Goal: Communication & Community: Answer question/provide support

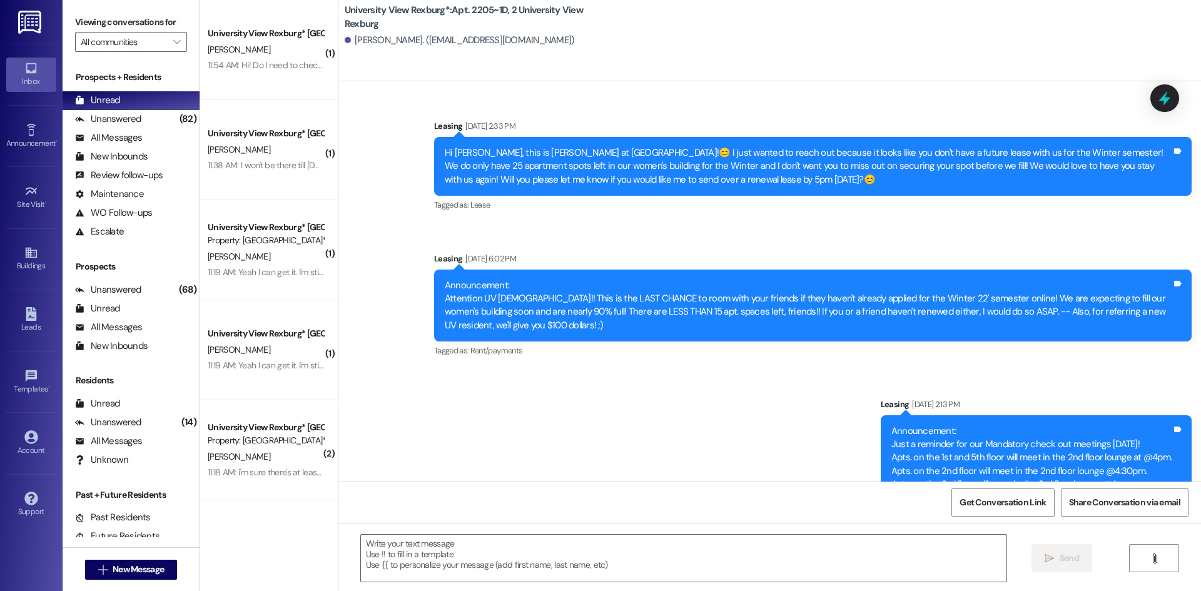
scroll to position [63278, 0]
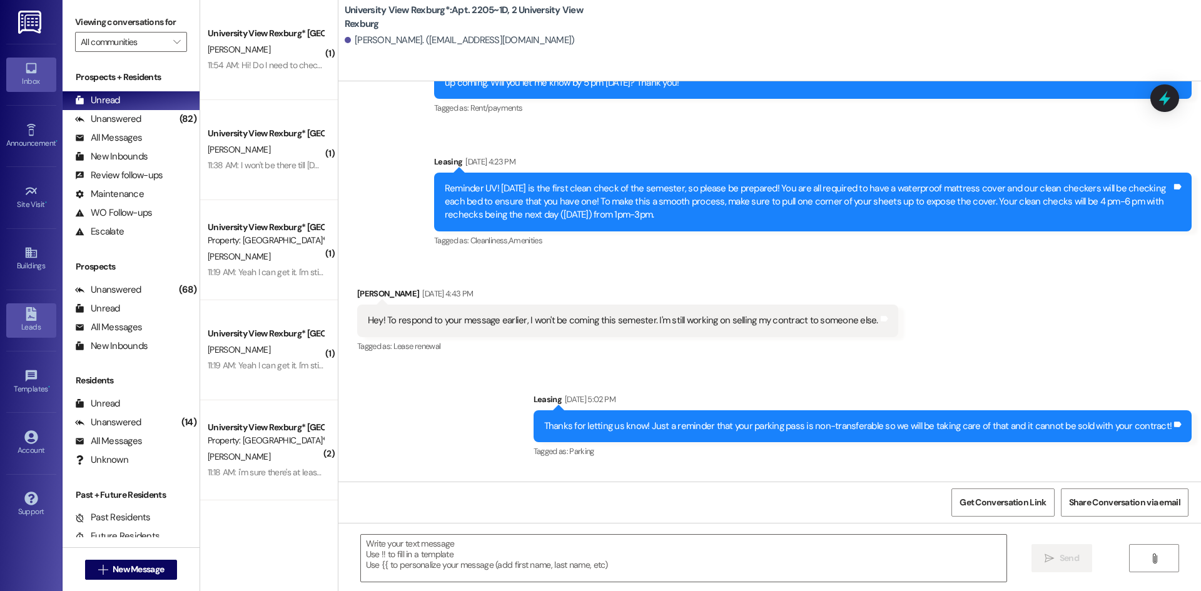
click at [33, 323] on div "Leads" at bounding box center [31, 327] width 63 height 13
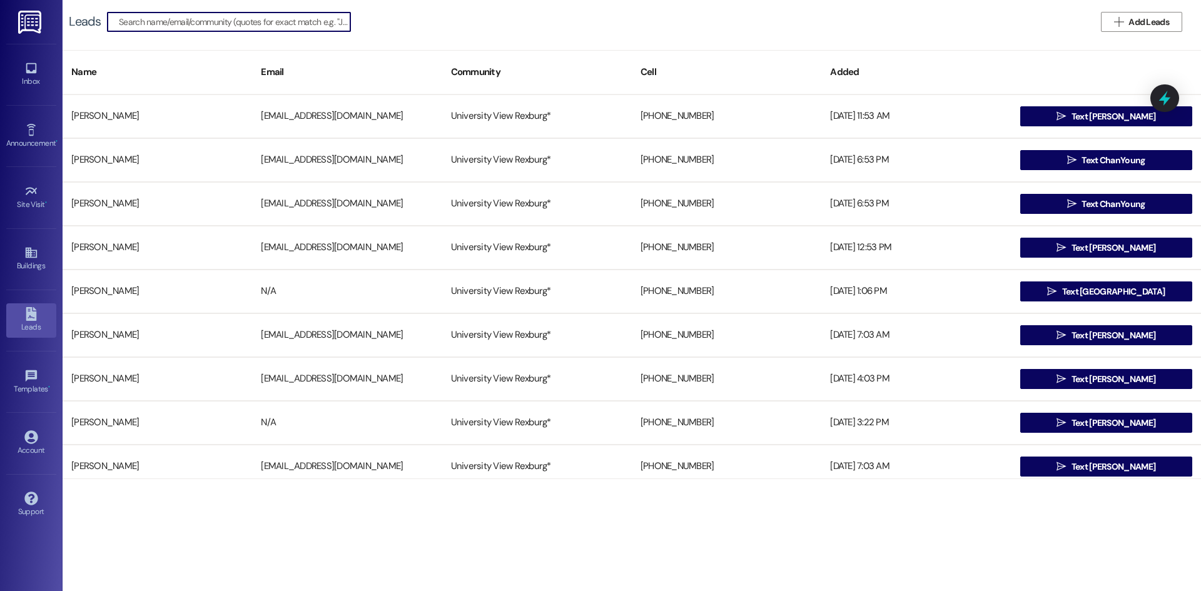
click at [256, 24] on input at bounding box center [234, 22] width 231 height 18
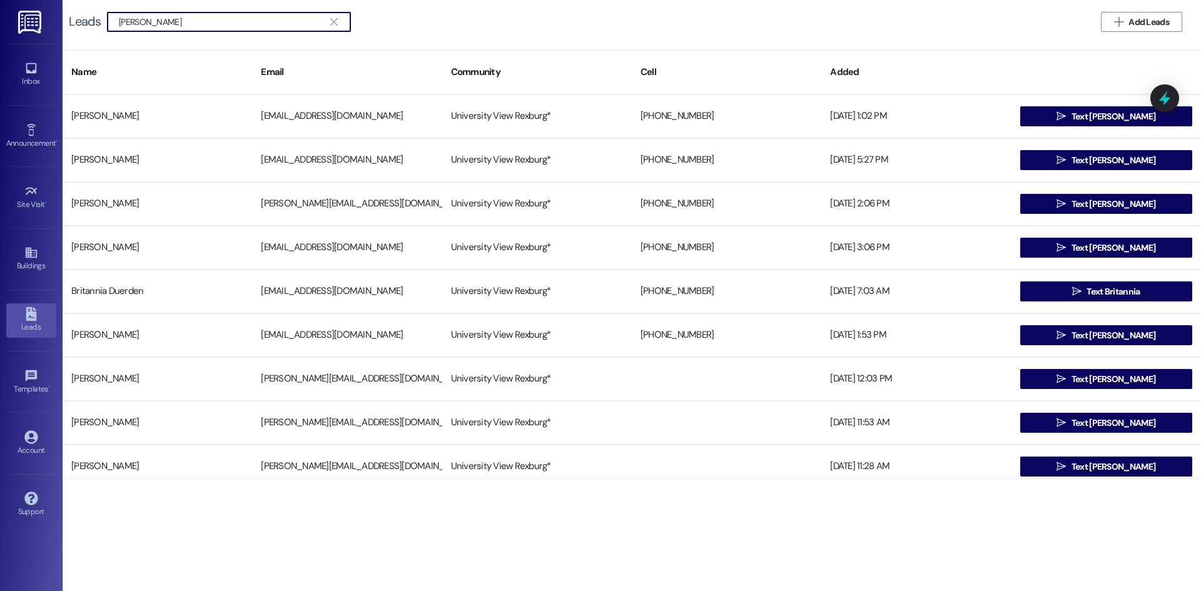
click at [226, 15] on input "[PERSON_NAME]" at bounding box center [221, 22] width 205 height 18
click at [223, 16] on input "[PERSON_NAME]" at bounding box center [221, 22] width 205 height 18
type input "[PERSON_NAME], bri"
click at [332, 16] on span "" at bounding box center [334, 22] width 12 height 19
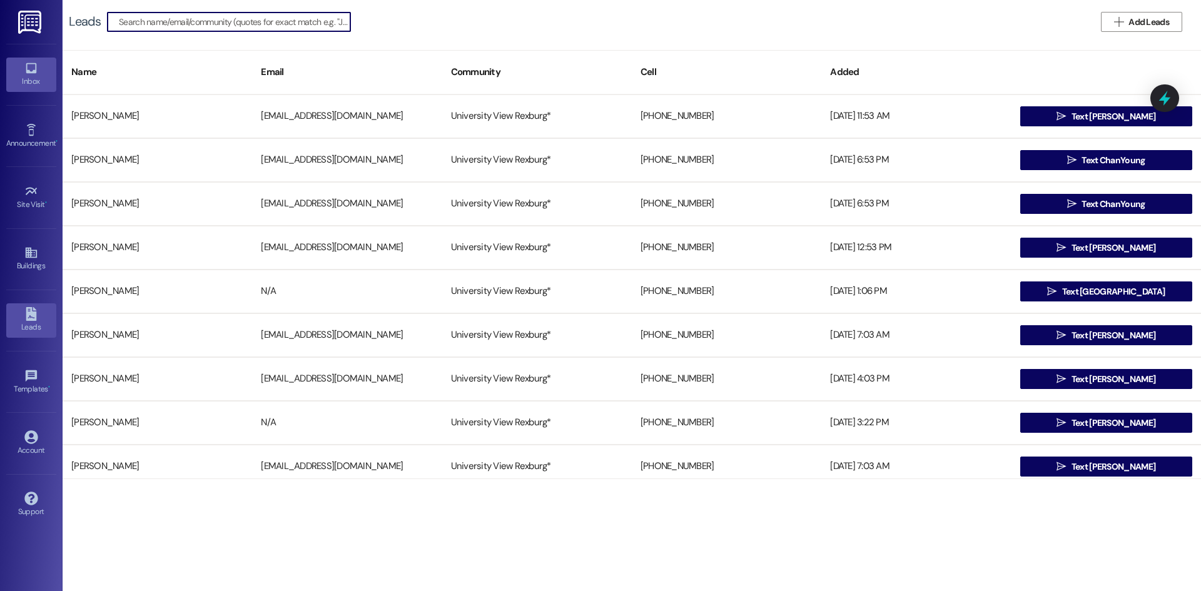
click at [12, 69] on link "Inbox" at bounding box center [31, 75] width 50 height 34
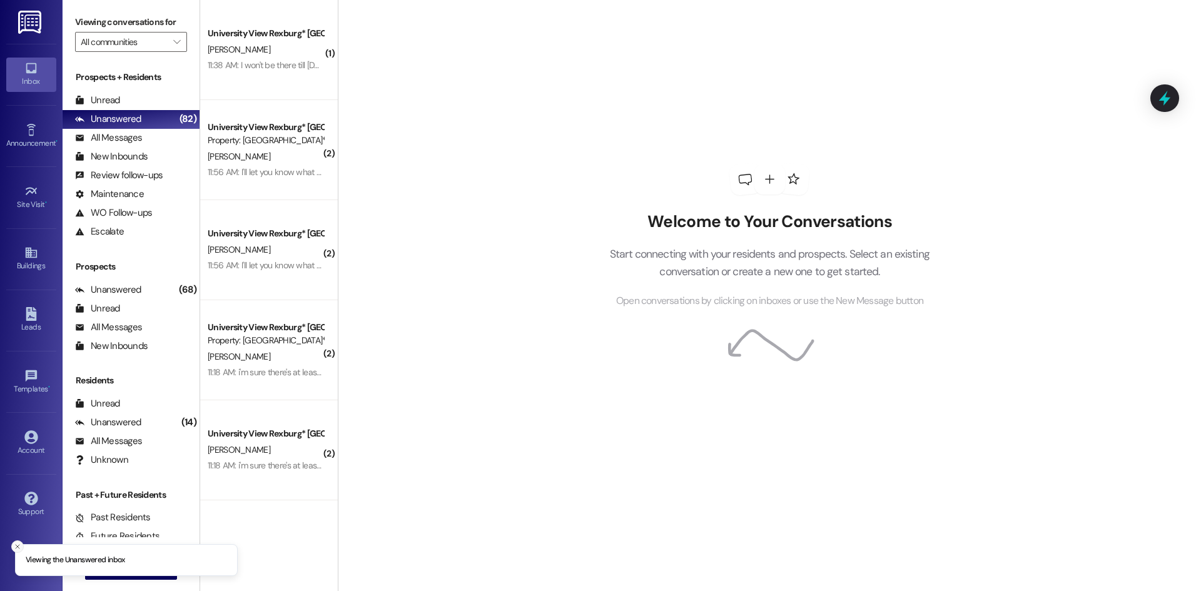
click at [14, 543] on icon "Close toast" at bounding box center [18, 547] width 8 height 8
click at [118, 573] on span "New Message" at bounding box center [138, 569] width 51 height 13
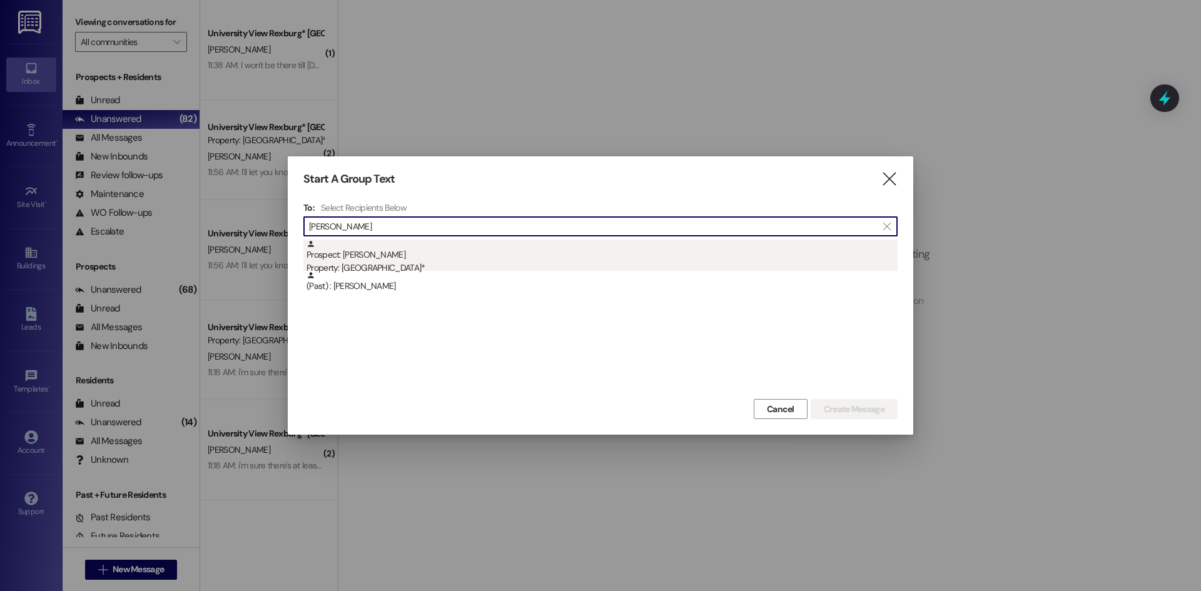
type input "[PERSON_NAME]"
click at [518, 252] on div "Prospect: [PERSON_NAME] Property: University View Rexburg*" at bounding box center [601, 258] width 591 height 36
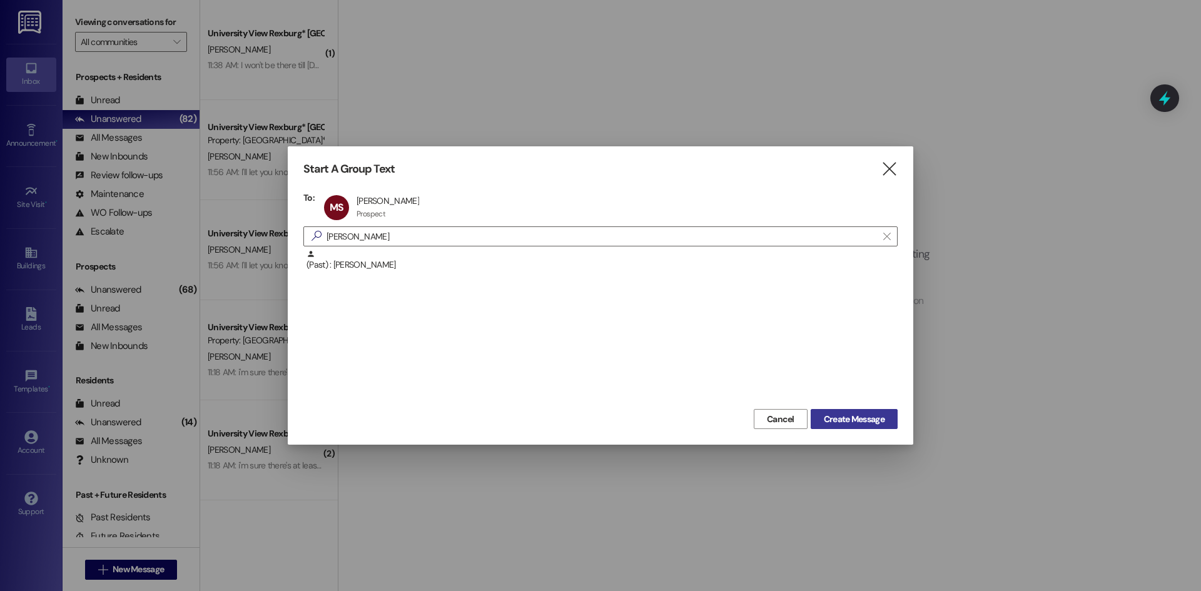
click at [844, 413] on span "Create Message" at bounding box center [854, 419] width 61 height 13
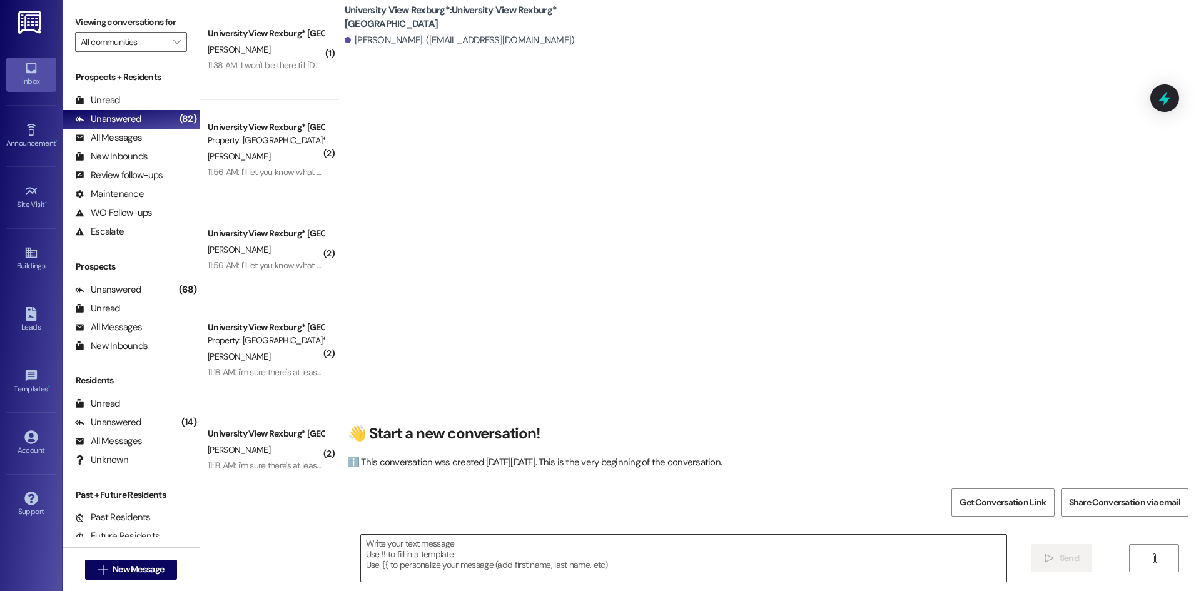
click at [642, 539] on textarea at bounding box center [683, 558] width 645 height 47
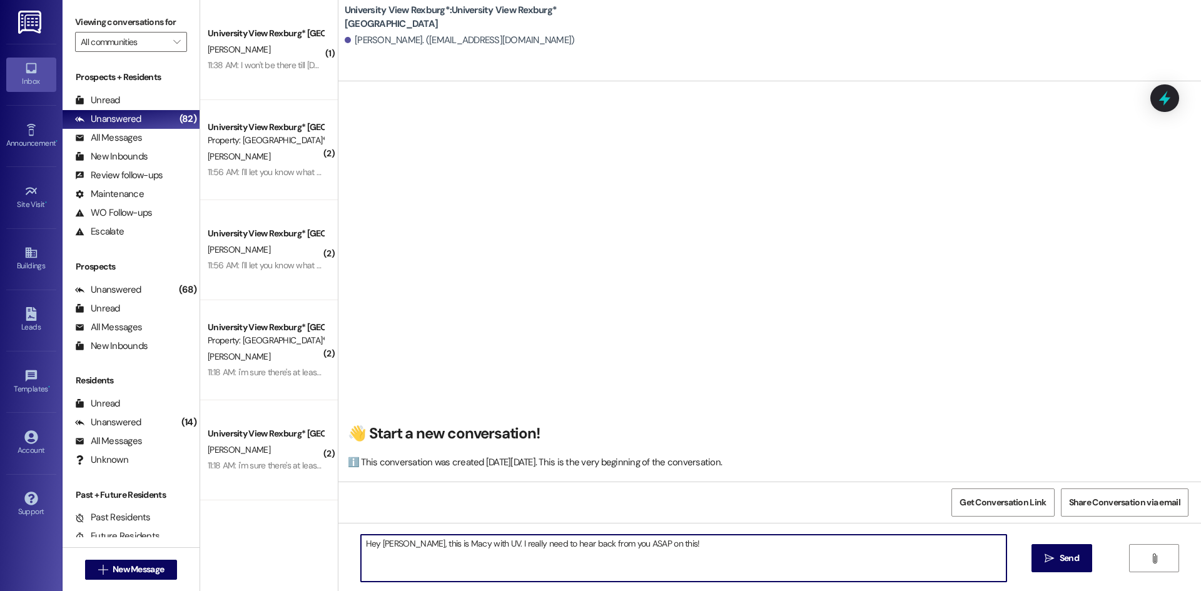
click at [481, 543] on textarea "Hey [PERSON_NAME], this is Macy with UV. I really need to hear back from you AS…" at bounding box center [683, 558] width 645 height 47
click at [721, 542] on textarea "Hey [PERSON_NAME], this is Macy with University View. I really need to hear bac…" at bounding box center [683, 558] width 645 height 47
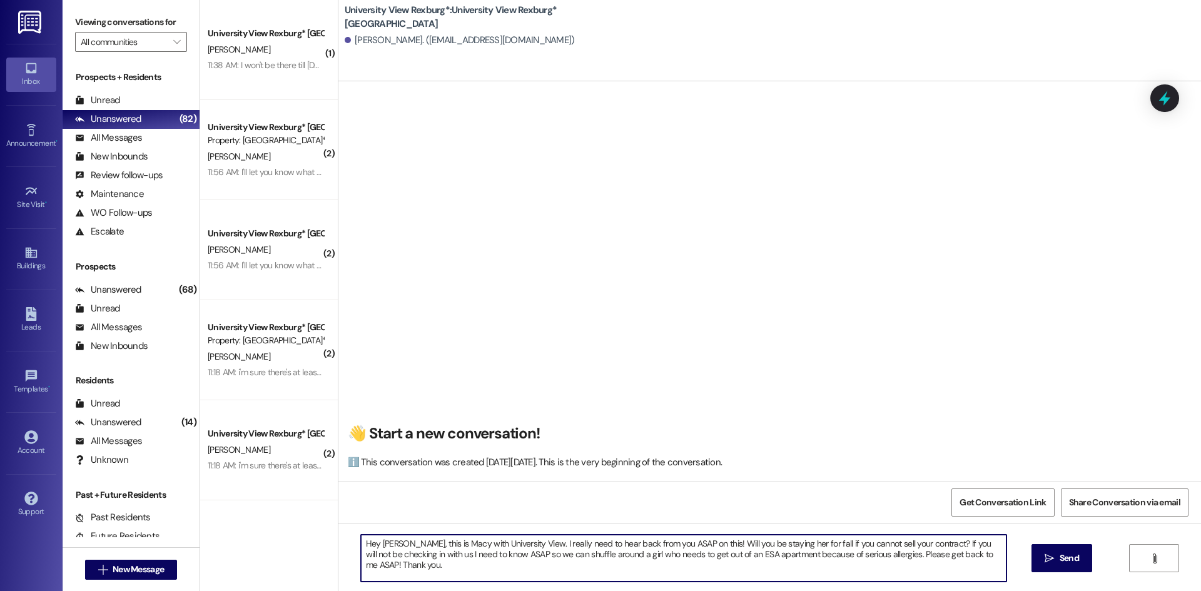
type textarea "Hey [PERSON_NAME], this is Macy with University View. I really need to hear bac…"
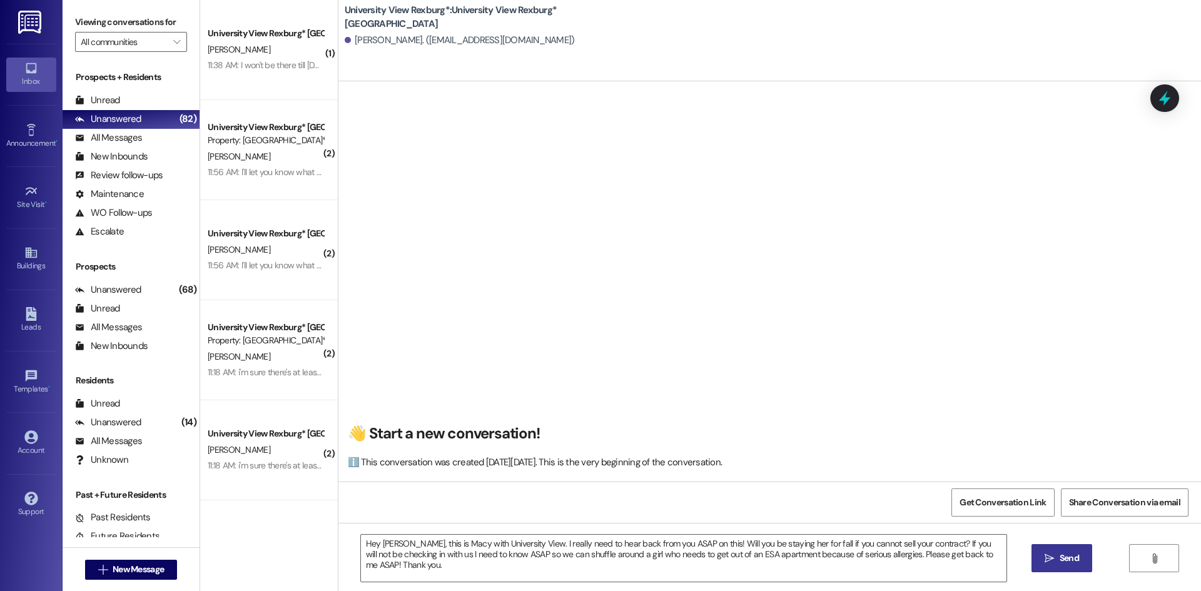
click at [1049, 566] on button " Send" at bounding box center [1061, 558] width 61 height 28
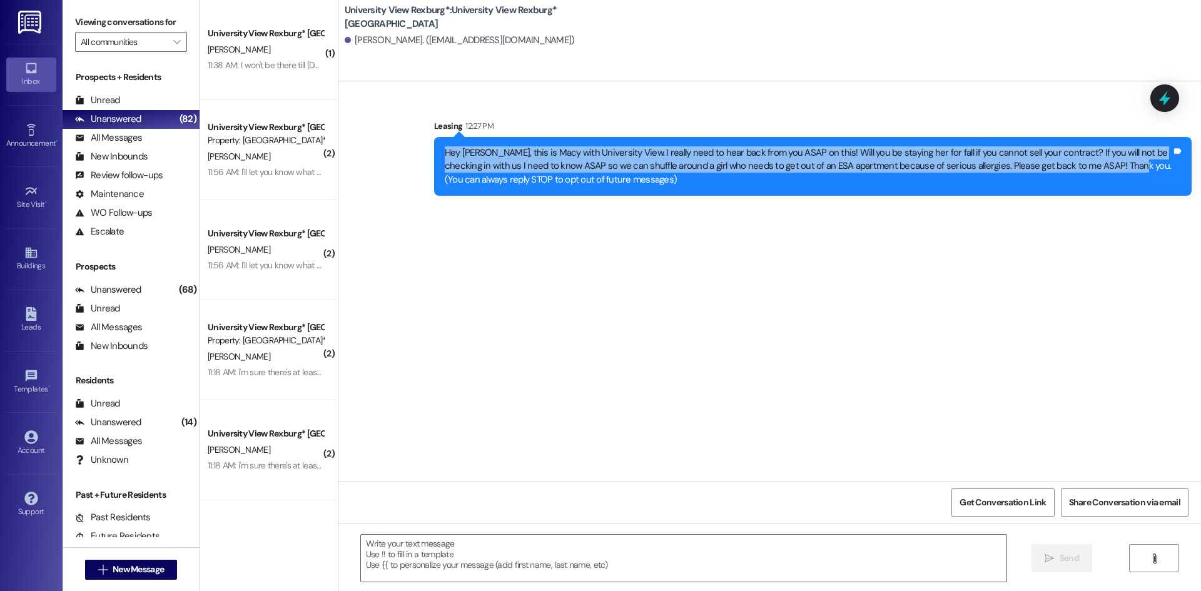
drag, startPoint x: 1100, startPoint y: 167, endPoint x: 430, endPoint y: 149, distance: 670.6
click at [434, 149] on div "Hey [PERSON_NAME], this is Macy with University View. I really need to hear bac…" at bounding box center [812, 166] width 757 height 59
copy div "Hey [PERSON_NAME], this is Macy with University View. I really need to hear bac…"
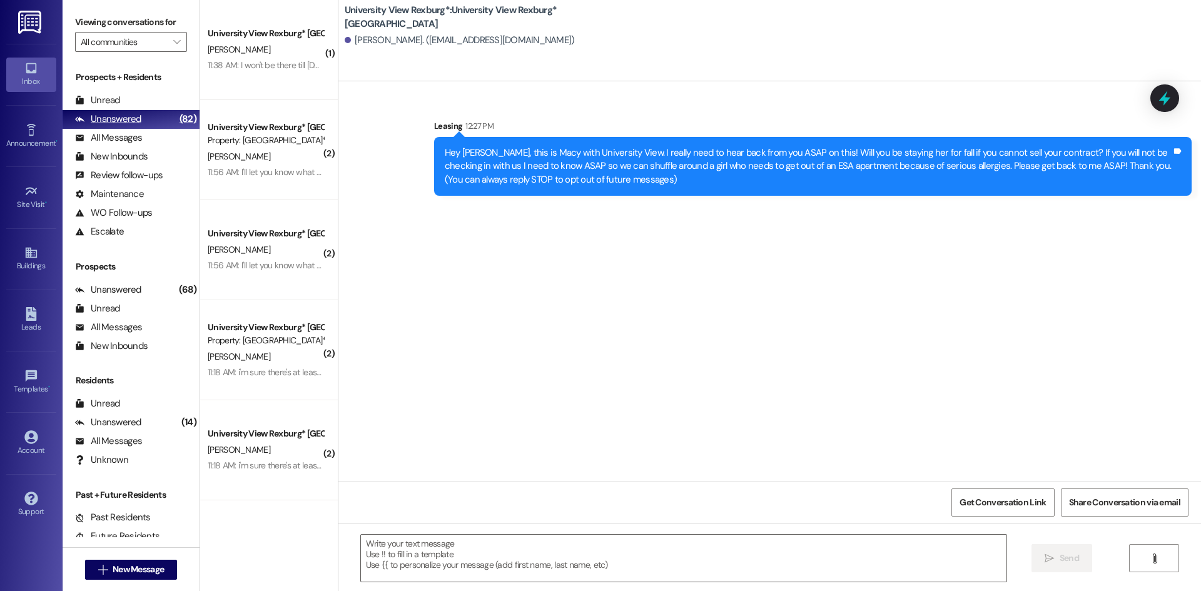
click at [147, 110] on div "Unanswered (82)" at bounding box center [131, 119] width 137 height 19
click at [143, 100] on div "Unread (0)" at bounding box center [131, 100] width 137 height 19
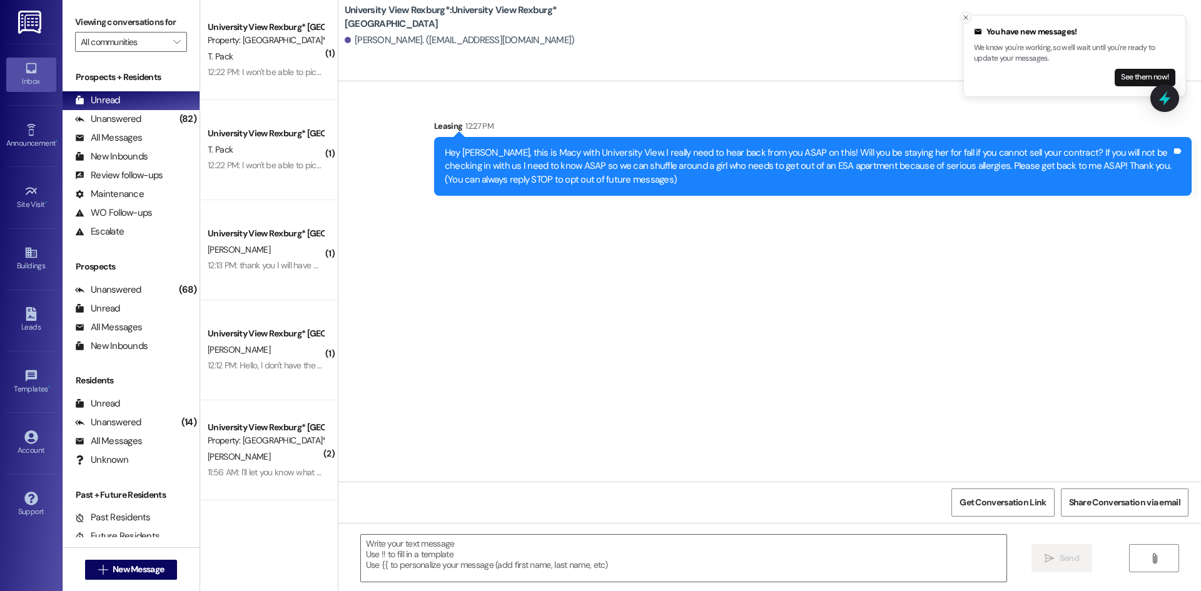
click at [962, 16] on icon "Close toast" at bounding box center [966, 18] width 8 height 8
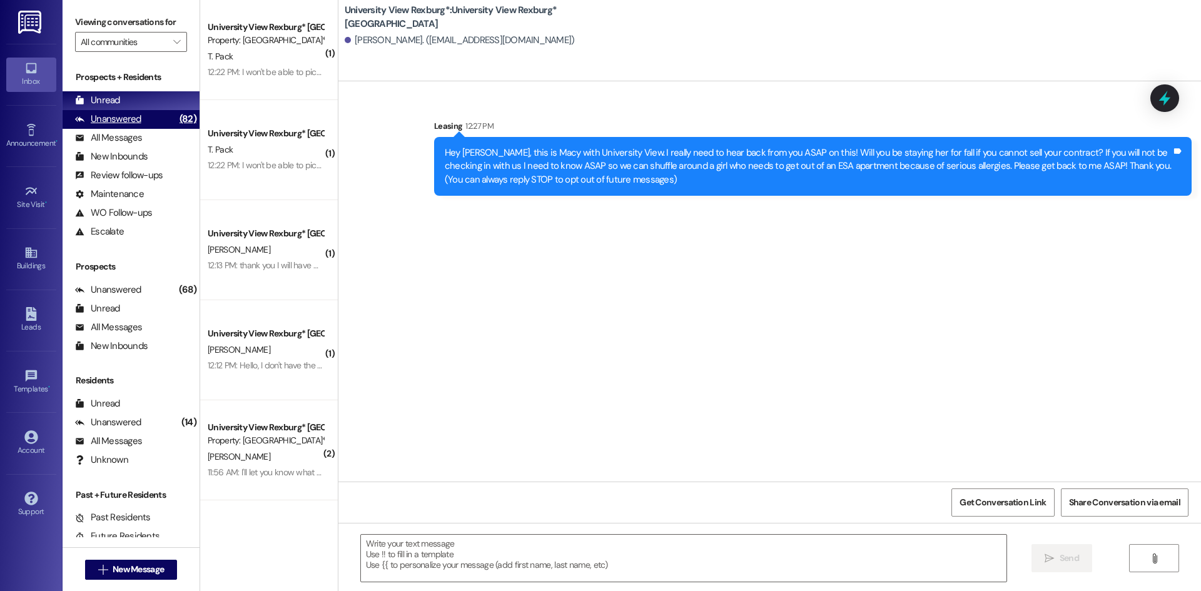
click at [136, 113] on div "Unanswered" at bounding box center [108, 119] width 66 height 13
click at [137, 99] on div "Unread (0)" at bounding box center [131, 100] width 137 height 19
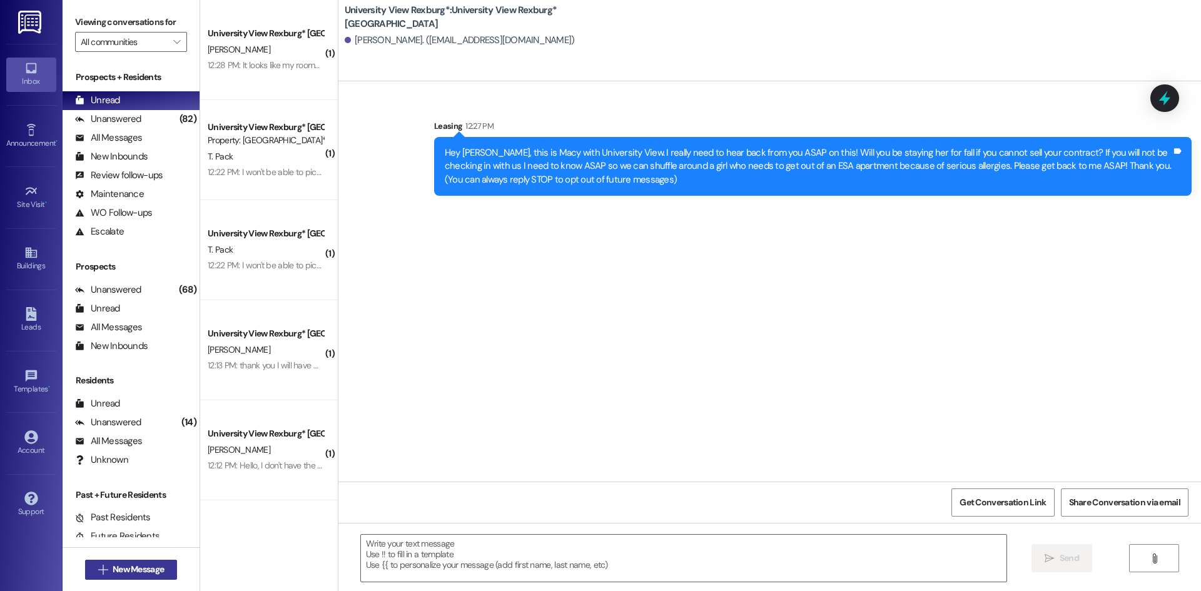
click at [163, 565] on span "New Message" at bounding box center [138, 569] width 56 height 13
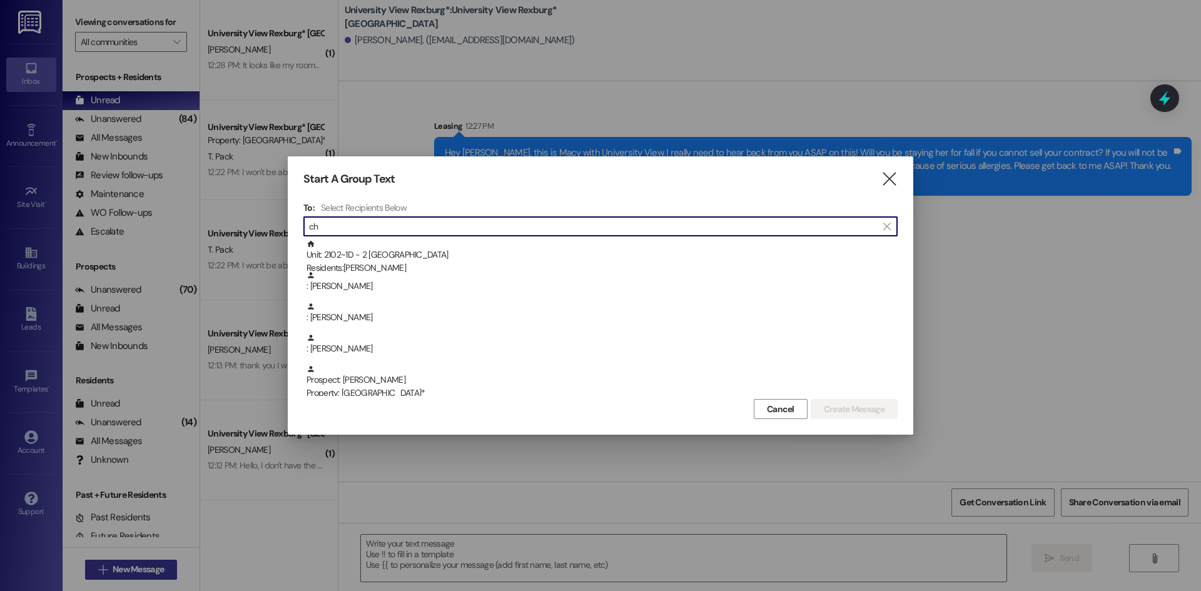
type input "c"
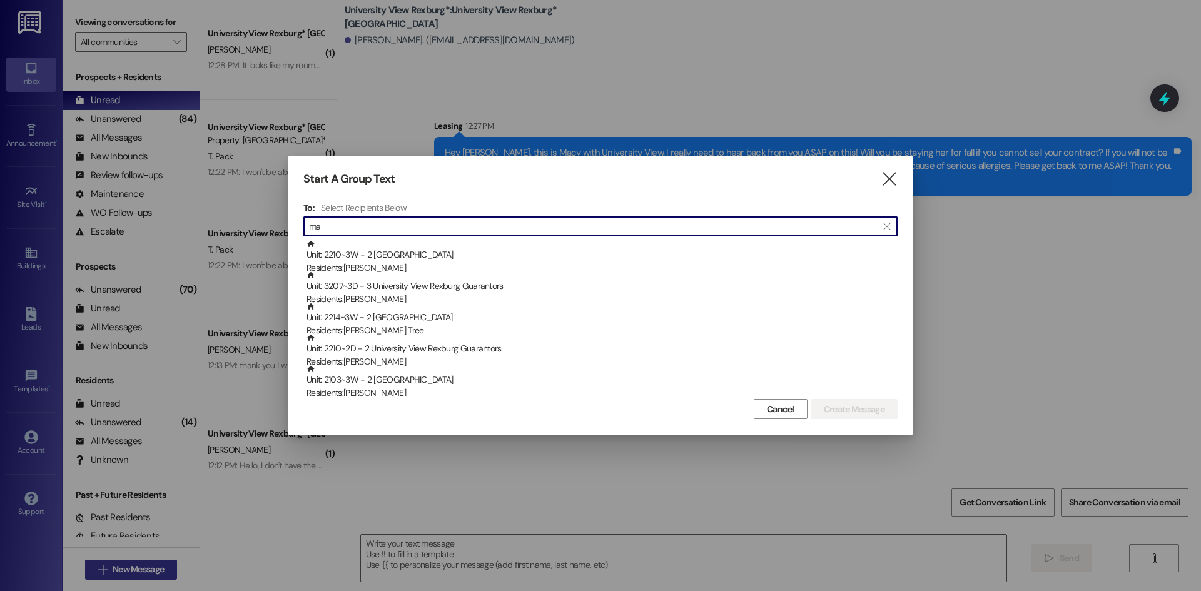
type input "m"
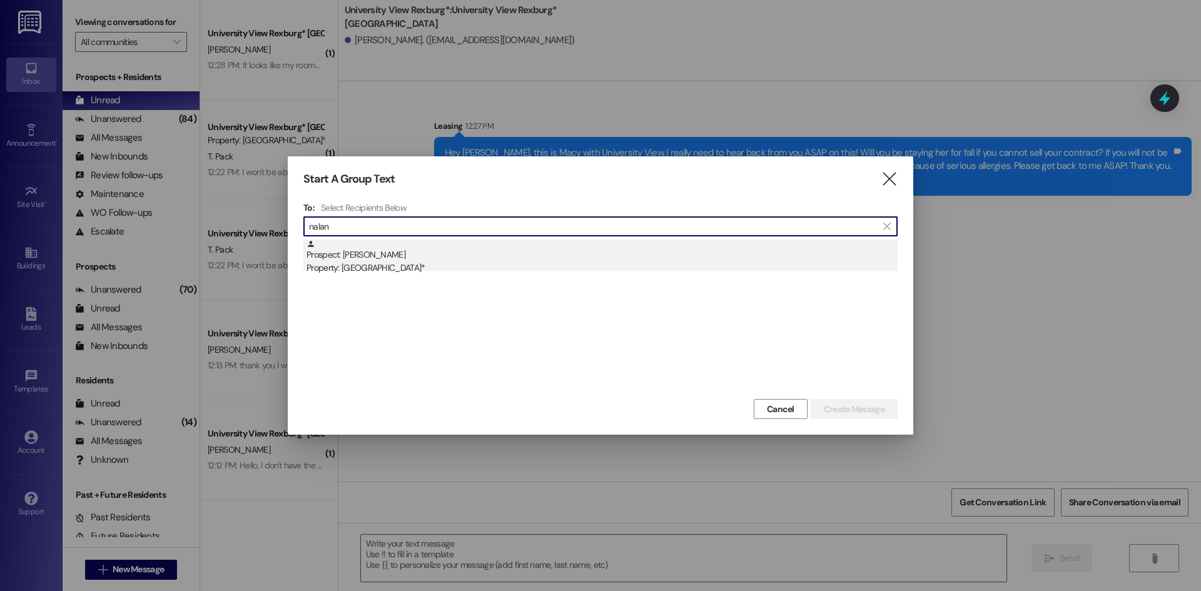
type input "nalan"
click at [388, 257] on div "Prospect: [PERSON_NAME] Property: [GEOGRAPHIC_DATA]*" at bounding box center [601, 258] width 591 height 36
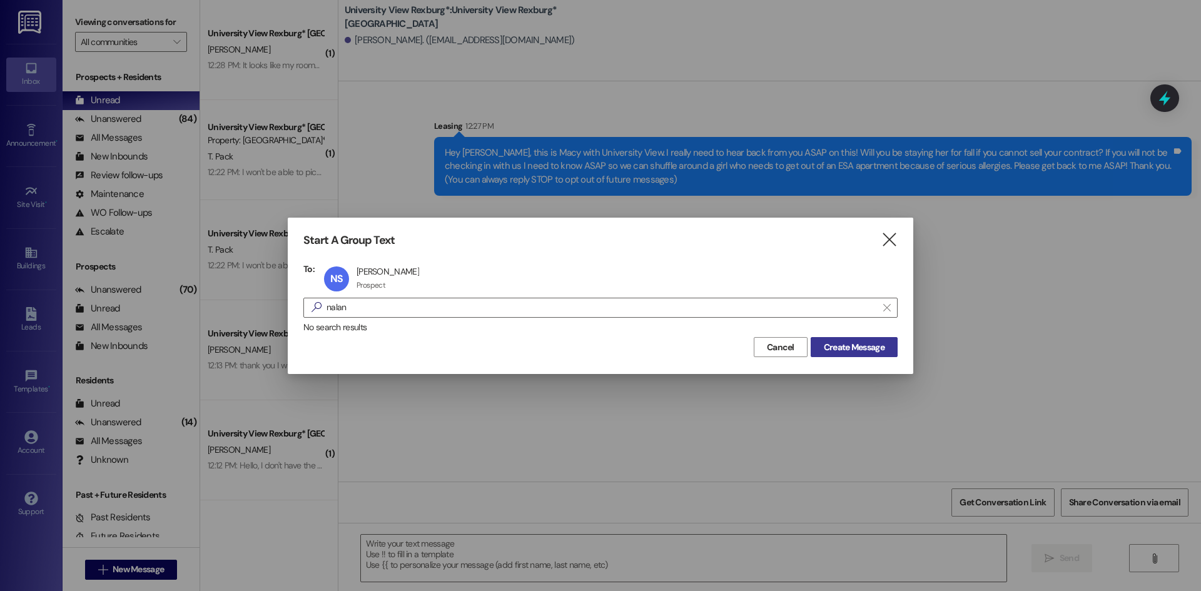
click at [895, 343] on button "Create Message" at bounding box center [853, 347] width 87 height 20
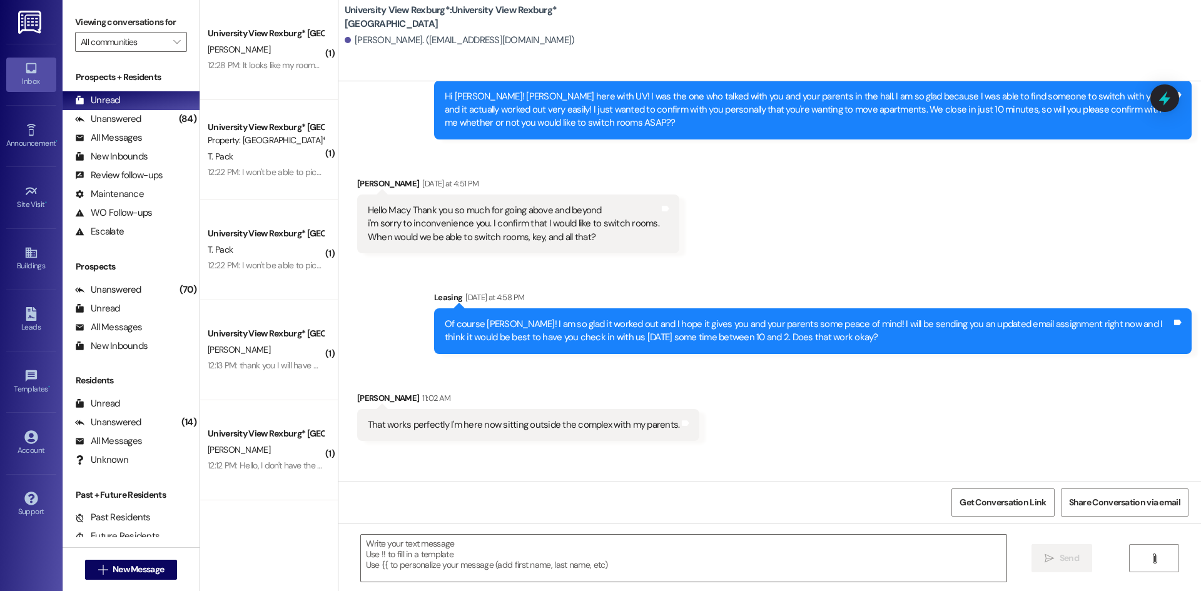
scroll to position [602, 0]
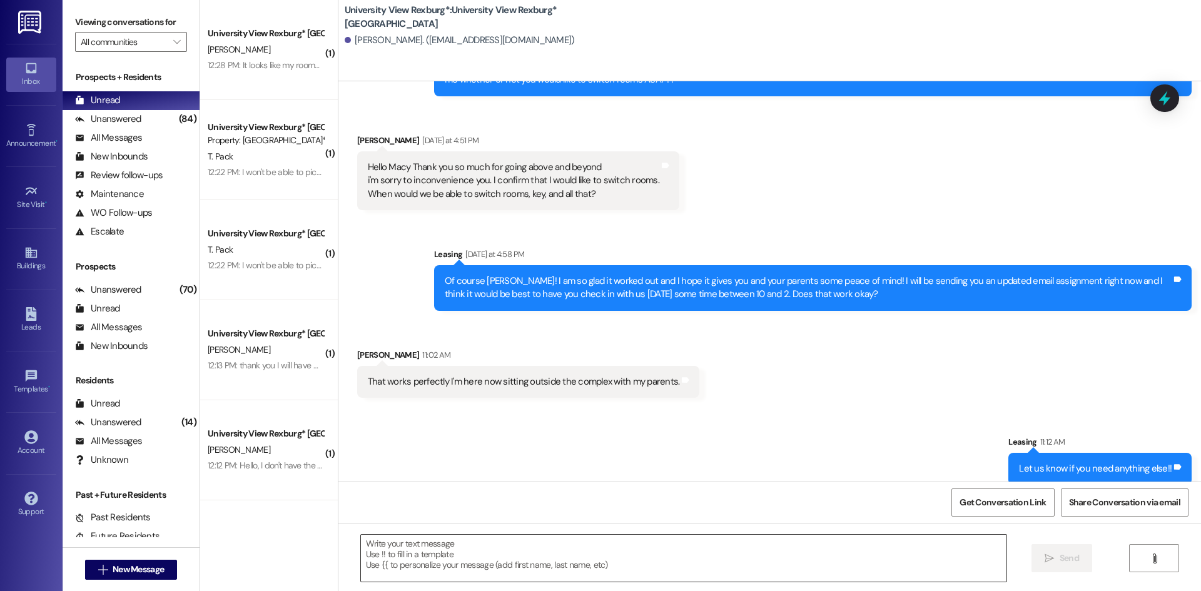
click at [648, 549] on textarea at bounding box center [683, 558] width 645 height 47
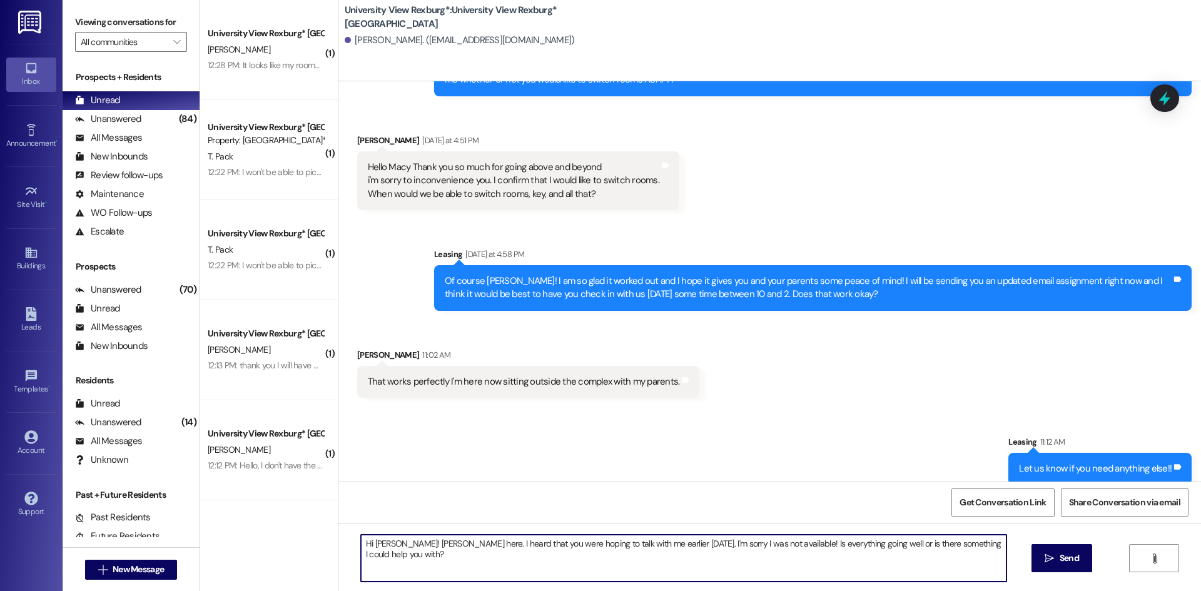
type textarea "Hi [PERSON_NAME]! [PERSON_NAME] here. I heard that you were hoping to talk with…"
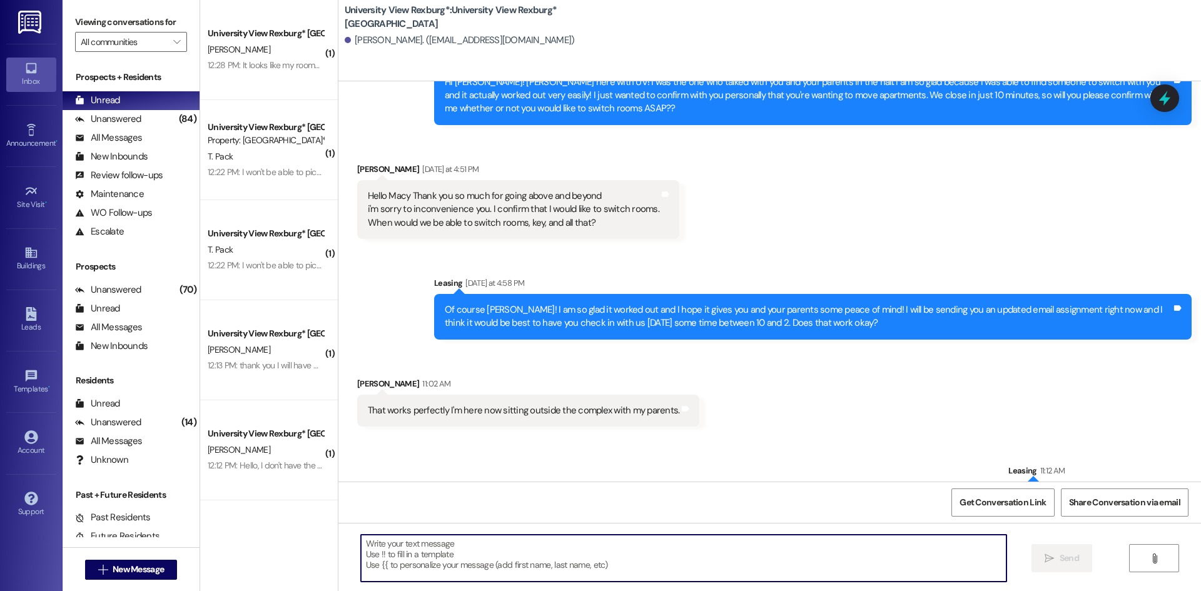
scroll to position [689, 0]
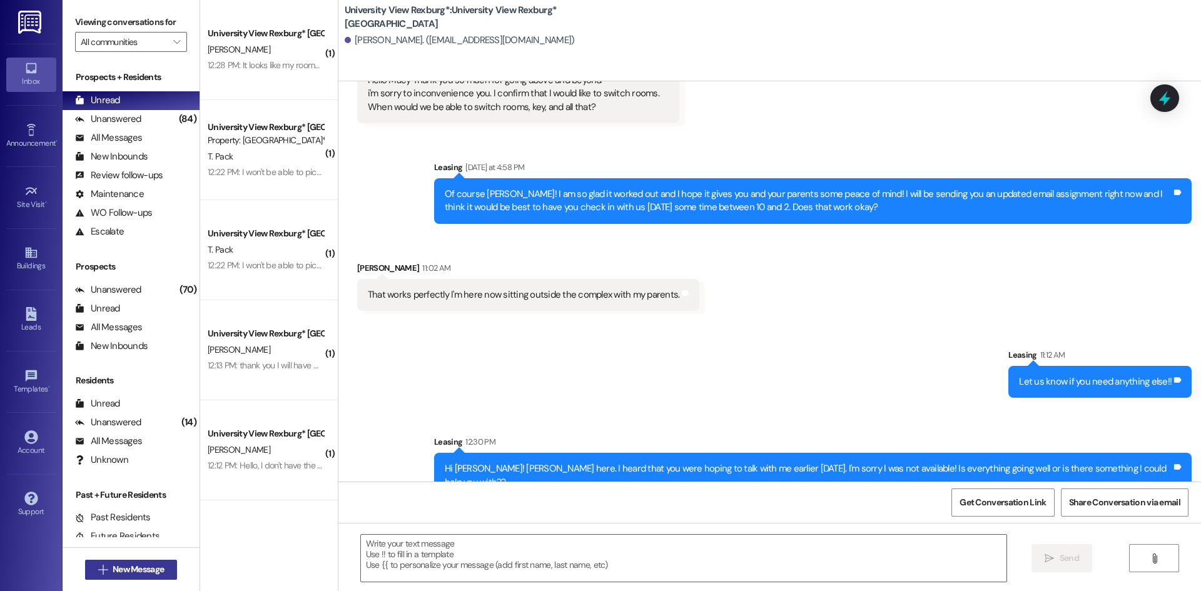
click at [147, 563] on span "New Message" at bounding box center [138, 569] width 51 height 13
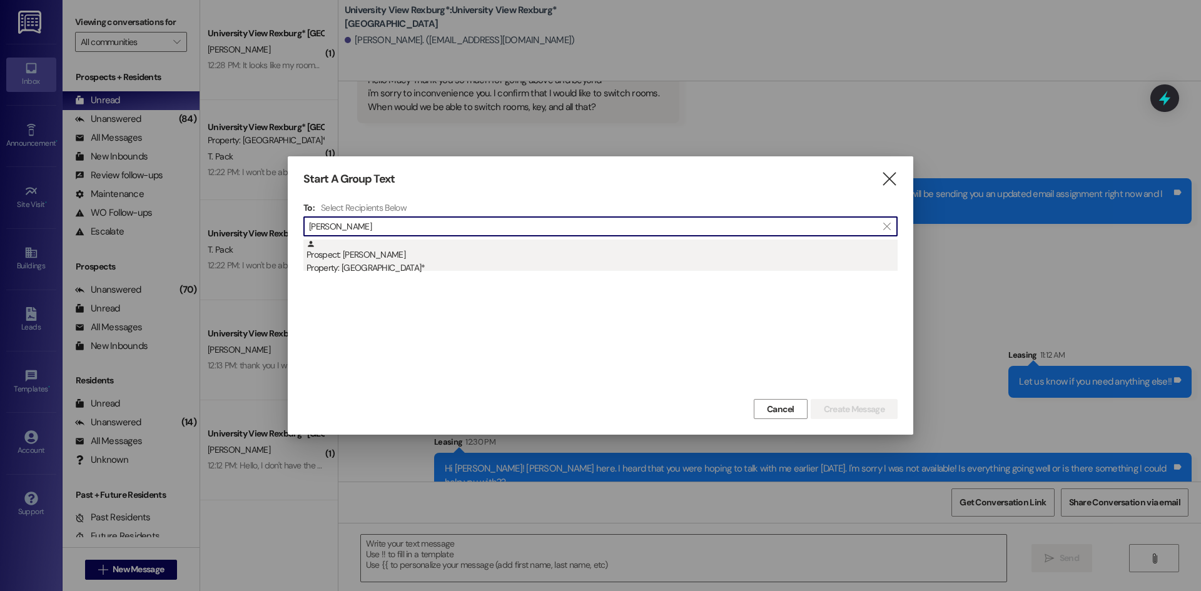
type input "[PERSON_NAME]"
click at [386, 266] on div "Property: [GEOGRAPHIC_DATA]*" at bounding box center [601, 267] width 591 height 13
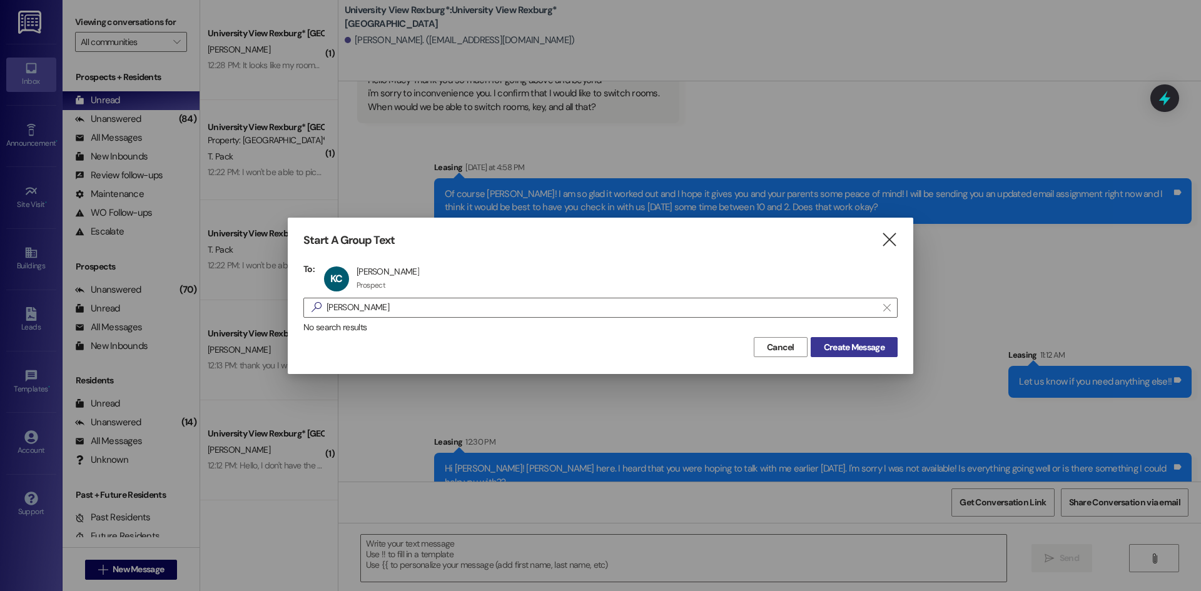
click at [870, 346] on span "Create Message" at bounding box center [854, 347] width 61 height 13
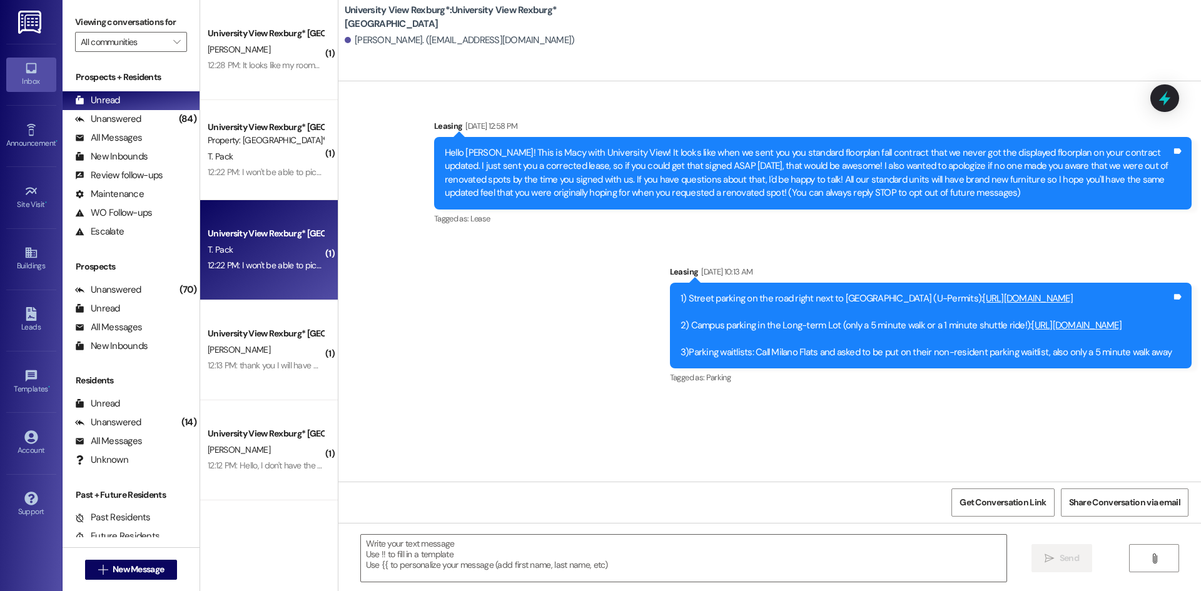
scroll to position [0, 0]
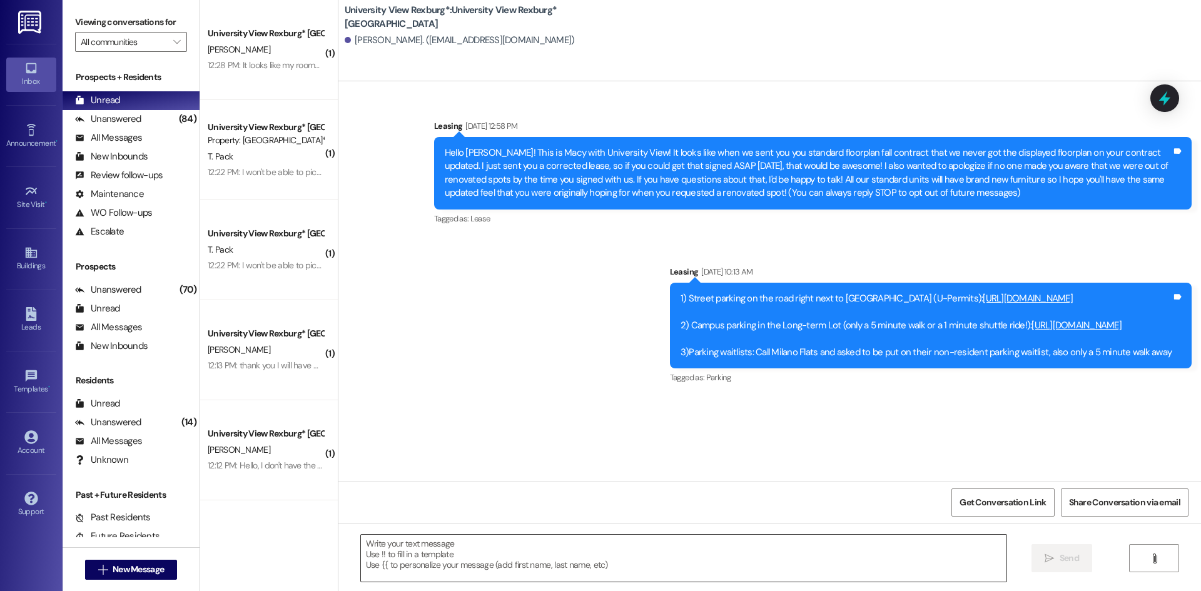
click at [756, 564] on textarea at bounding box center [683, 558] width 645 height 47
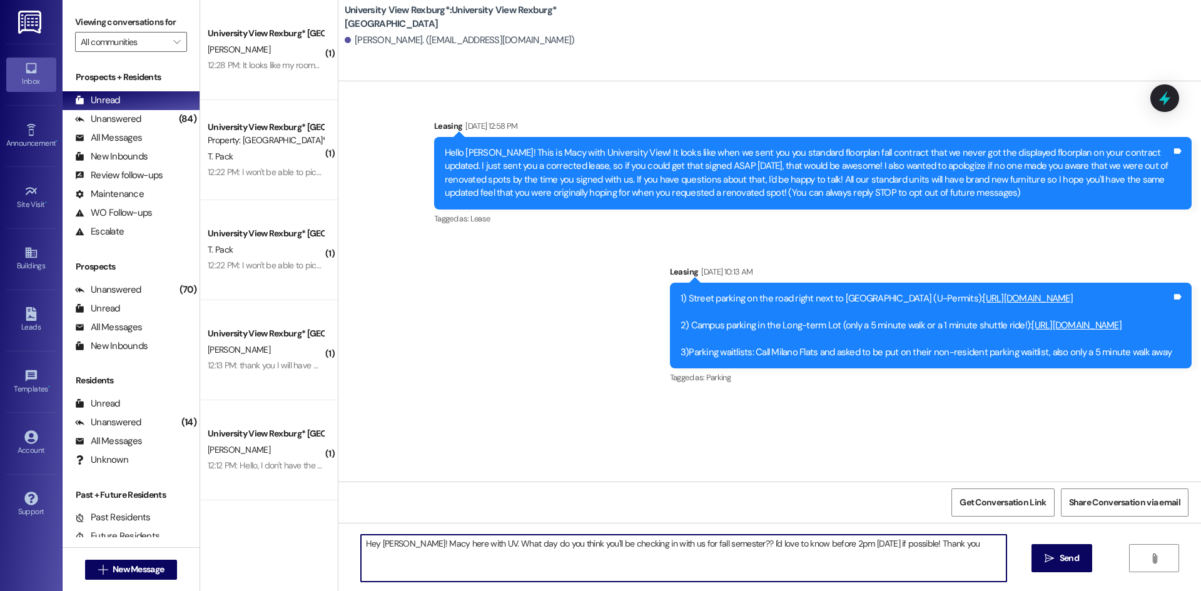
type textarea "Hey [PERSON_NAME]! Macy here with UV. What day do you think you'll be checking …"
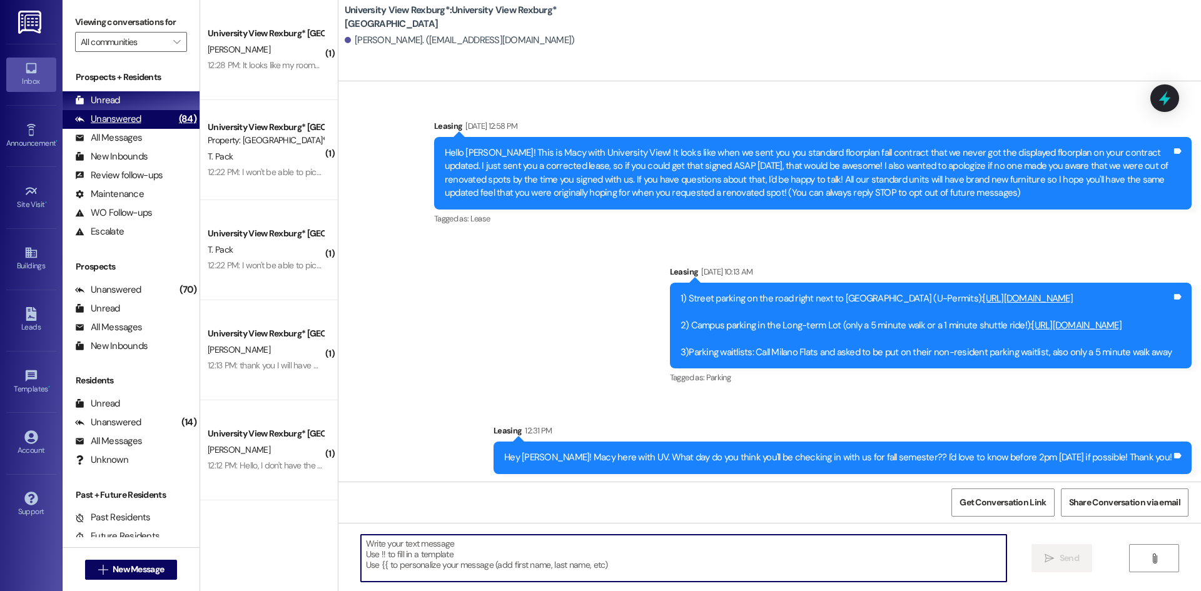
drag, startPoint x: 115, startPoint y: 124, endPoint x: 106, endPoint y: 124, distance: 9.4
click at [106, 124] on div "Unanswered" at bounding box center [108, 119] width 66 height 13
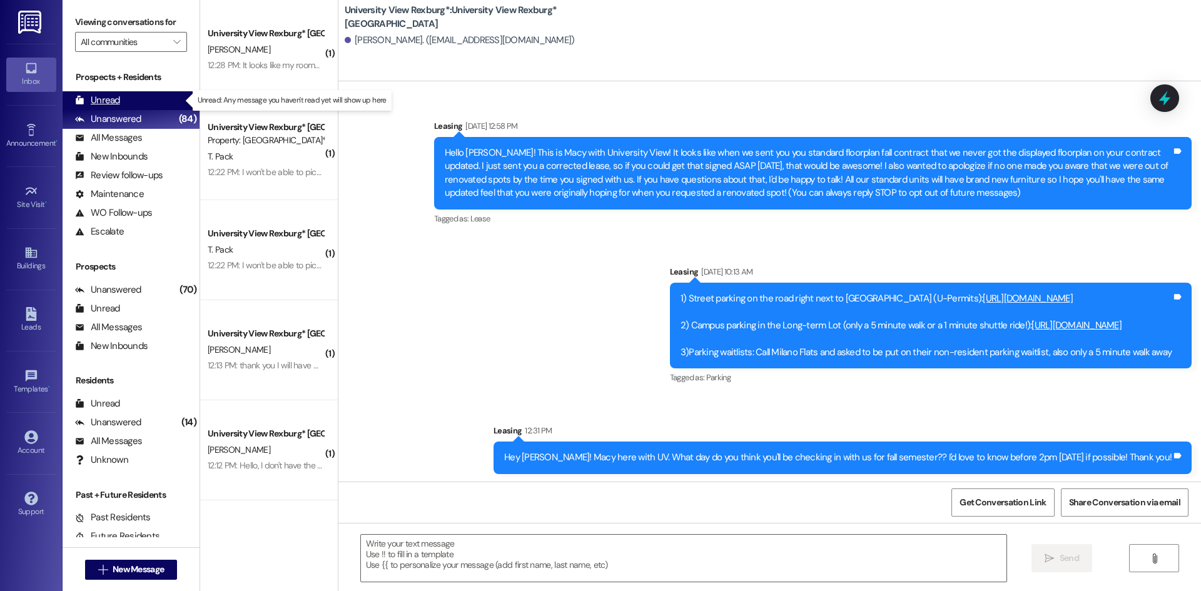
click at [93, 102] on div "Unread" at bounding box center [97, 100] width 45 height 13
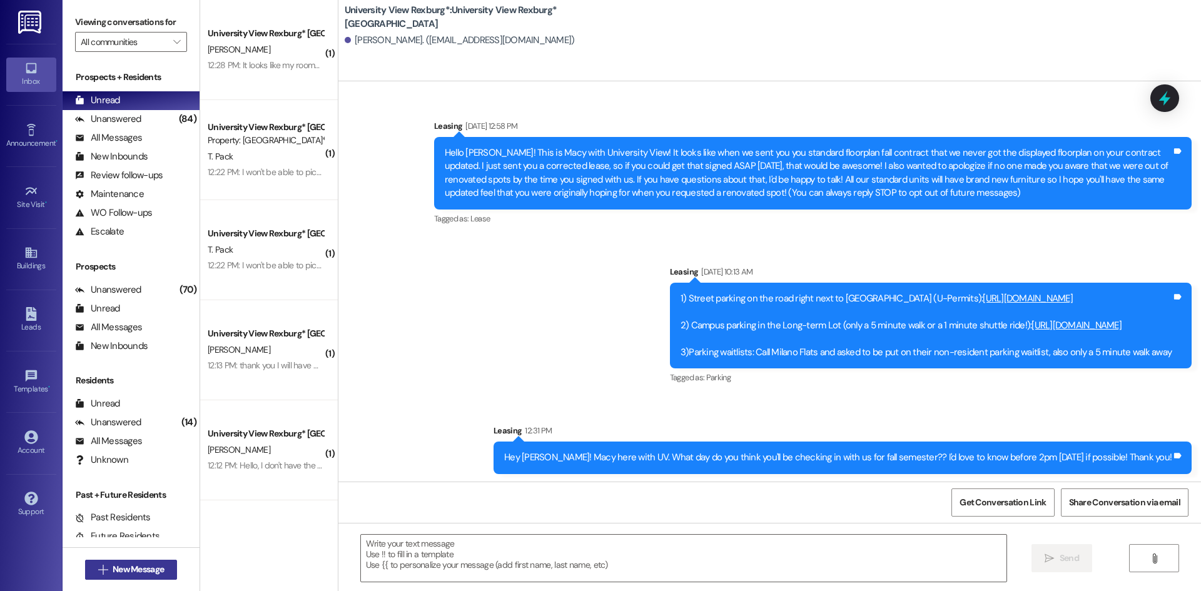
click at [127, 566] on span "New Message" at bounding box center [138, 569] width 51 height 13
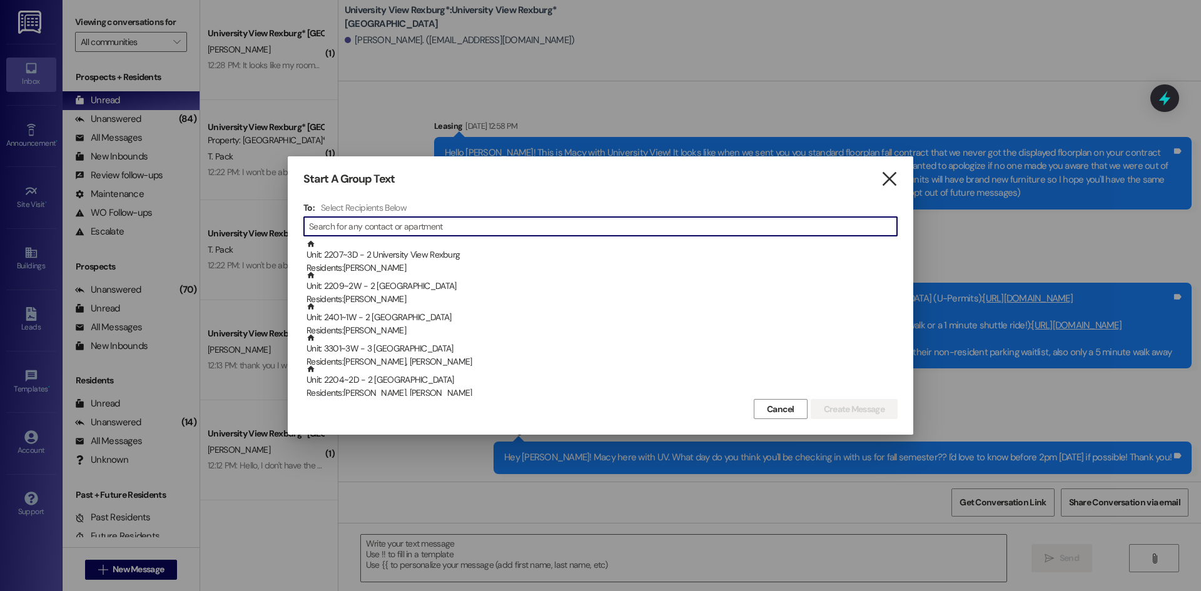
click at [890, 181] on icon "" at bounding box center [888, 179] width 17 height 13
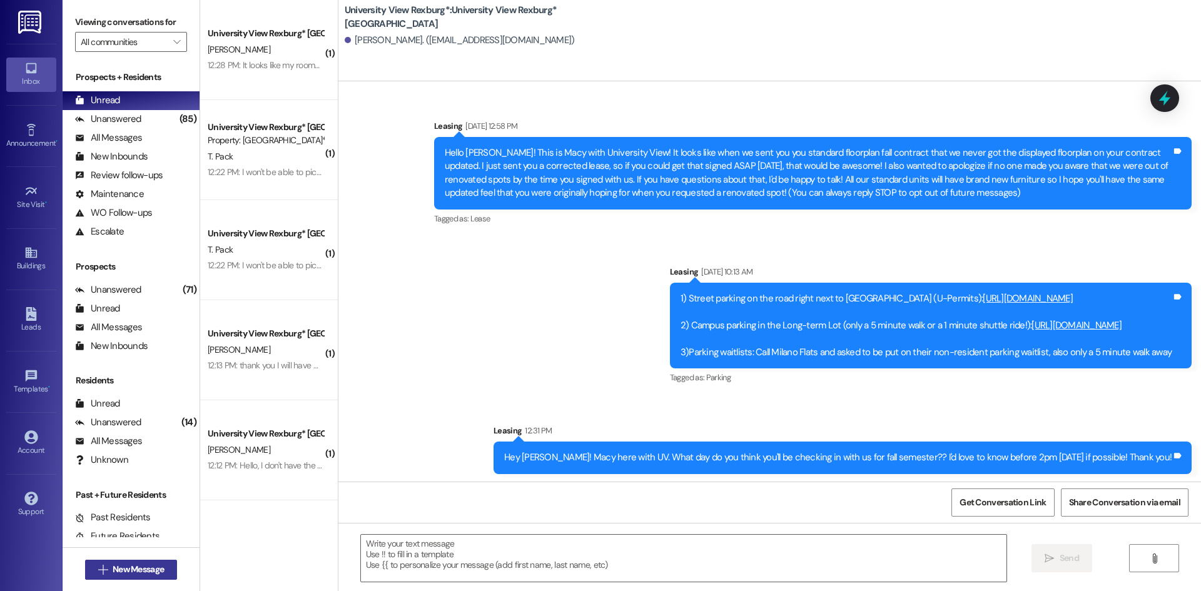
click at [140, 570] on span "New Message" at bounding box center [138, 569] width 51 height 13
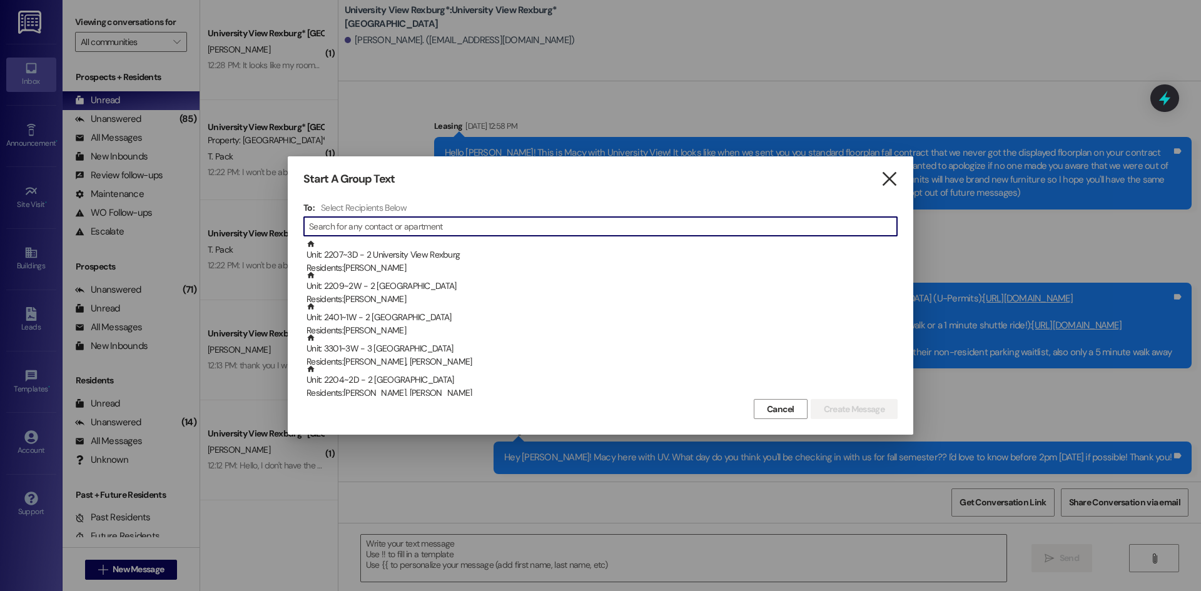
click at [886, 182] on icon "" at bounding box center [888, 179] width 17 height 13
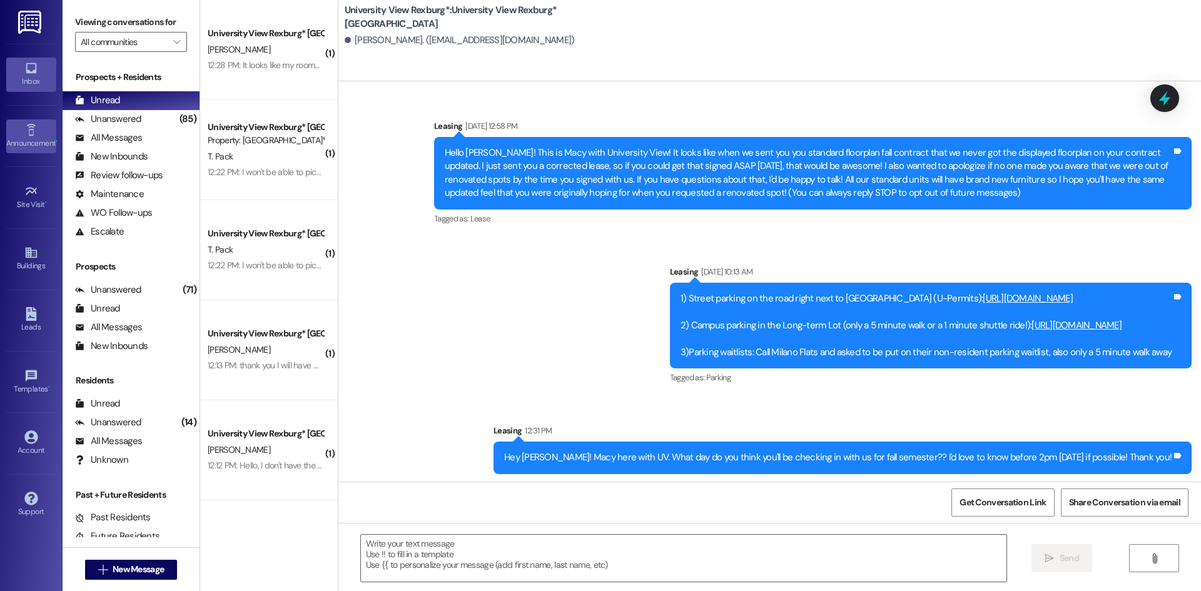
click at [32, 131] on icon at bounding box center [31, 130] width 14 height 14
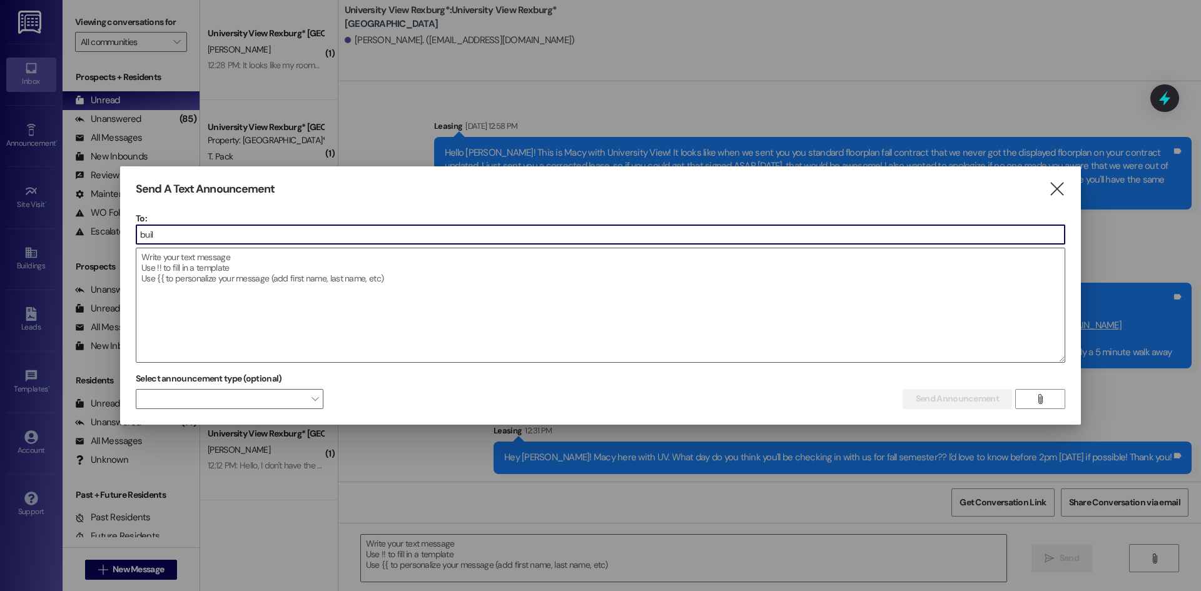
type input "build"
type input "[PERSON_NAME]"
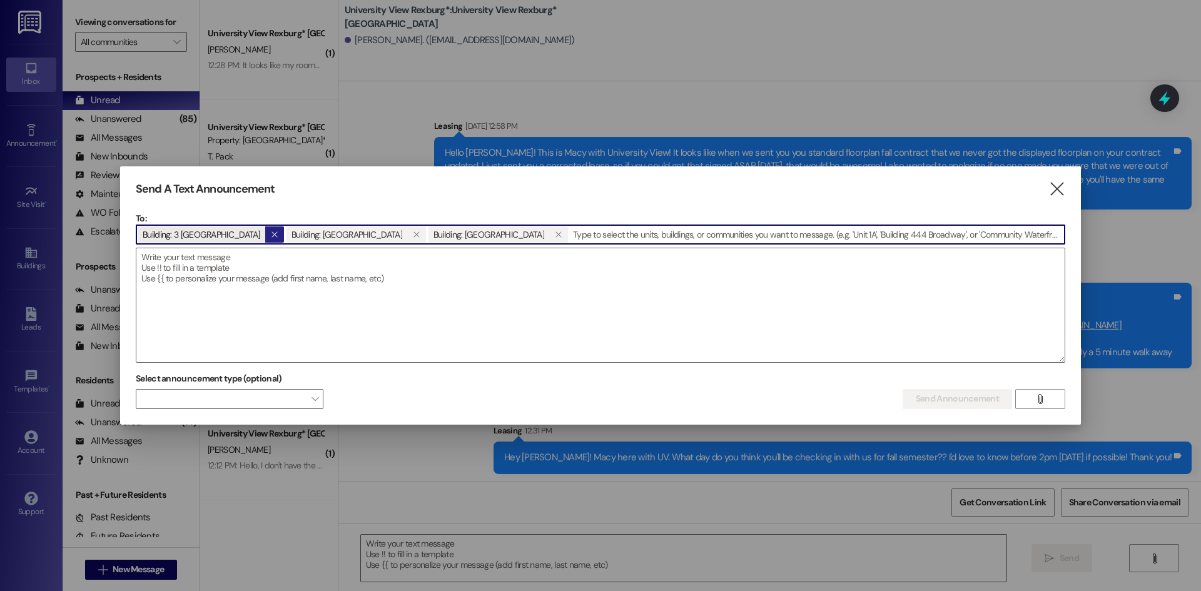
click at [278, 233] on icon "" at bounding box center [274, 234] width 7 height 10
click at [300, 273] on textarea at bounding box center [600, 305] width 928 height 114
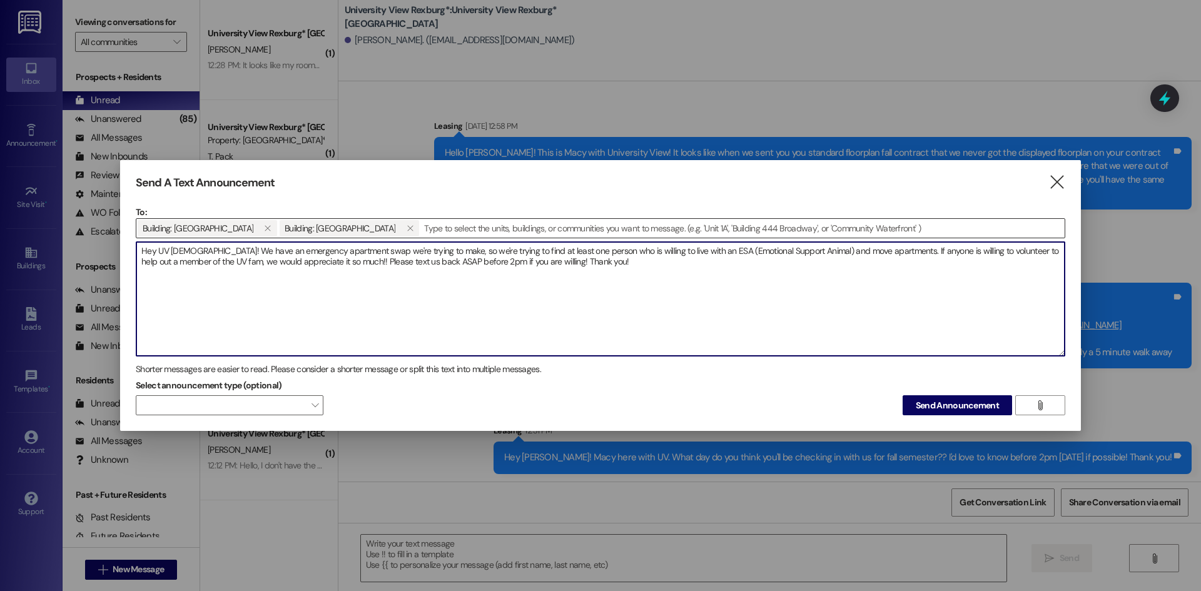
drag, startPoint x: 418, startPoint y: 252, endPoint x: 345, endPoint y: 253, distance: 73.2
click at [345, 253] on textarea "Hey UV [DEMOGRAPHIC_DATA]! We have an emergency apartment swap we're trying to …" at bounding box center [600, 299] width 928 height 114
click at [345, 251] on textarea "Hey UV [DEMOGRAPHIC_DATA]! We have an emergency apartment swap, so we're trying…" at bounding box center [600, 299] width 928 height 114
click at [610, 264] on textarea "Hey UV [DEMOGRAPHIC_DATA]! We have an emergency apartment swap that needs to ha…" at bounding box center [600, 299] width 928 height 114
type textarea "Hey UV [DEMOGRAPHIC_DATA]! We have an emergency apartment swap that needs to ha…"
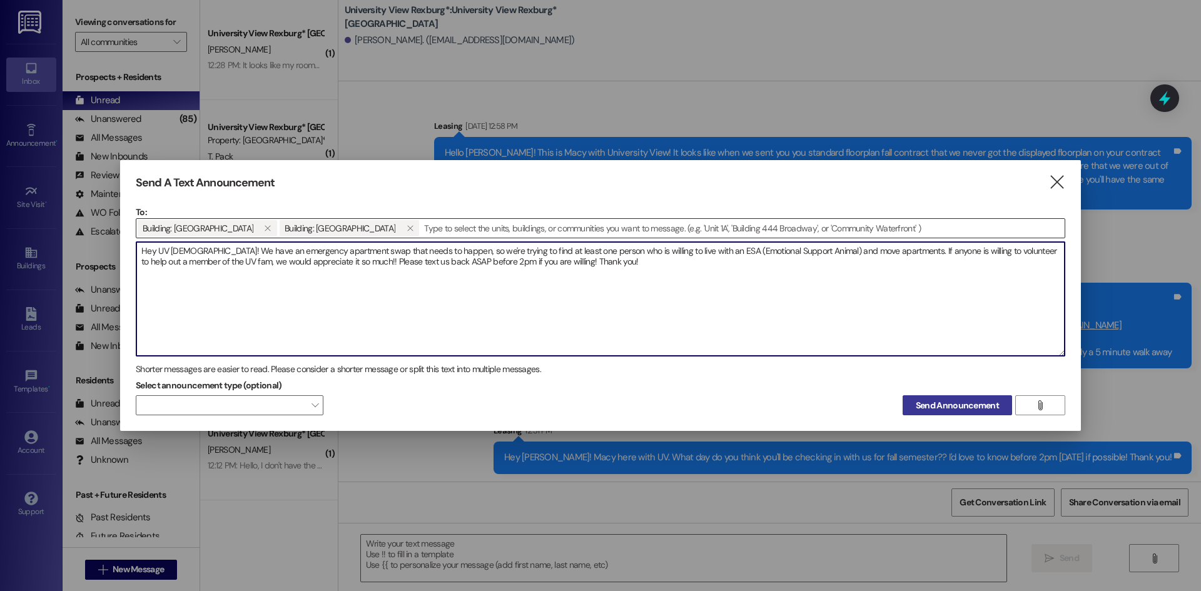
click at [921, 406] on span "Send Announcement" at bounding box center [956, 405] width 83 height 13
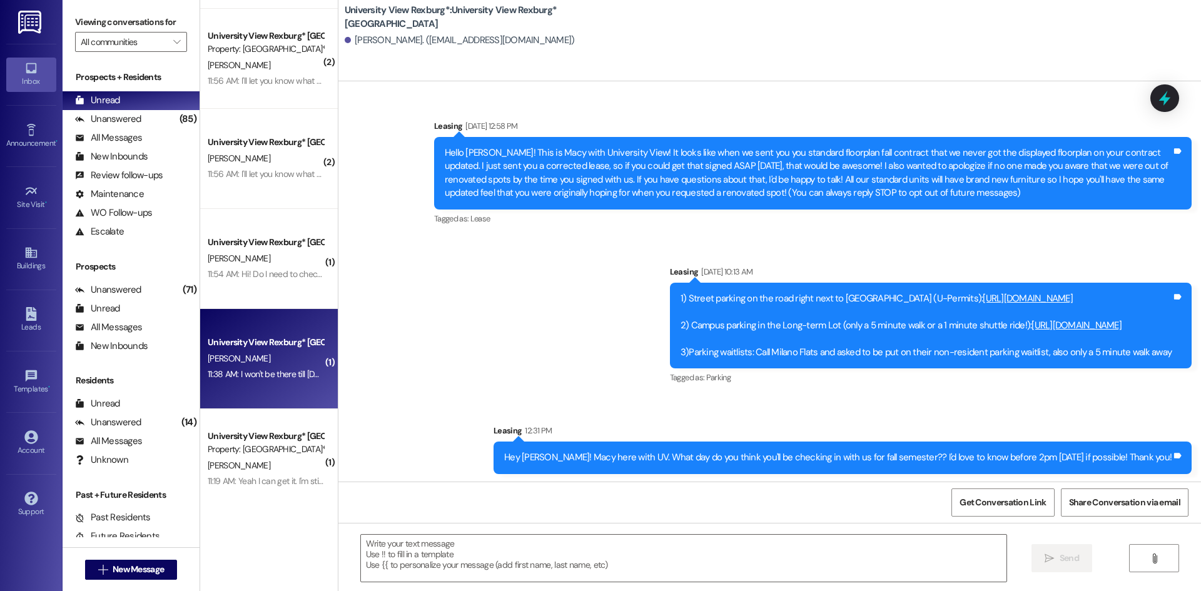
scroll to position [486, 0]
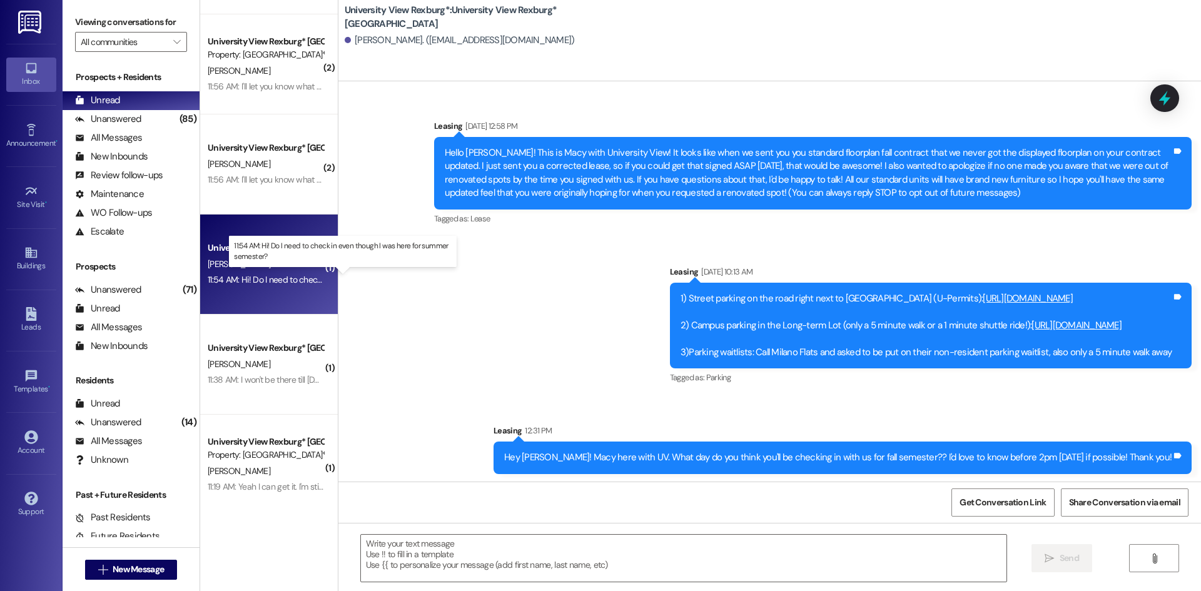
click at [246, 281] on div "11:54 AM: Hi! Do I need to check in even though I was here for summer semester?…" at bounding box center [354, 279] width 292 height 11
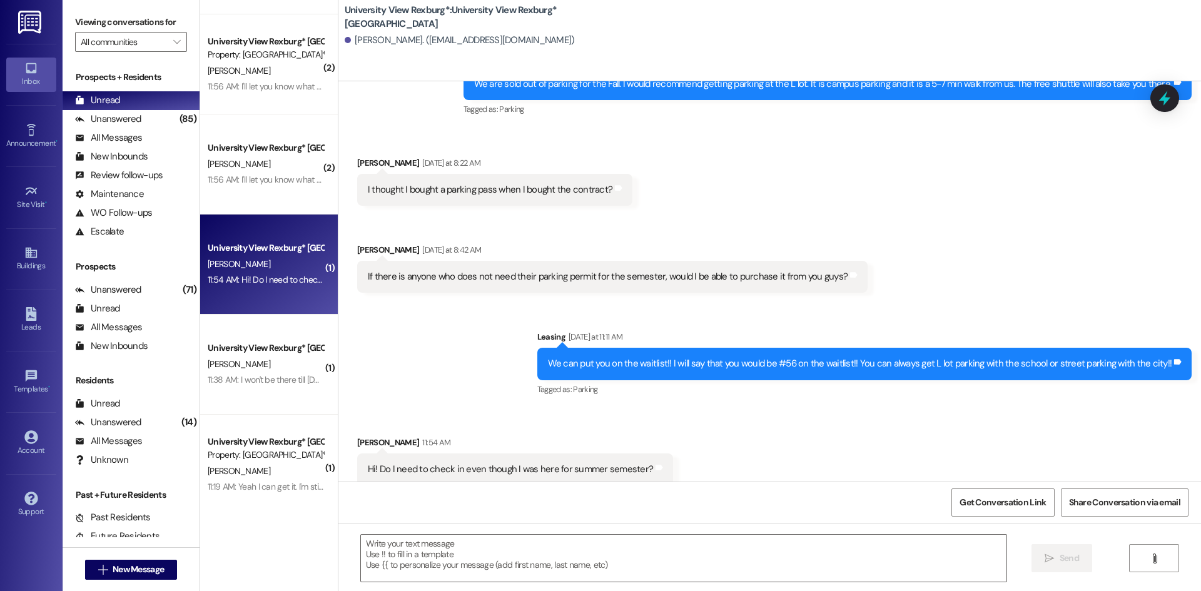
scroll to position [1122, 0]
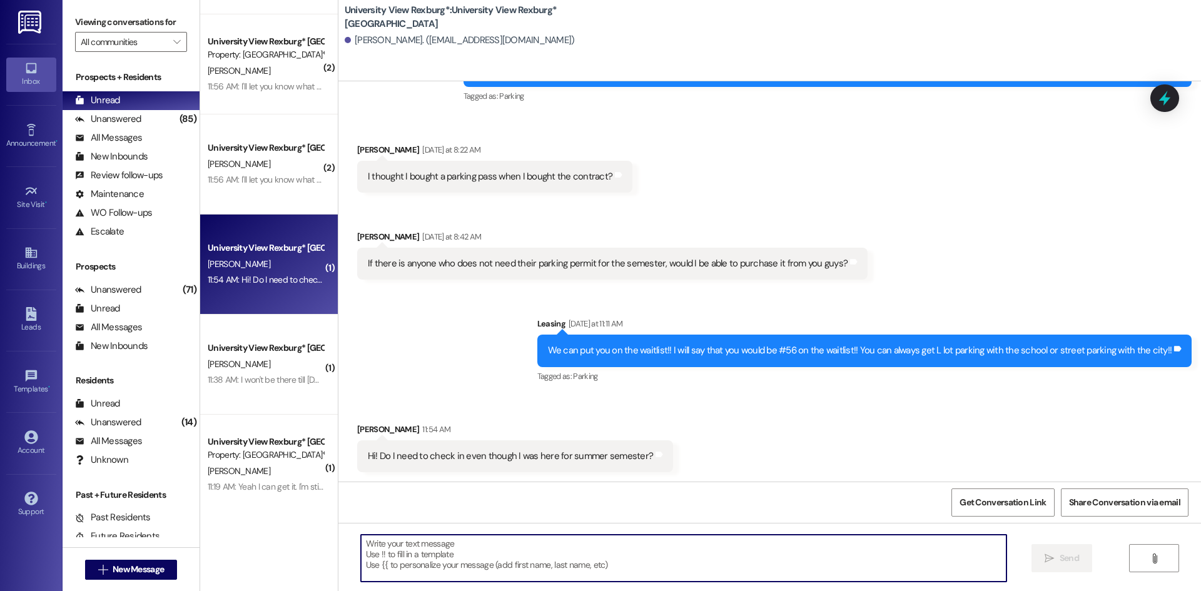
click at [578, 542] on textarea at bounding box center [683, 558] width 645 height 47
click at [430, 543] on textarea "Hi [PERSON_NAME]!" at bounding box center [683, 558] width 645 height 47
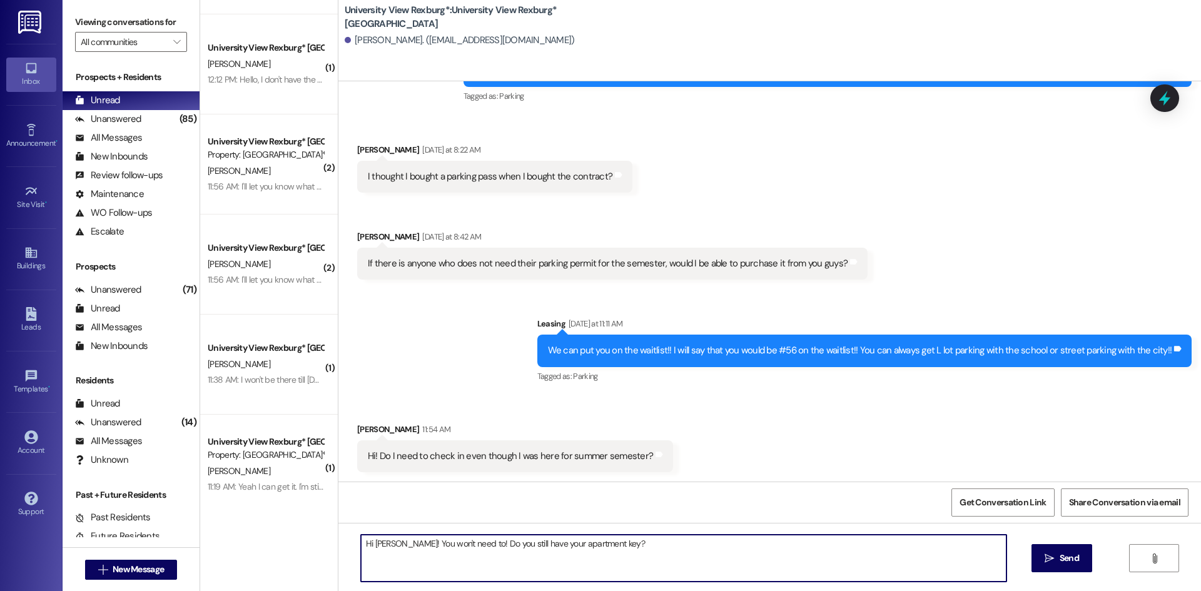
type textarea "Hi [PERSON_NAME]! You won't need to! Do you still have your apartment key??"
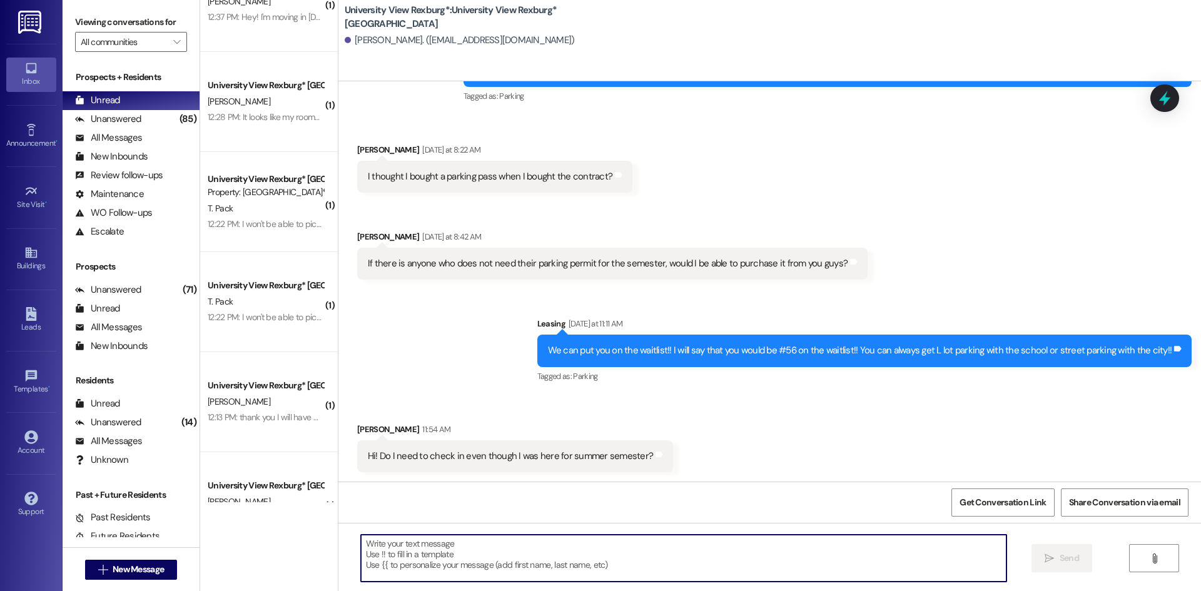
scroll to position [0, 0]
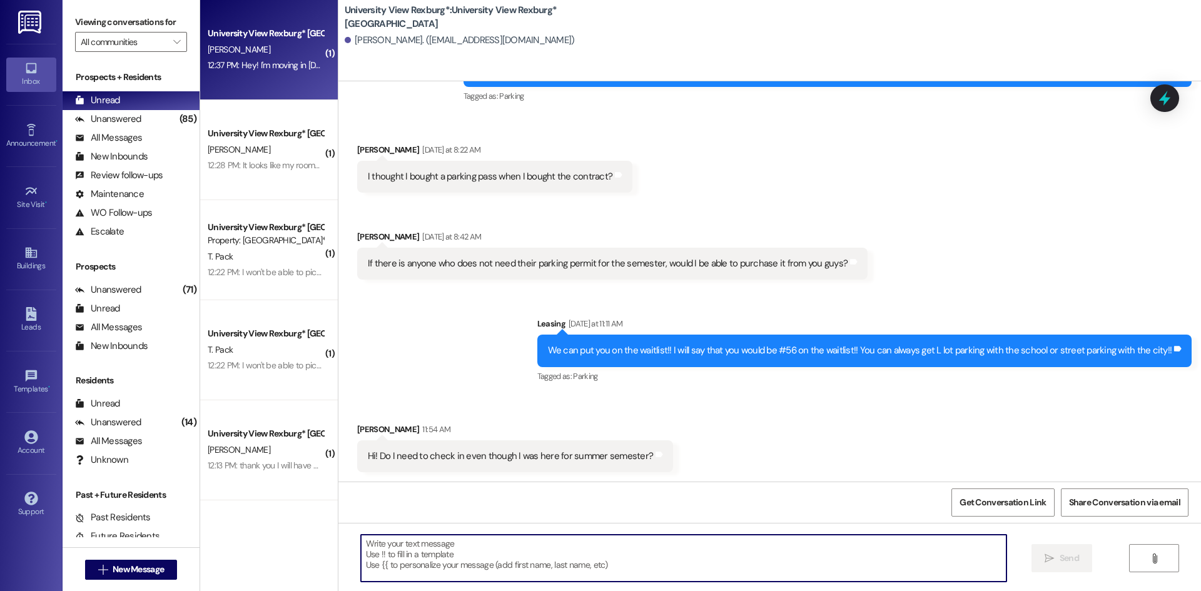
click at [242, 48] on span "[PERSON_NAME]" at bounding box center [239, 49] width 63 height 11
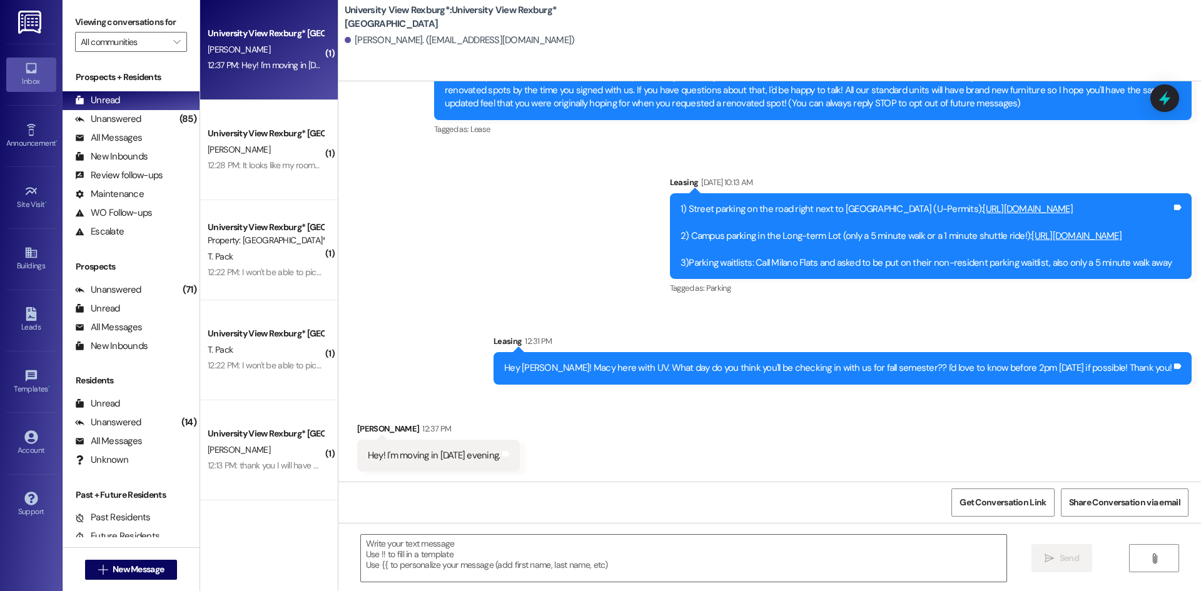
scroll to position [89, 0]
click at [614, 536] on textarea at bounding box center [683, 558] width 645 height 47
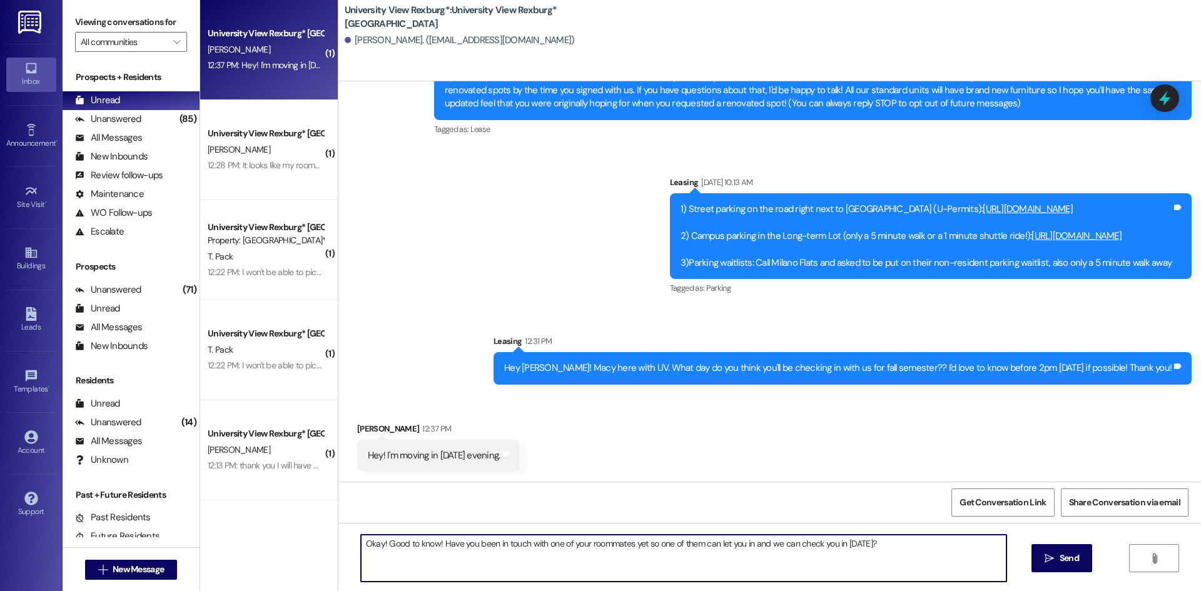
type textarea "Okay! Good to know! Have you been in touch with one of your roommates yet so on…"
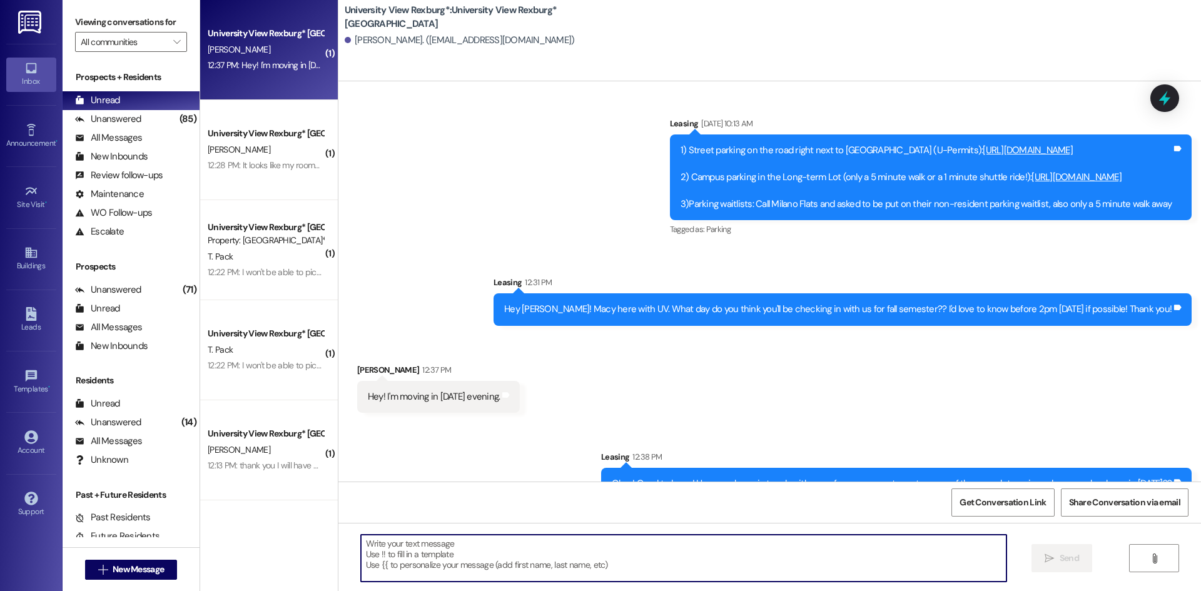
scroll to position [177, 0]
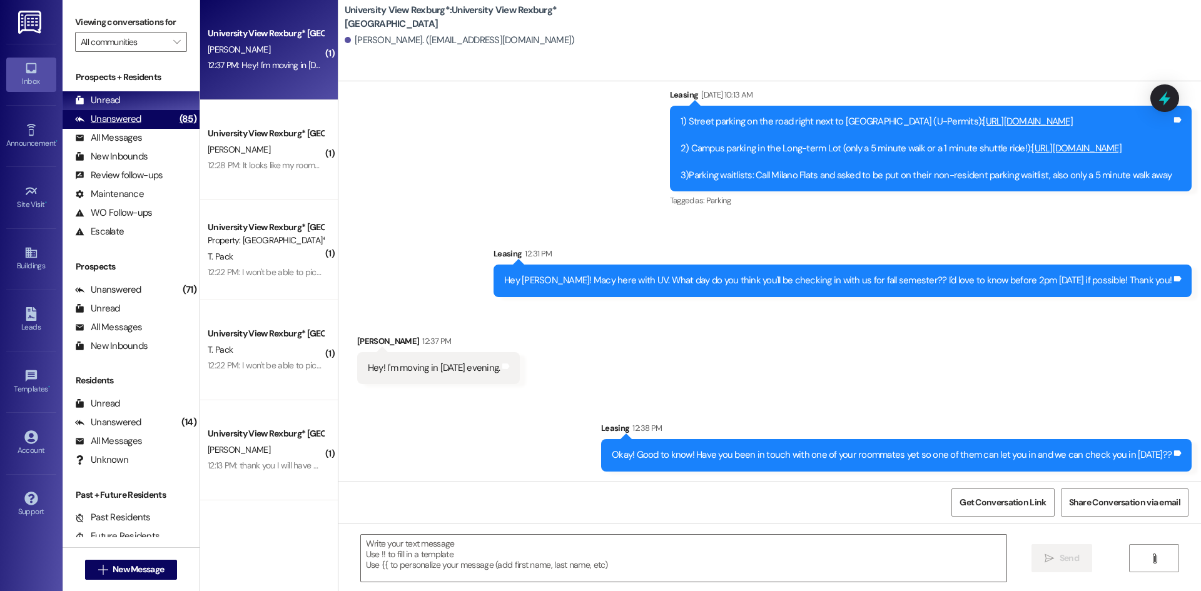
click at [151, 120] on div "Unanswered (85)" at bounding box center [131, 119] width 137 height 19
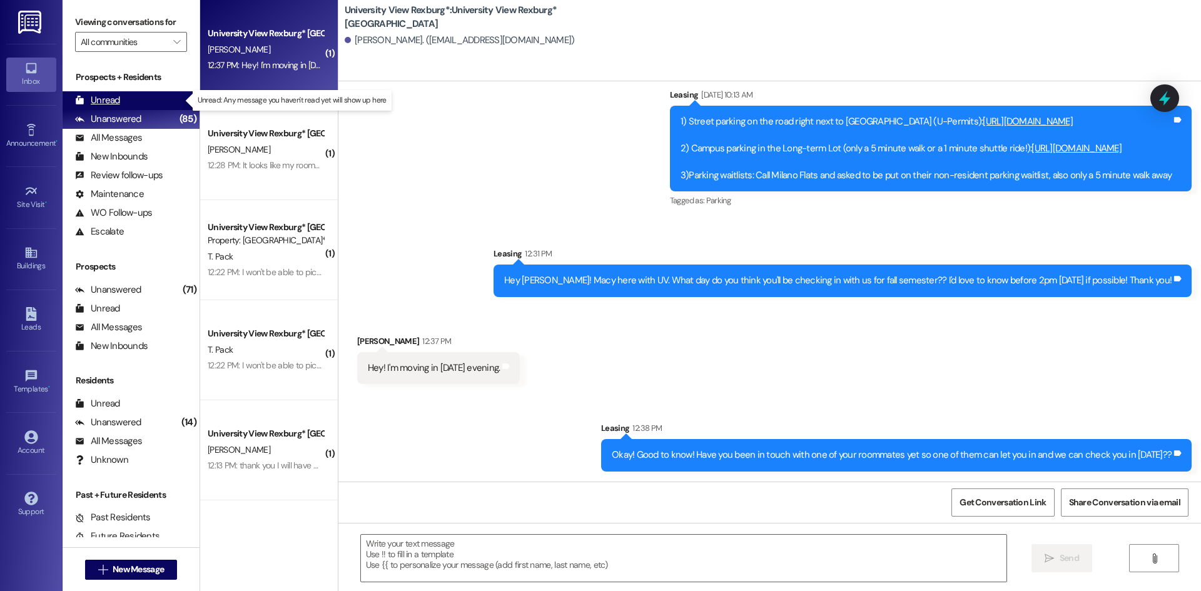
click at [138, 96] on div "Unread (0)" at bounding box center [131, 100] width 137 height 19
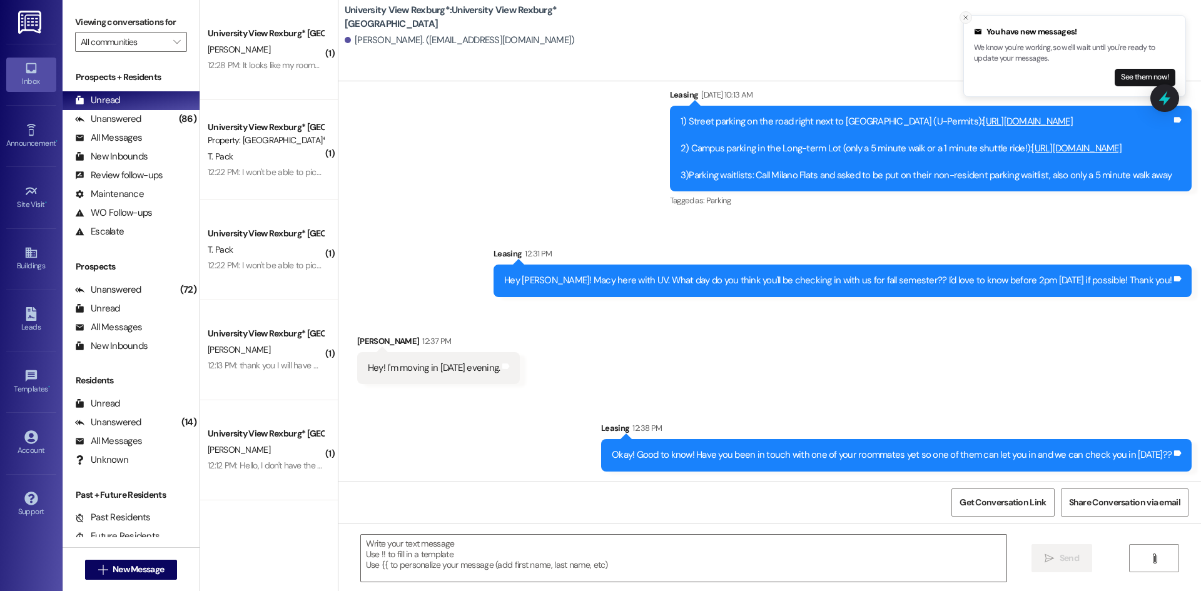
click at [967, 16] on line "Close toast" at bounding box center [966, 18] width 4 height 4
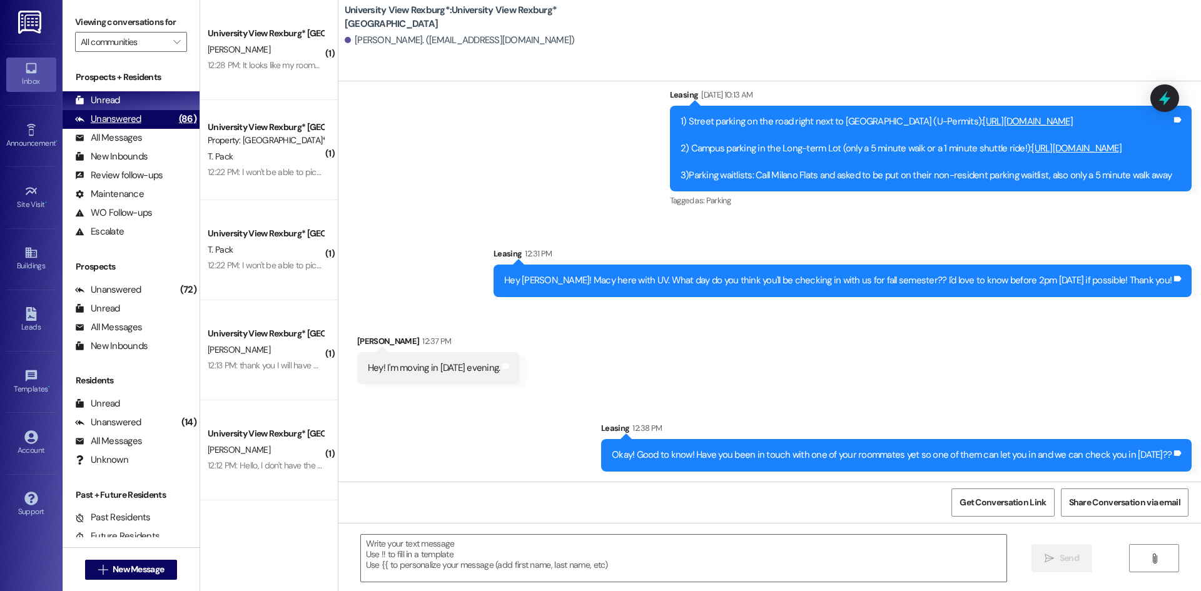
click at [138, 116] on div "Unanswered" at bounding box center [108, 119] width 66 height 13
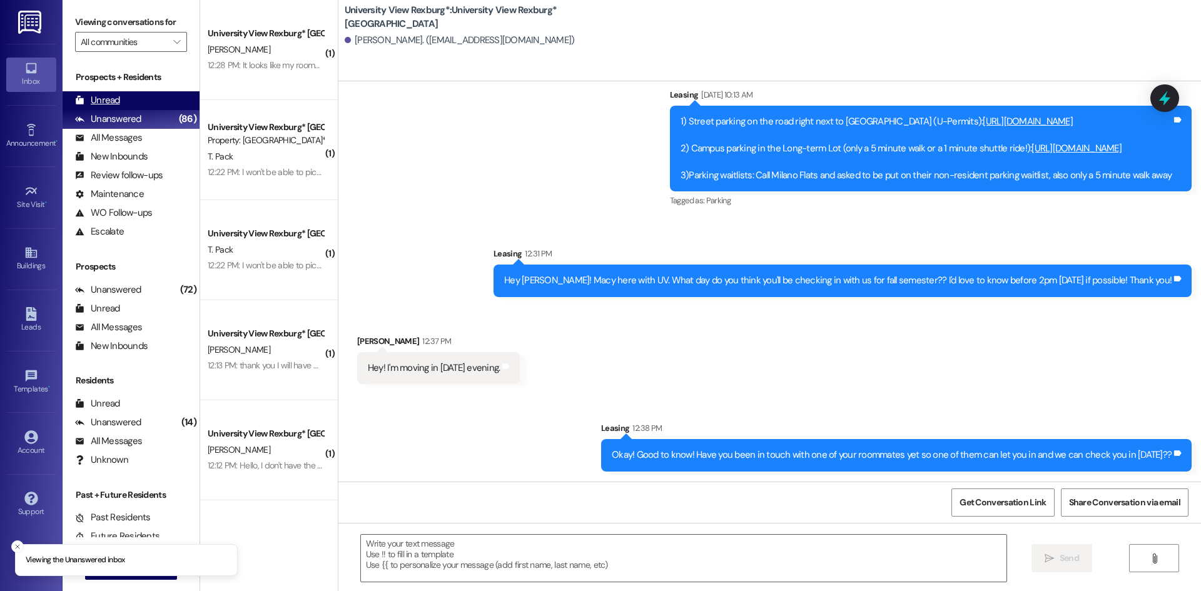
click at [140, 96] on div "Unread (0)" at bounding box center [131, 100] width 137 height 19
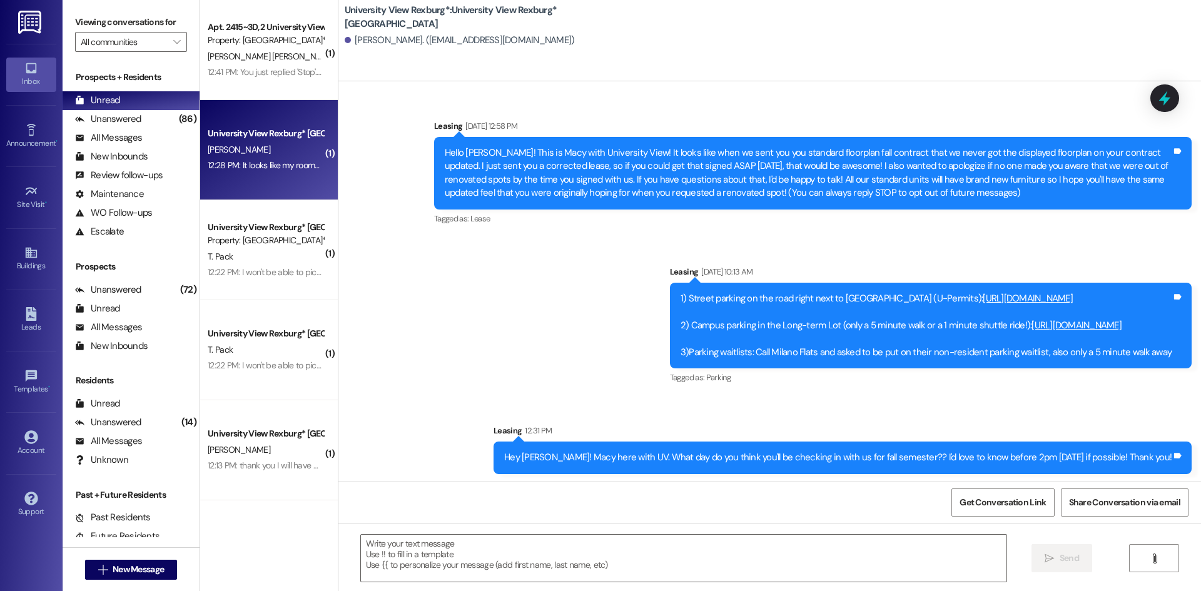
scroll to position [89, 0]
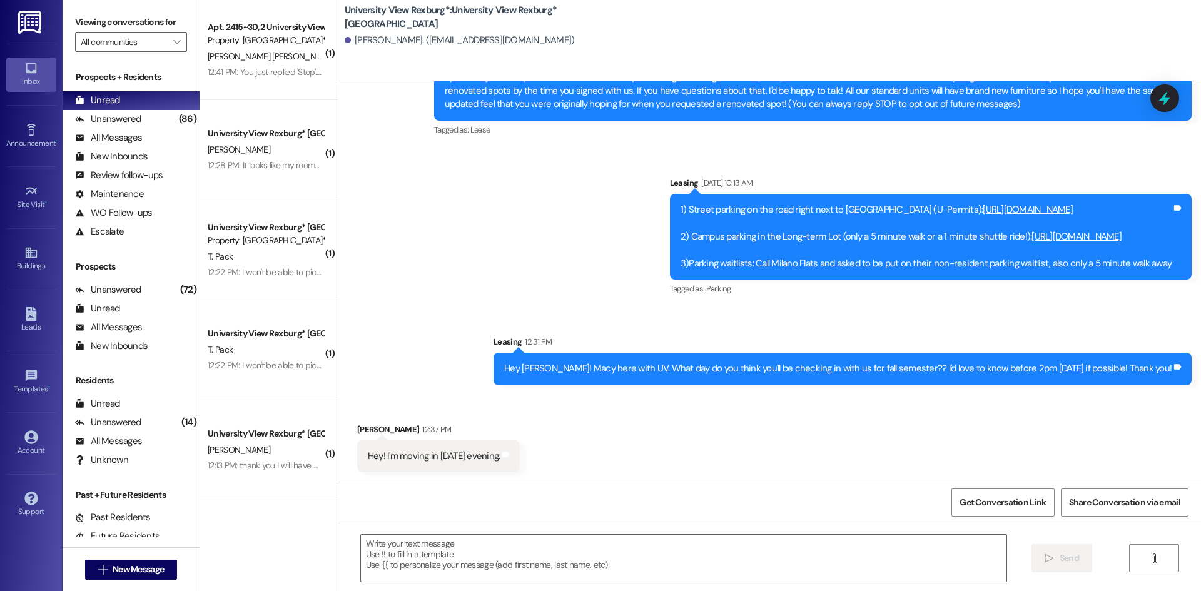
click at [276, 65] on div "12:41 PM: You just replied 'Stop'. Are you sure you want to opt out of this thr…" at bounding box center [265, 72] width 118 height 16
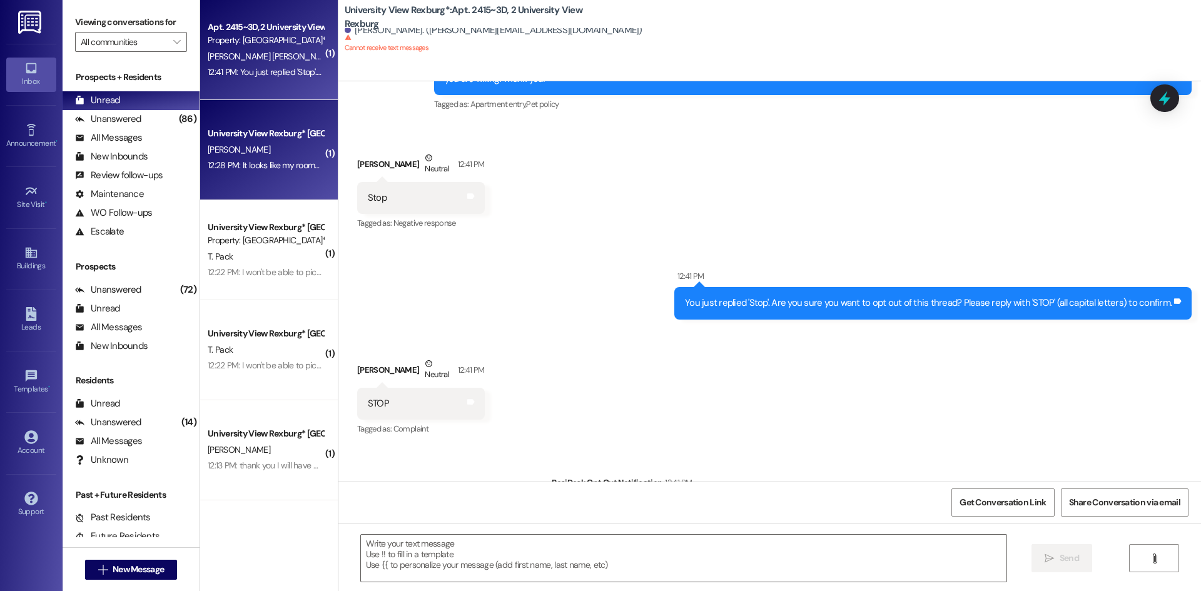
scroll to position [653, 0]
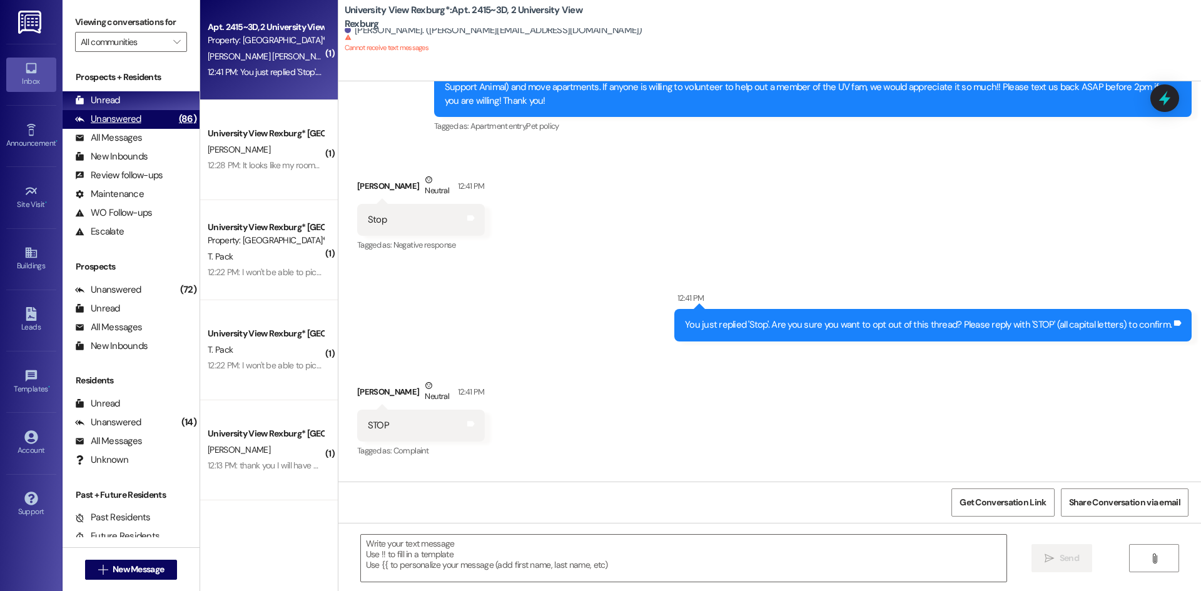
click at [161, 114] on div "Unanswered (86)" at bounding box center [131, 119] width 137 height 19
click at [158, 106] on div "Unread (0)" at bounding box center [131, 100] width 137 height 19
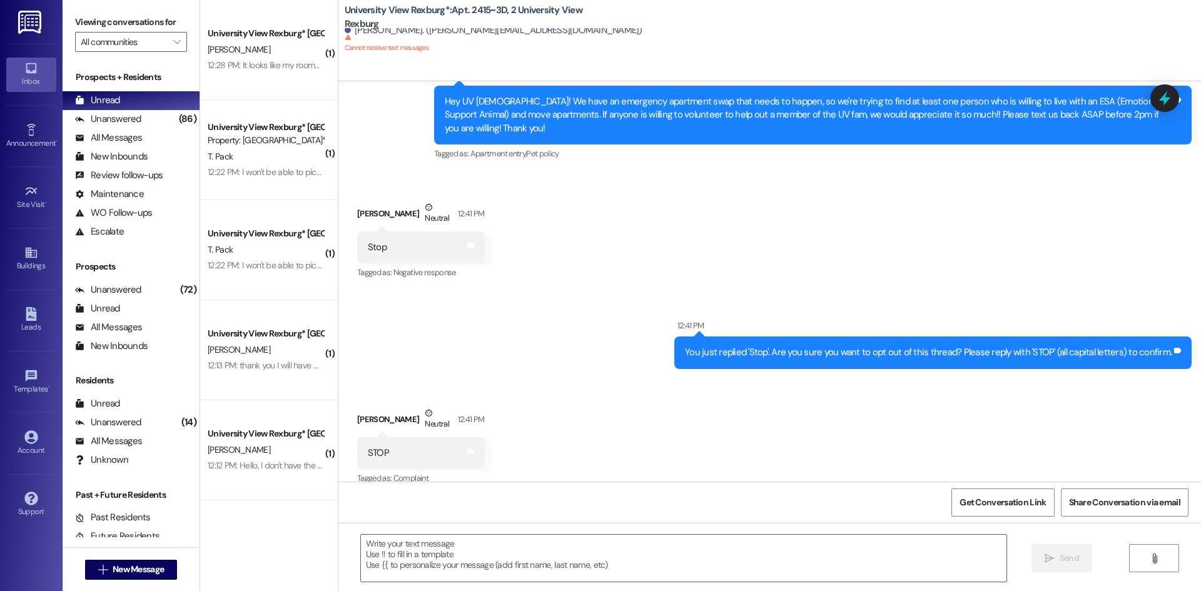
scroll to position [627, 0]
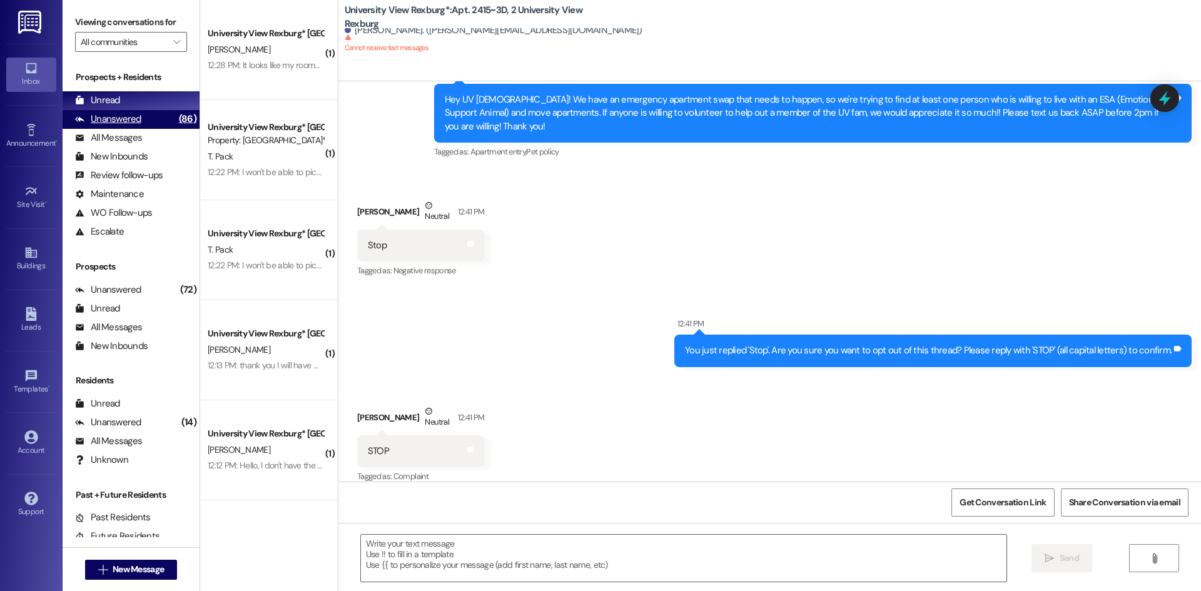
click at [143, 124] on div "Unanswered (86)" at bounding box center [131, 119] width 137 height 19
click at [124, 94] on div "Unread (0)" at bounding box center [131, 100] width 137 height 19
click at [465, 152] on div "Announcement, sent via SMS Leasing 12:40 PM Hey UV [DEMOGRAPHIC_DATA]! We have …" at bounding box center [813, 114] width 776 height 114
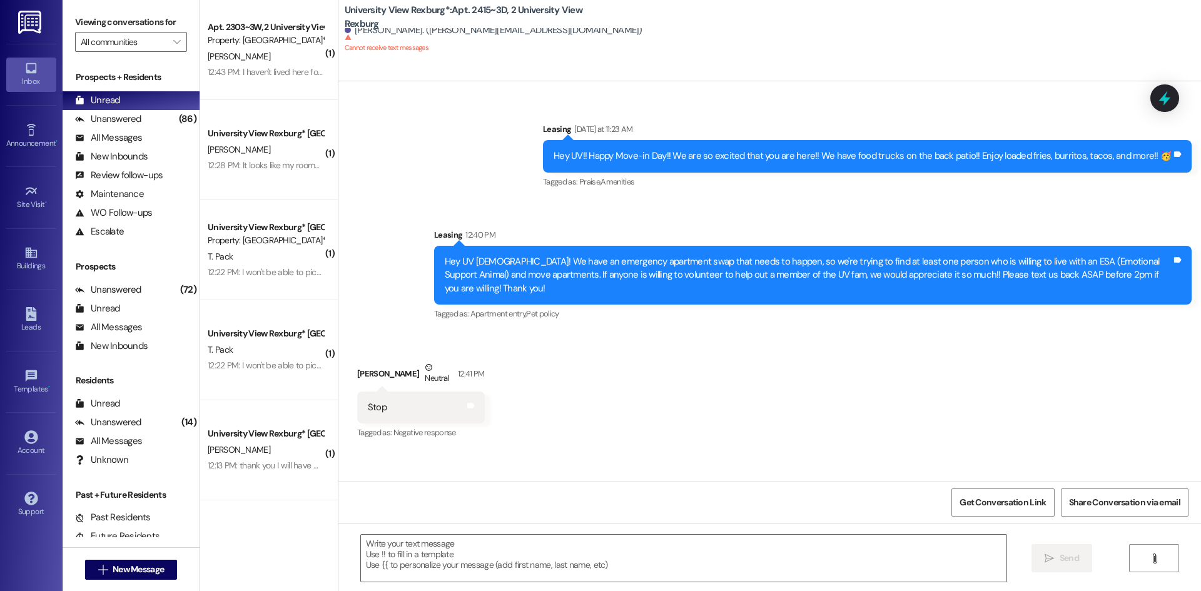
scroll to position [252, 0]
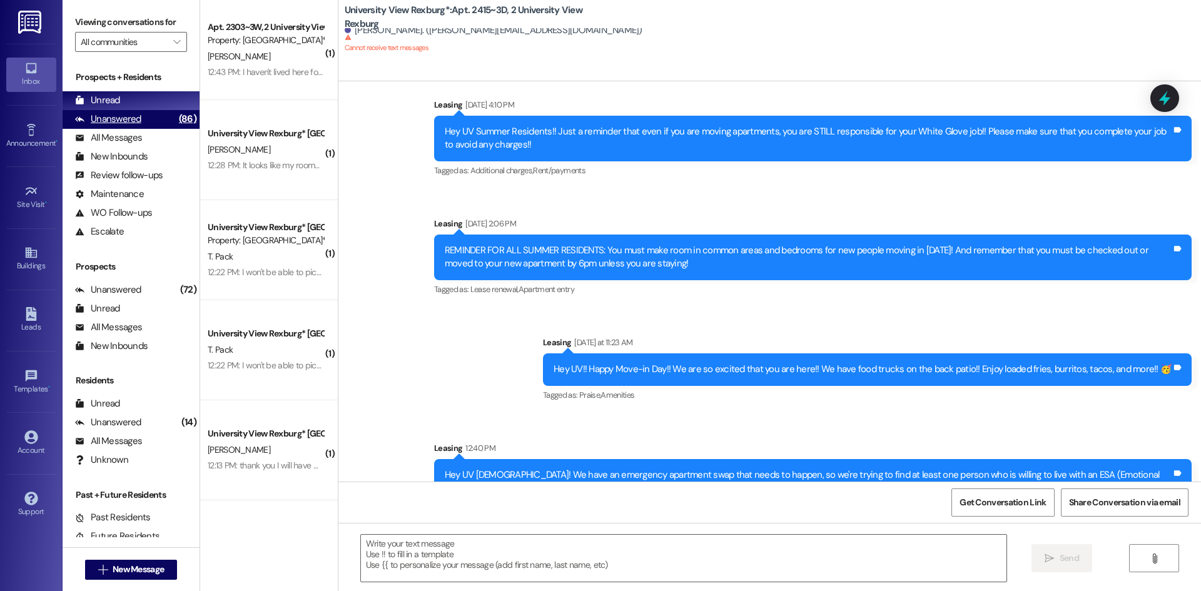
click at [143, 115] on div "Unanswered (86)" at bounding box center [131, 119] width 137 height 19
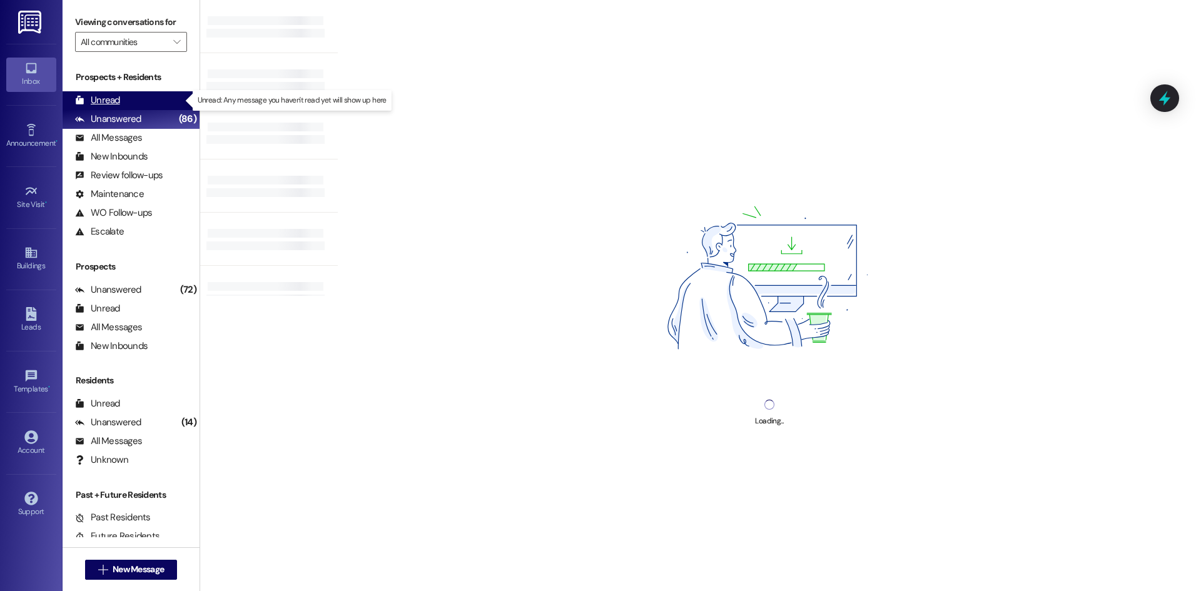
click at [143, 91] on div "Unread (0)" at bounding box center [131, 100] width 137 height 19
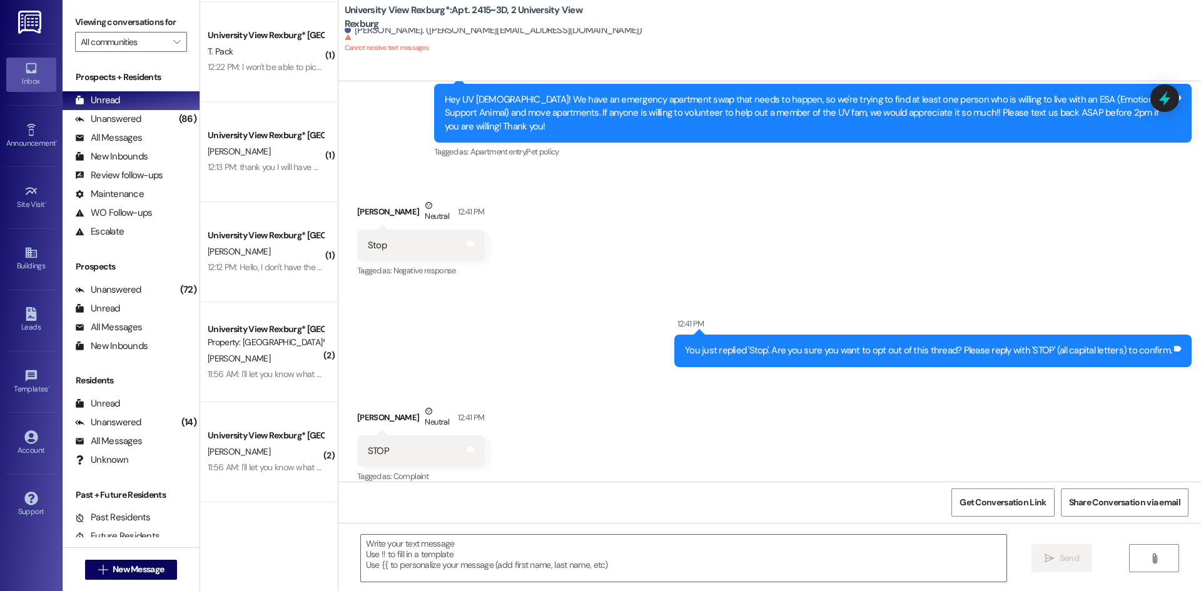
scroll to position [0, 0]
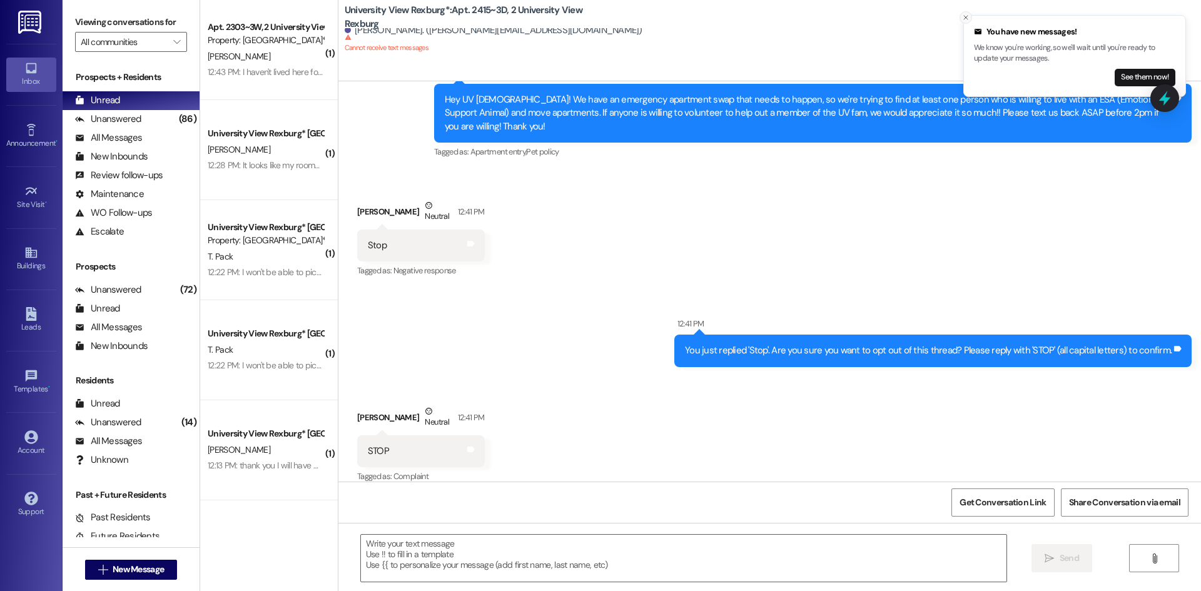
click at [961, 14] on button "Close toast" at bounding box center [965, 17] width 13 height 13
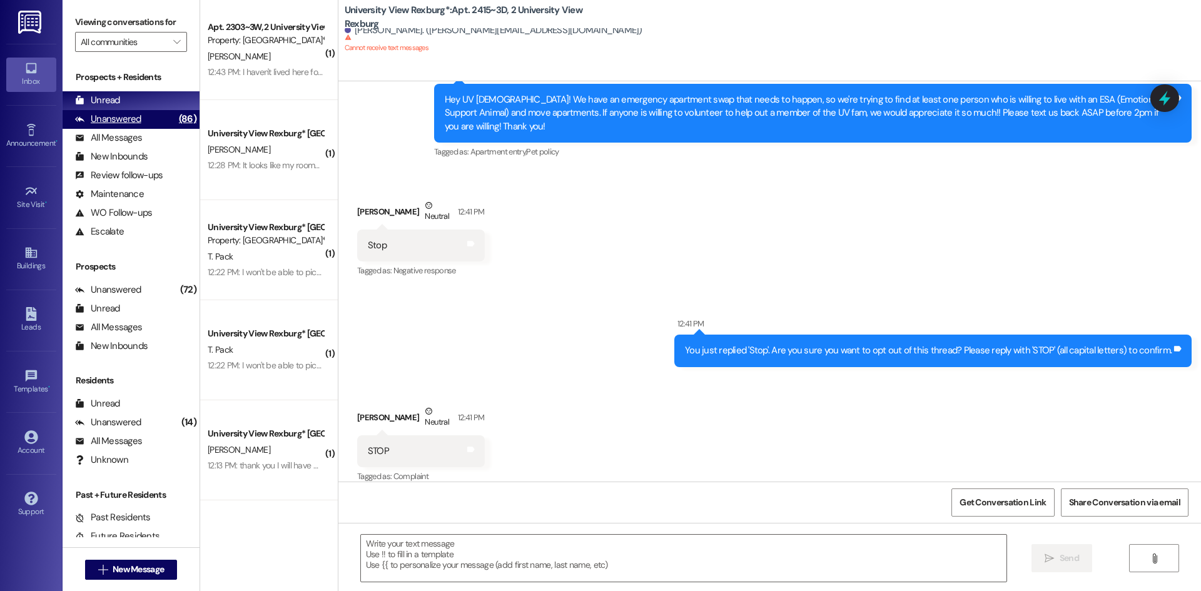
click at [141, 118] on div "Unanswered (86)" at bounding box center [131, 119] width 137 height 19
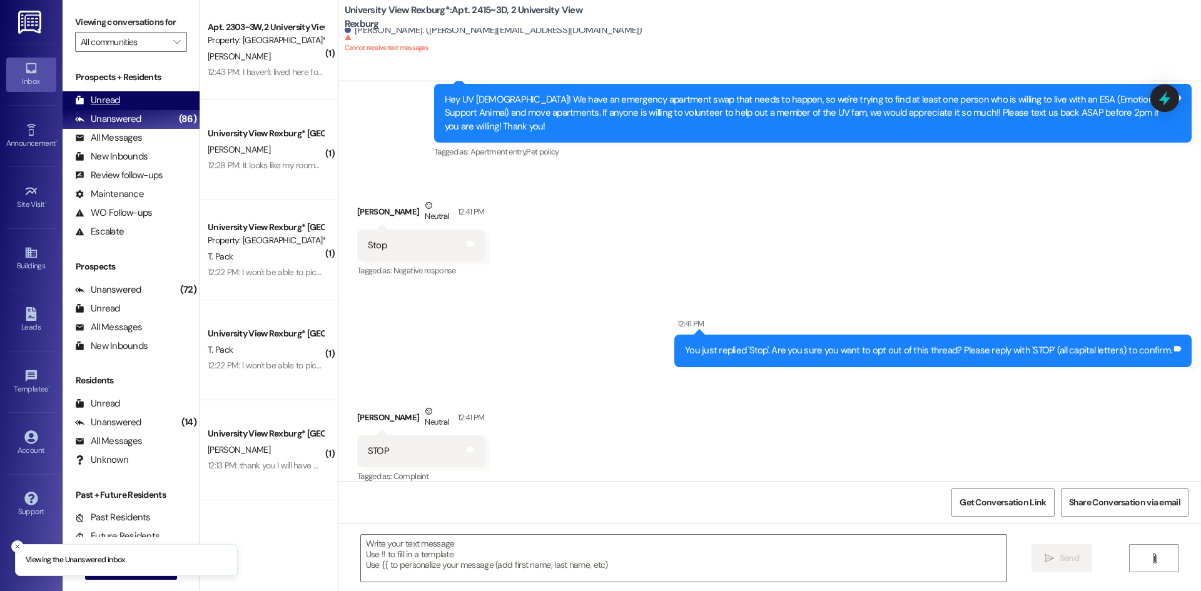
click at [136, 102] on div "Unread (0)" at bounding box center [131, 100] width 137 height 19
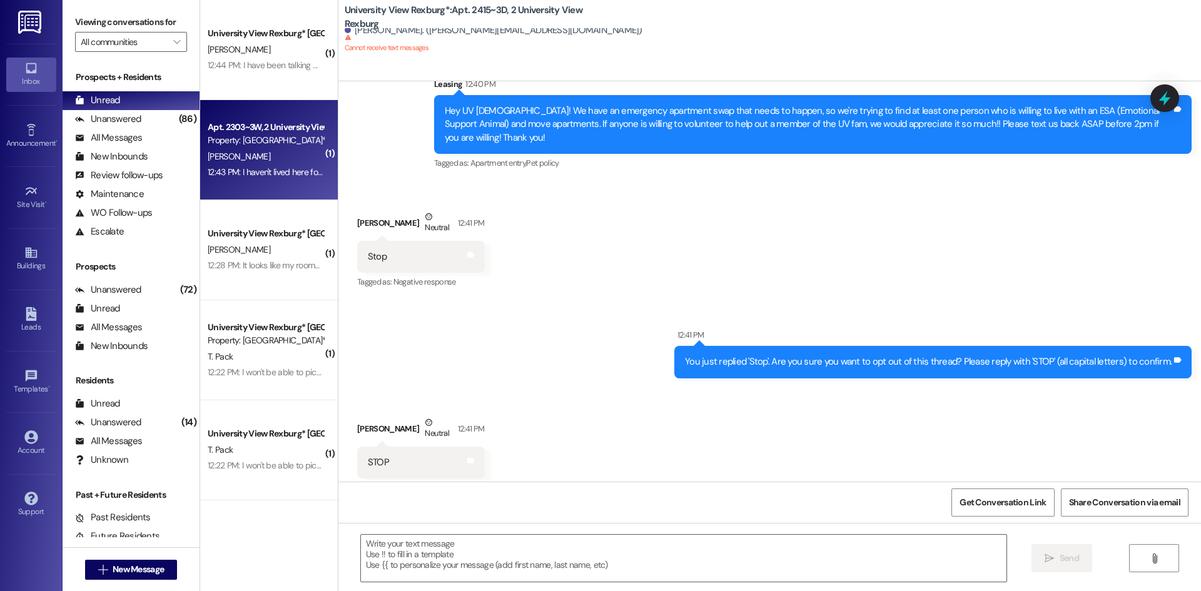
scroll to position [627, 0]
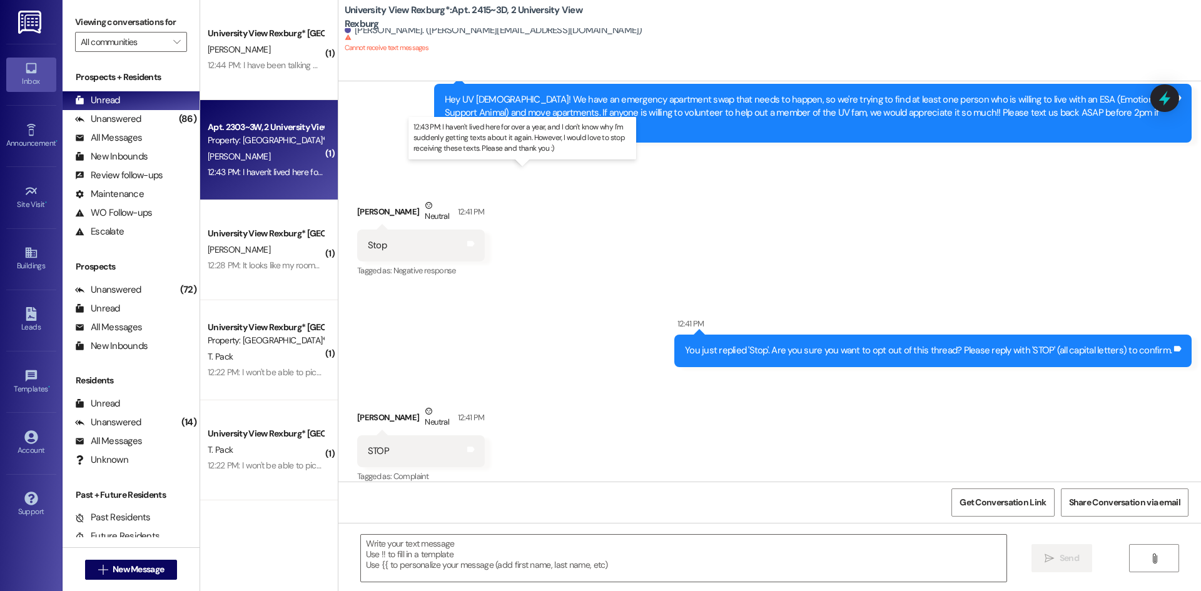
click at [278, 172] on div "12:43 PM: I haven't lived here for over a year, and I don't know why I'm sudden…" at bounding box center [535, 171] width 654 height 11
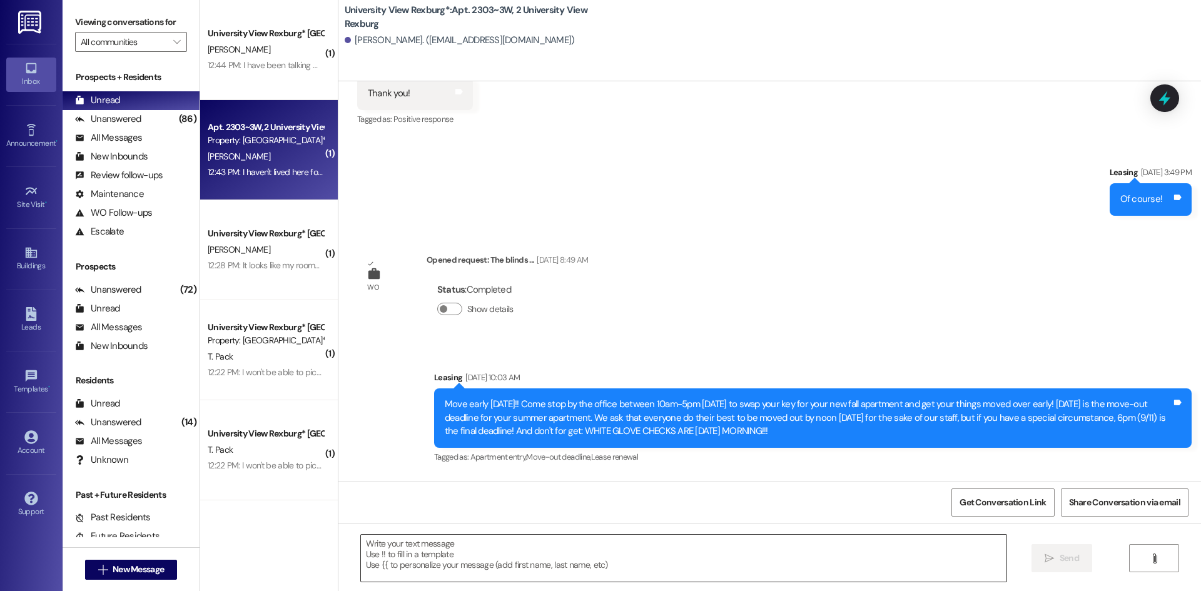
click at [577, 560] on textarea at bounding box center [683, 558] width 645 height 47
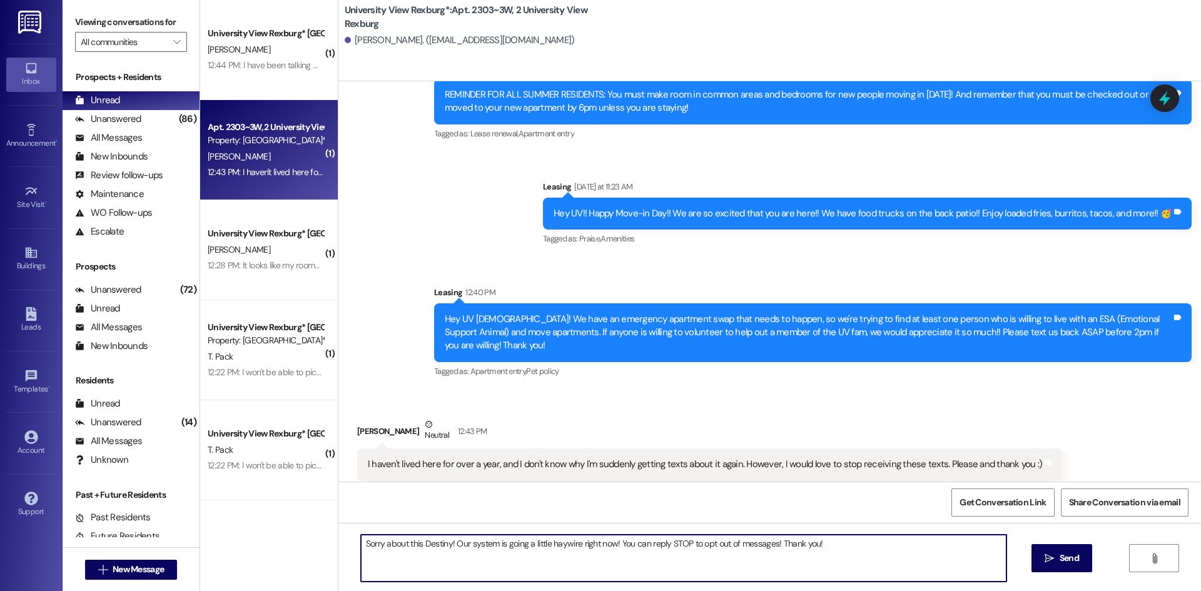
scroll to position [20555, 0]
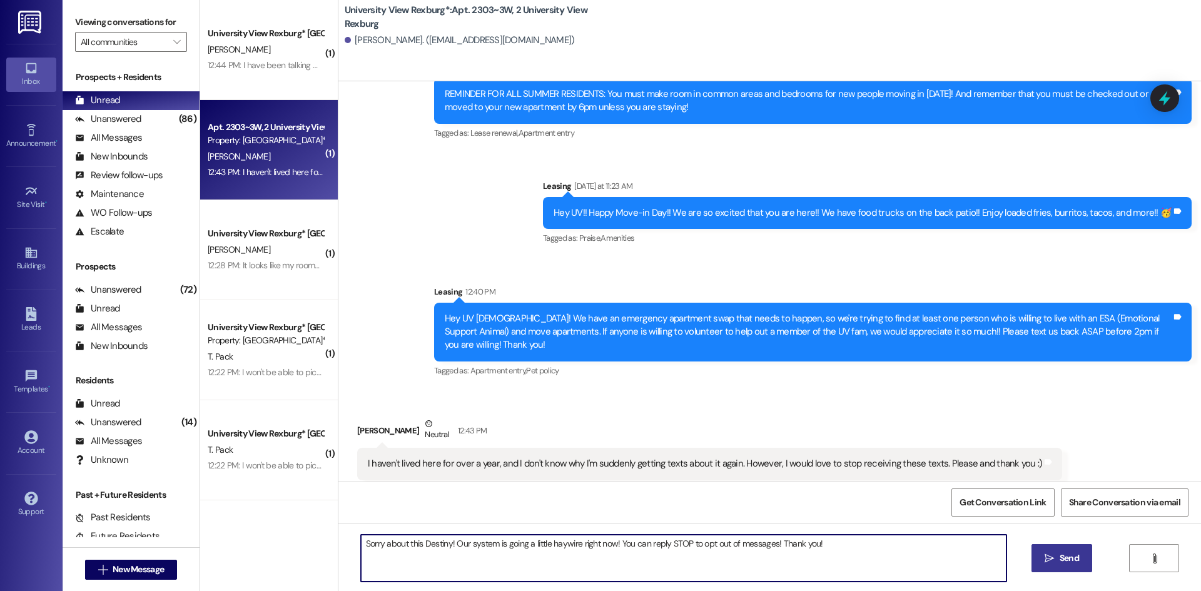
type textarea "Sorry about this Destiny! Our system is going a little haywire right now! You c…"
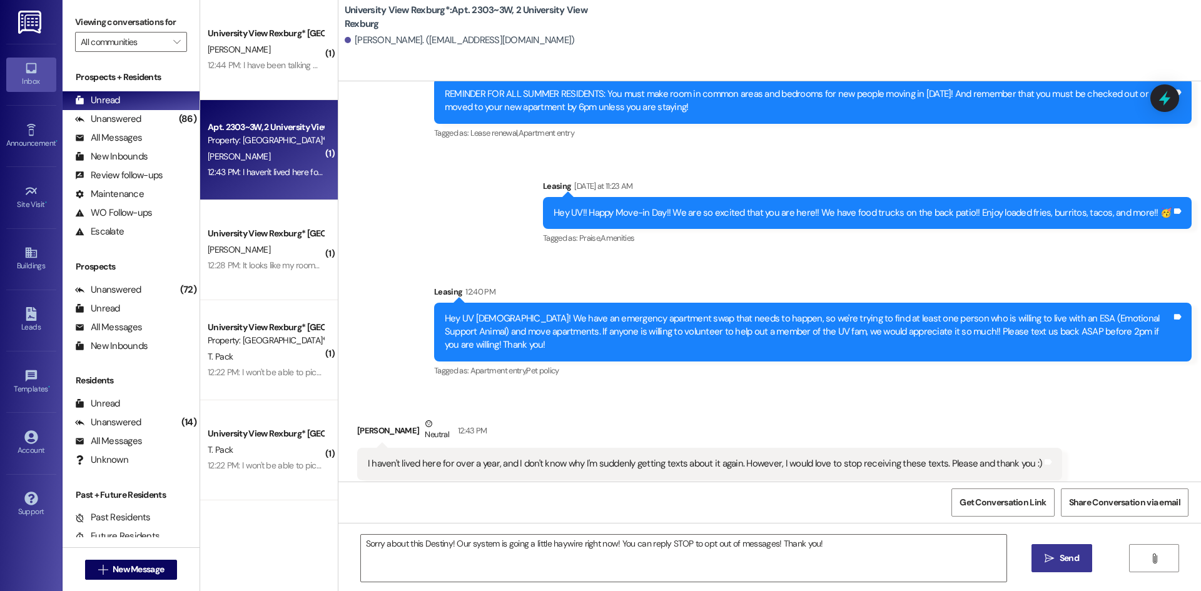
click at [1084, 560] on button " Send" at bounding box center [1061, 558] width 61 height 28
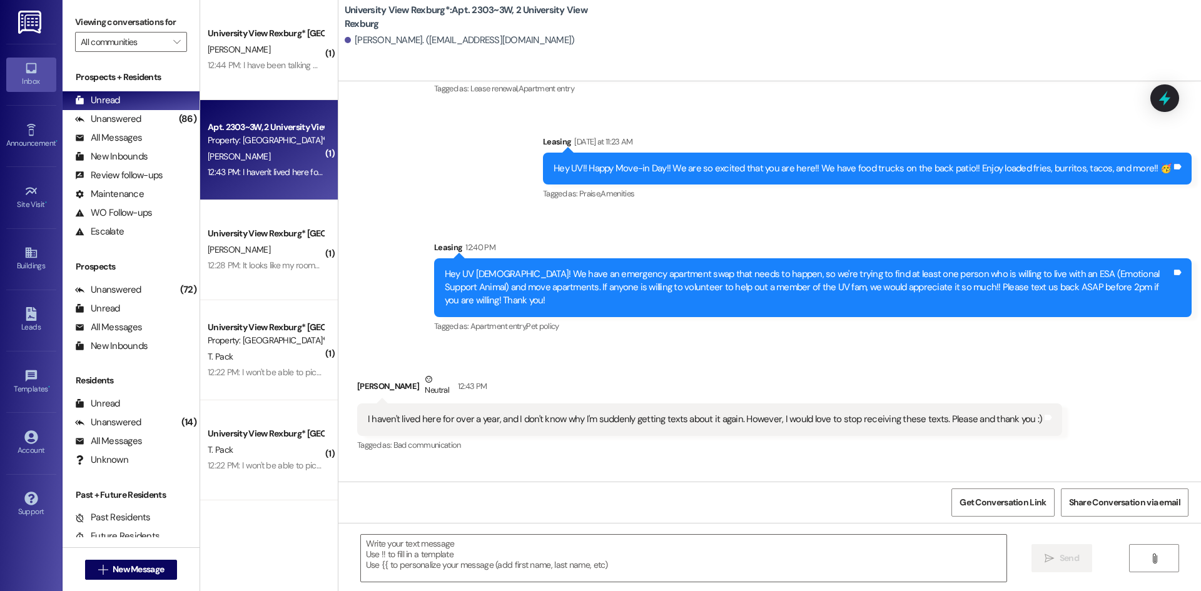
scroll to position [20643, 0]
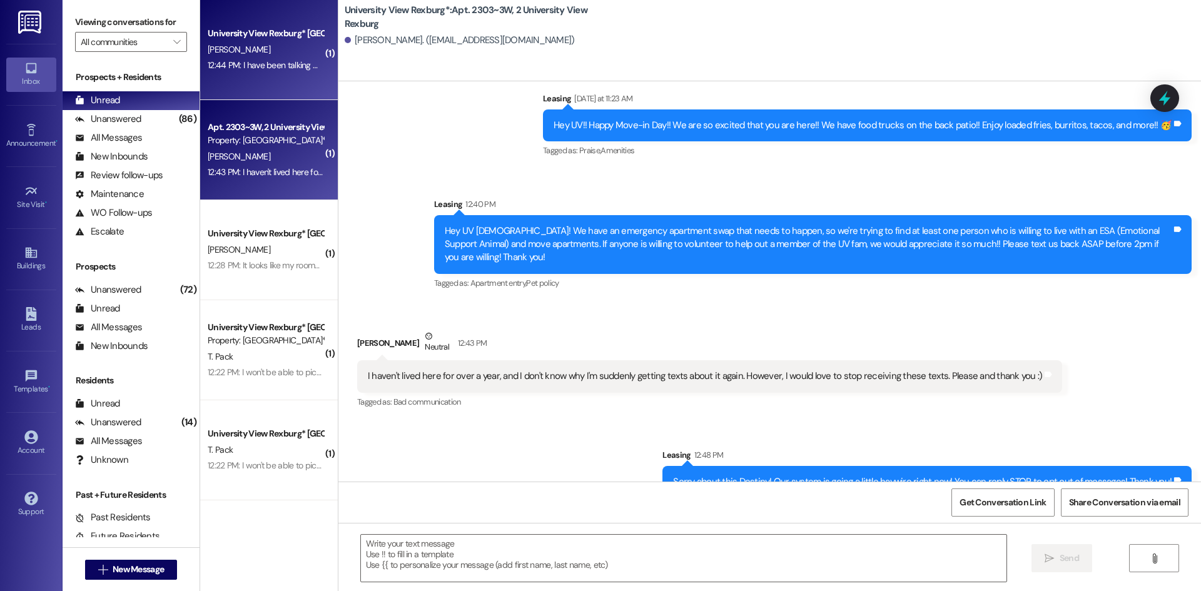
click at [226, 60] on div "12:44 PM: I have been talking with one of them. Am I going to need a key to get…" at bounding box center [420, 64] width 424 height 11
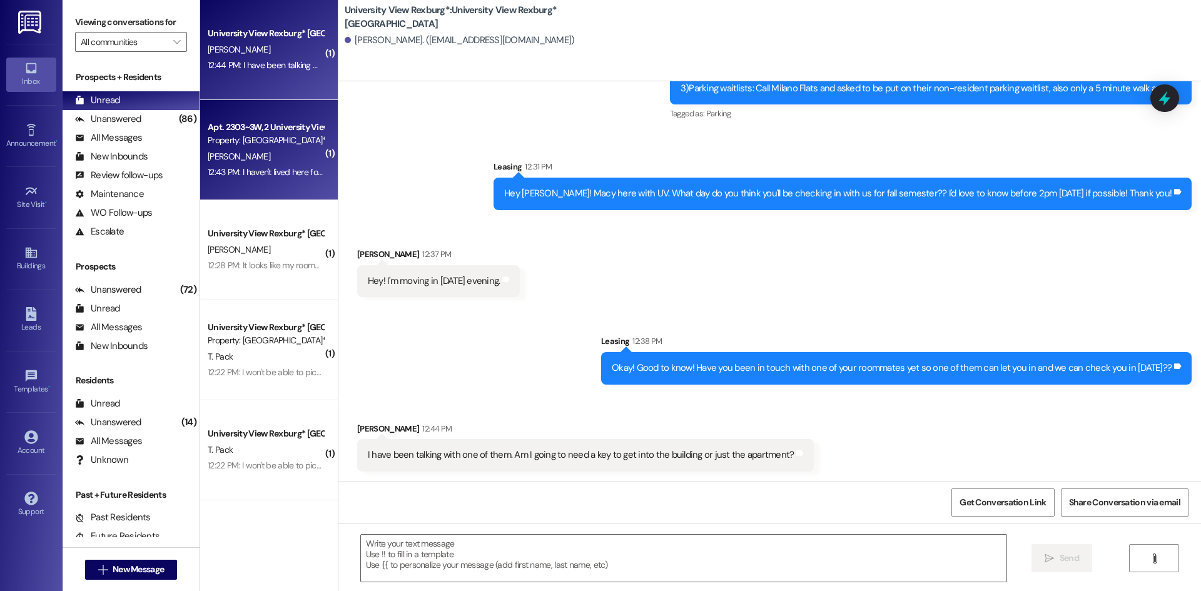
scroll to position [264, 0]
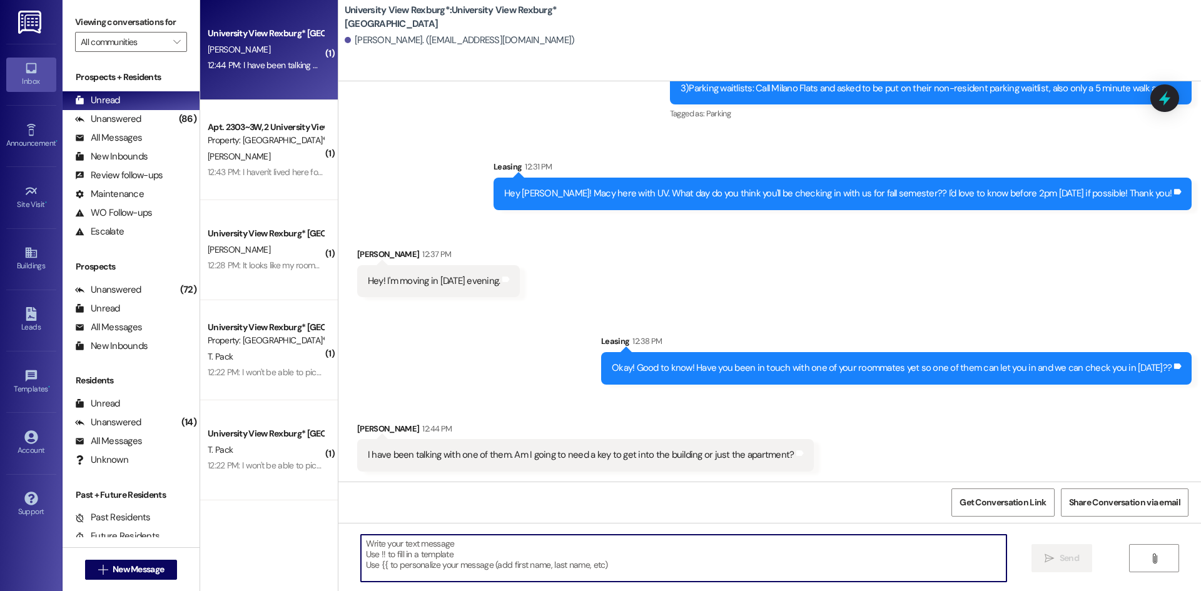
click at [698, 552] on textarea at bounding box center [683, 558] width 645 height 47
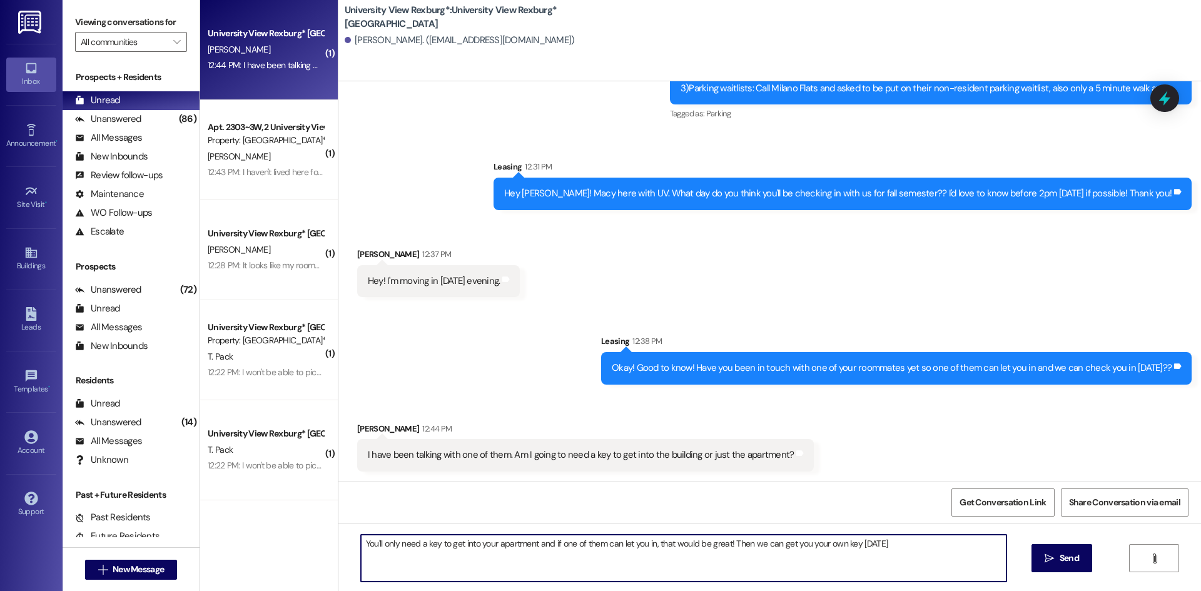
type textarea "You'll only need a key to get into your apartment and if one of them can let yo…"
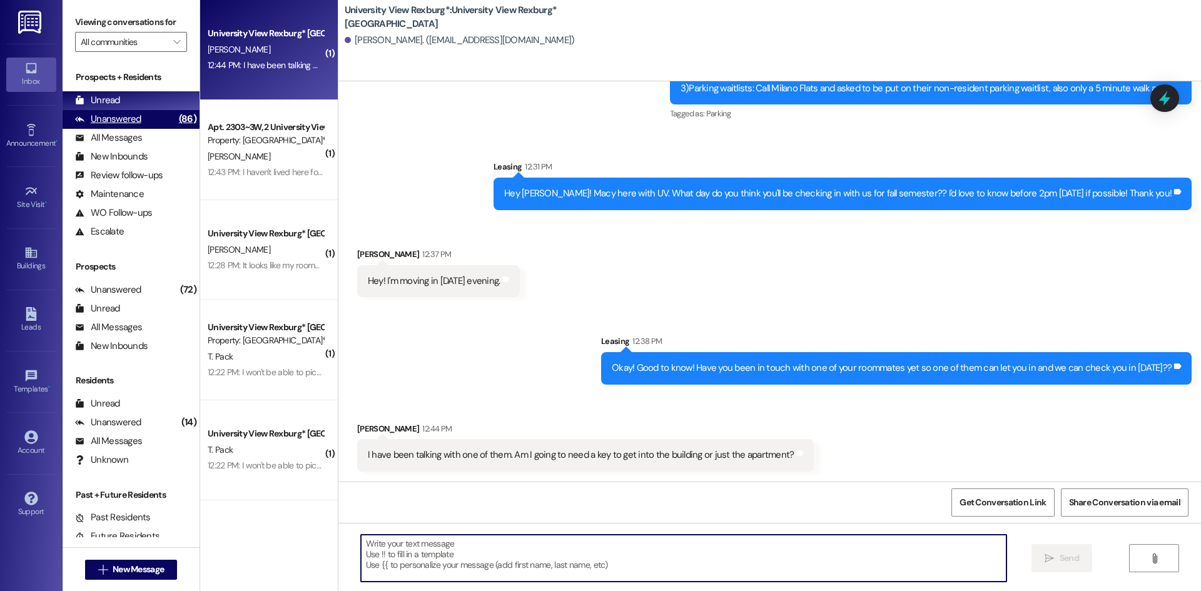
click at [147, 117] on div "Unanswered (86)" at bounding box center [131, 119] width 137 height 19
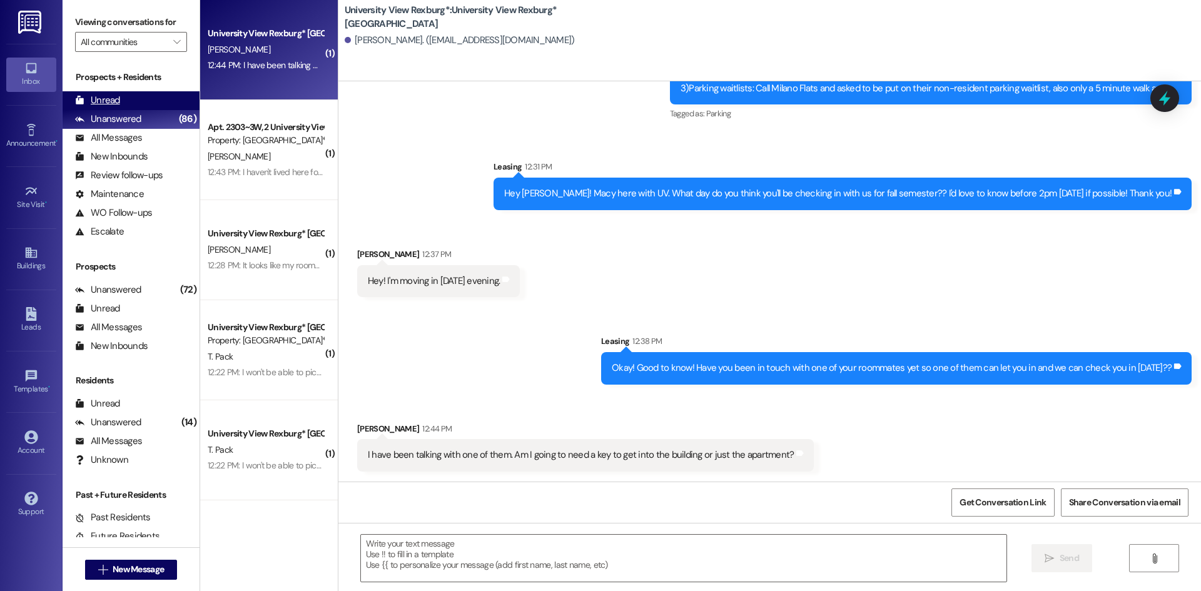
click at [144, 98] on div "Unread (0)" at bounding box center [131, 100] width 137 height 19
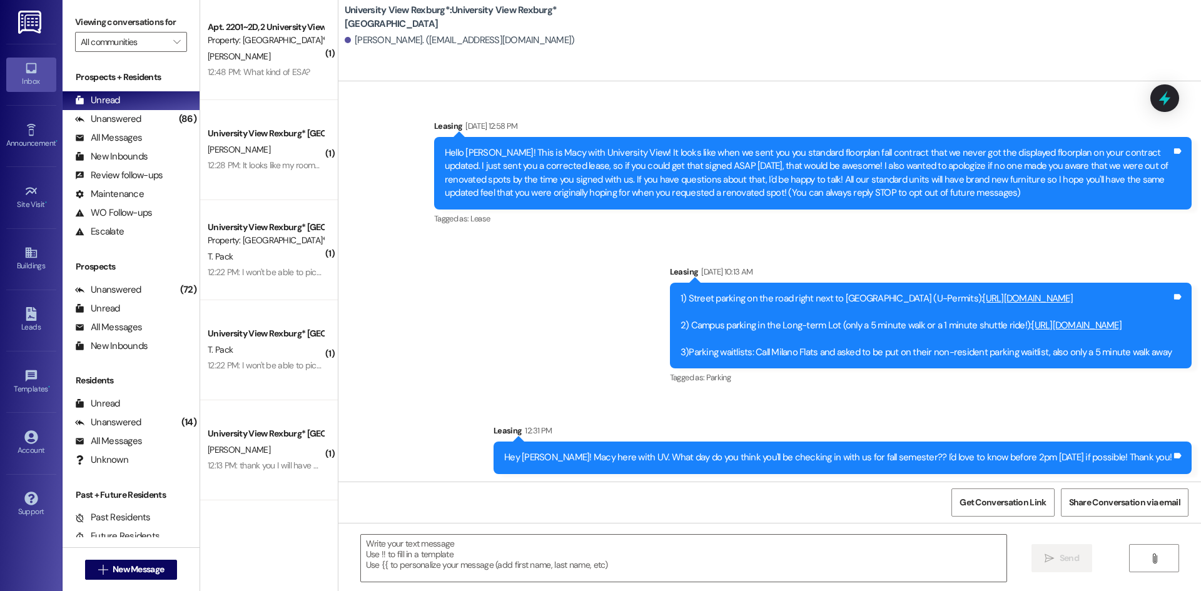
scroll to position [263, 0]
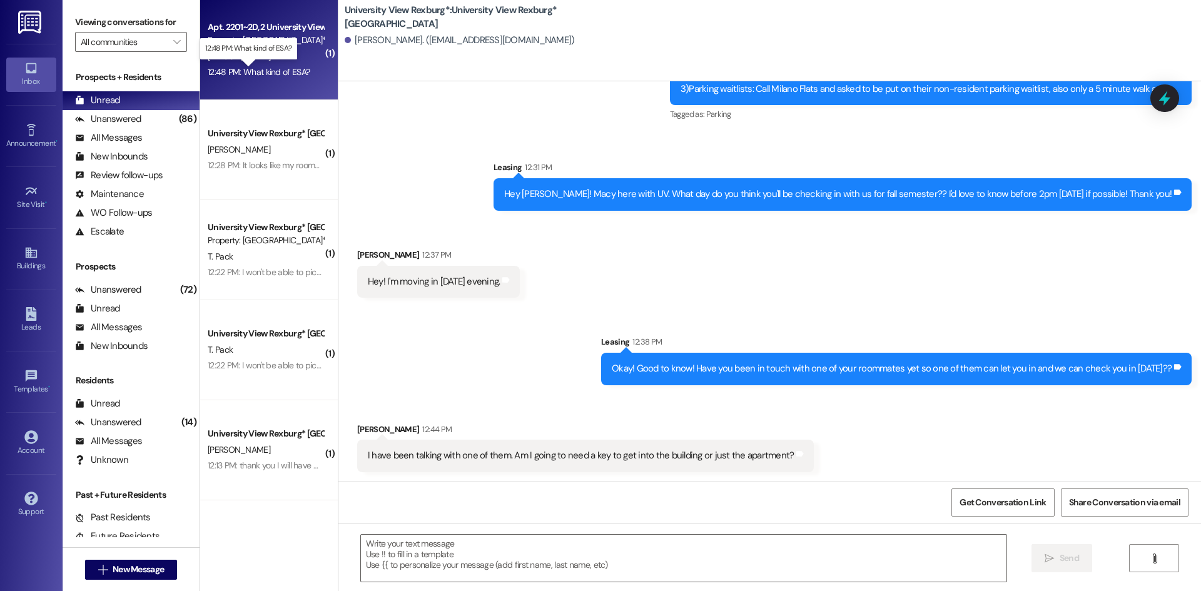
click at [267, 73] on div "12:48 PM: What kind of ESA? 12:48 PM: What kind of ESA?" at bounding box center [259, 71] width 102 height 11
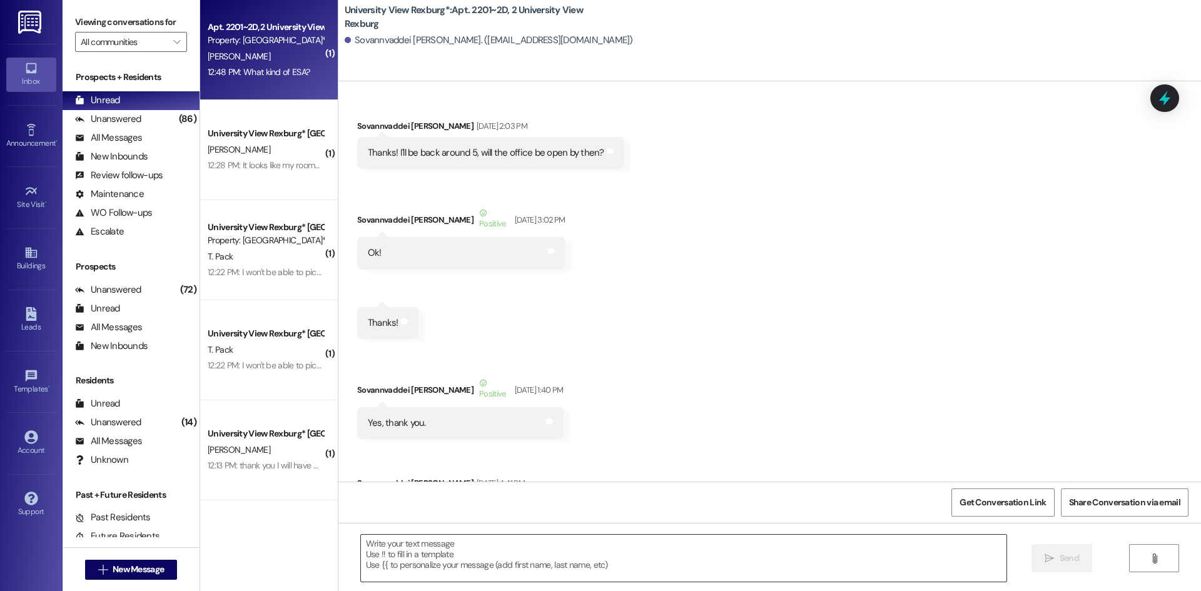
click at [560, 555] on textarea at bounding box center [683, 558] width 645 height 47
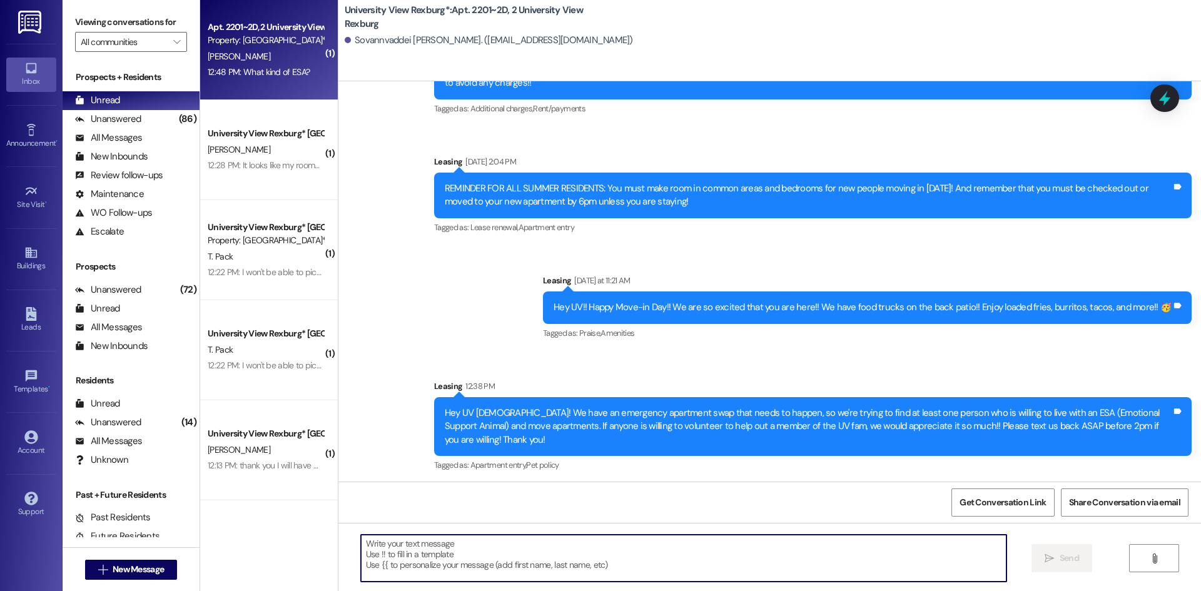
scroll to position [73724, 0]
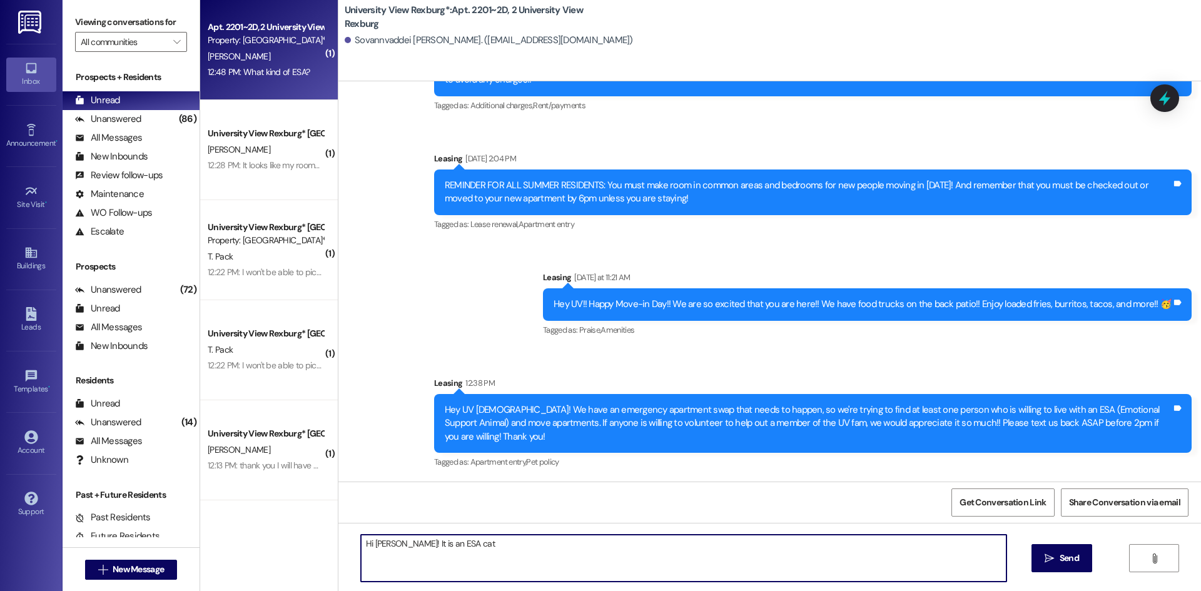
type textarea "Hi [PERSON_NAME]! It is an ESA cat."
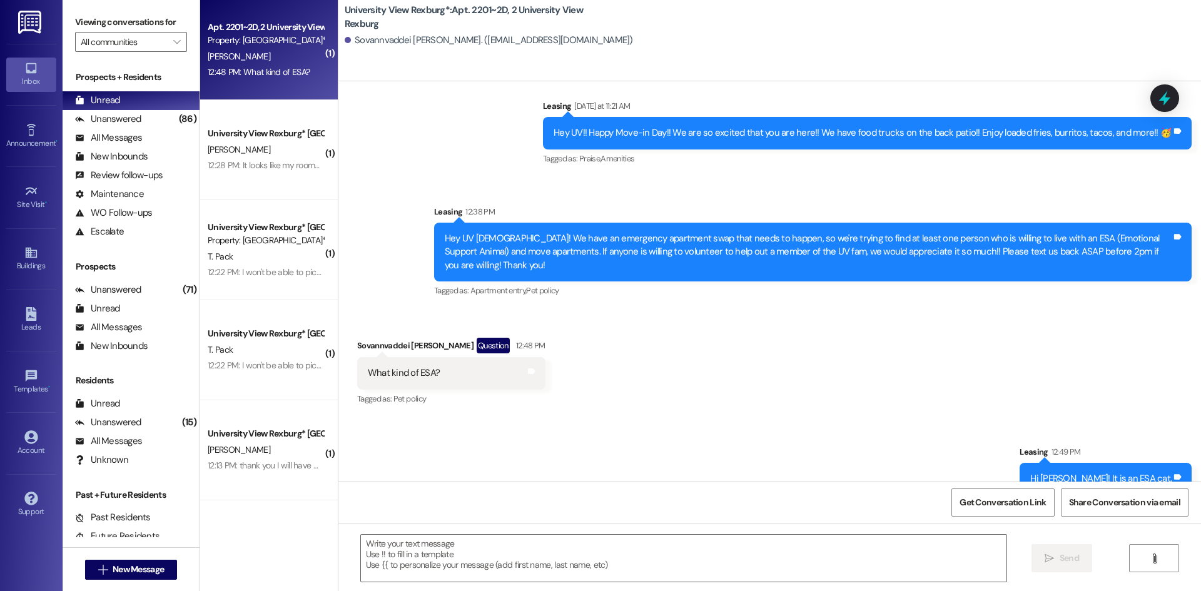
scroll to position [73899, 0]
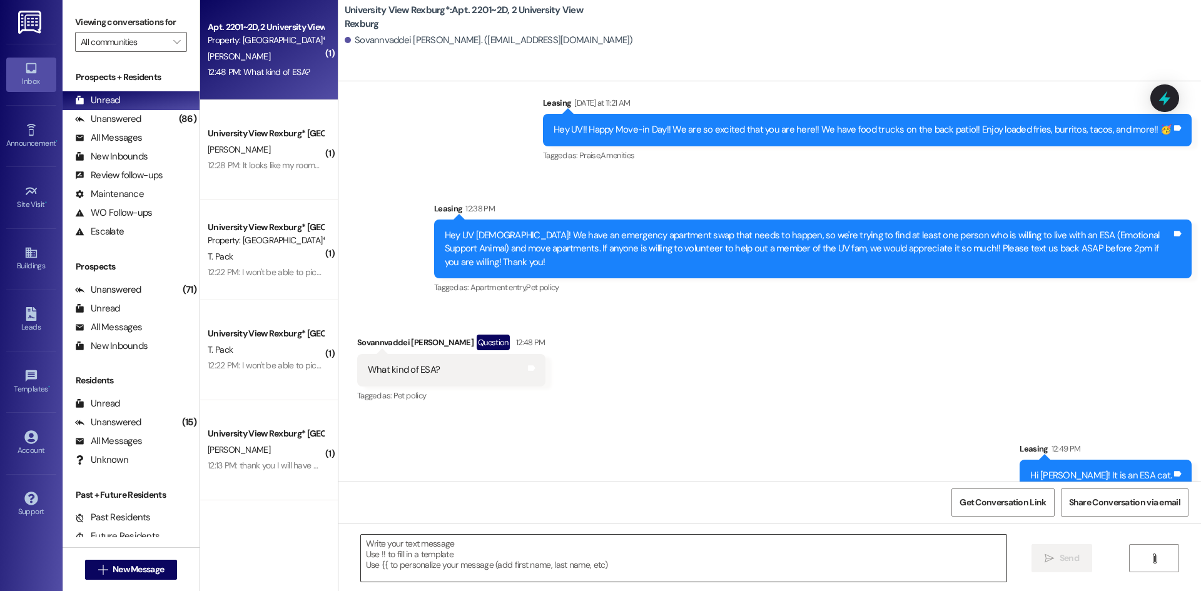
click at [657, 561] on textarea at bounding box center [683, 558] width 645 height 47
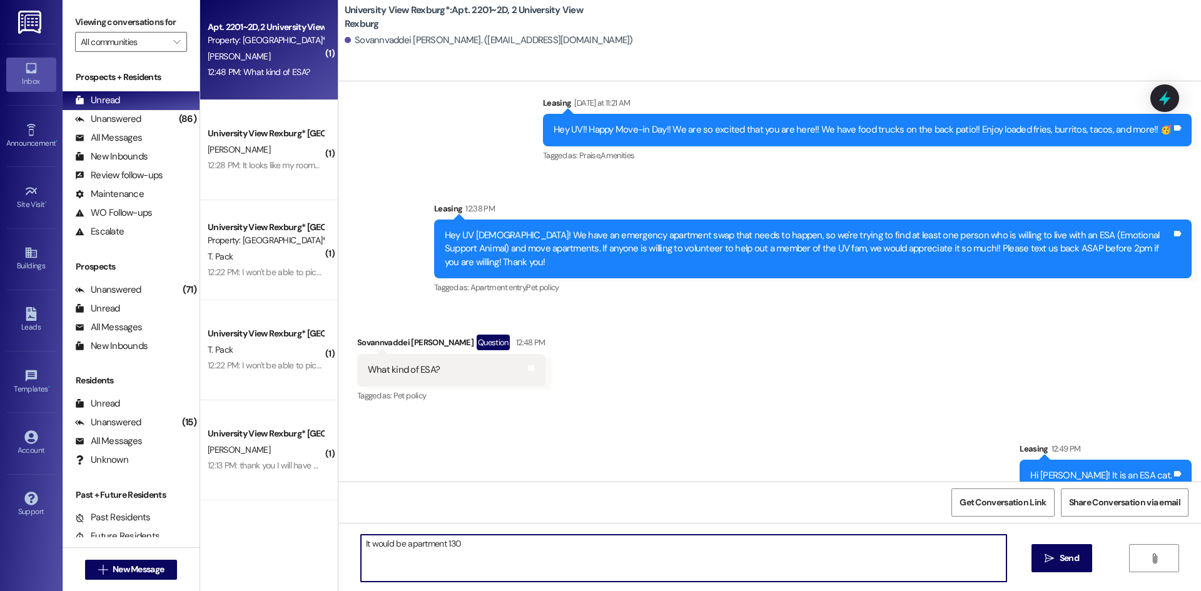
type textarea "It would be apartment 1302"
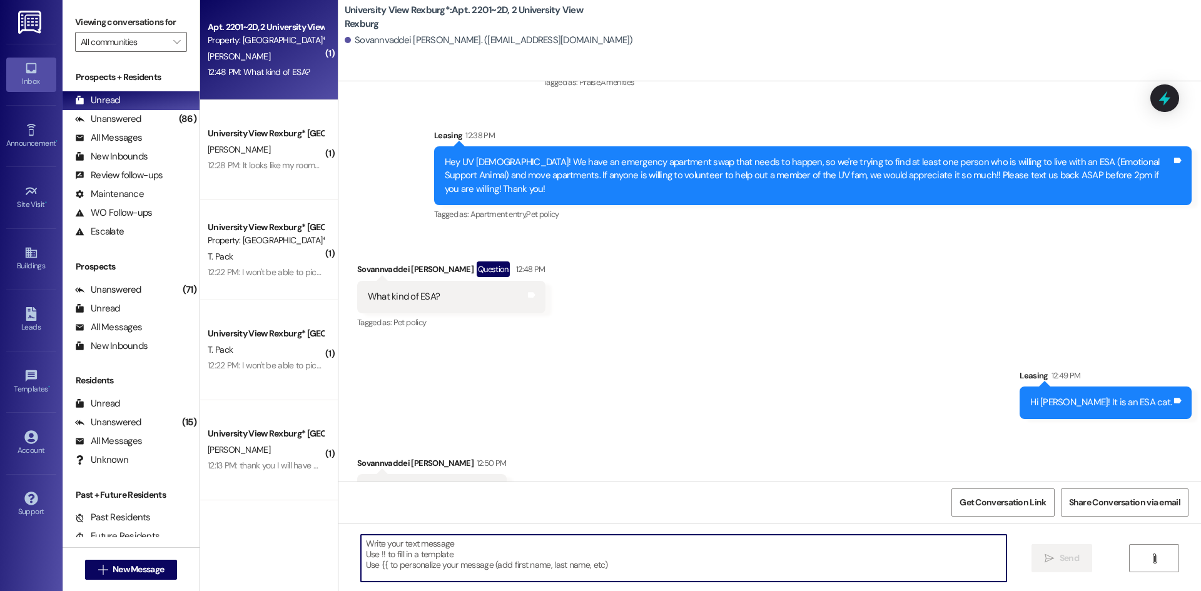
scroll to position [73986, 0]
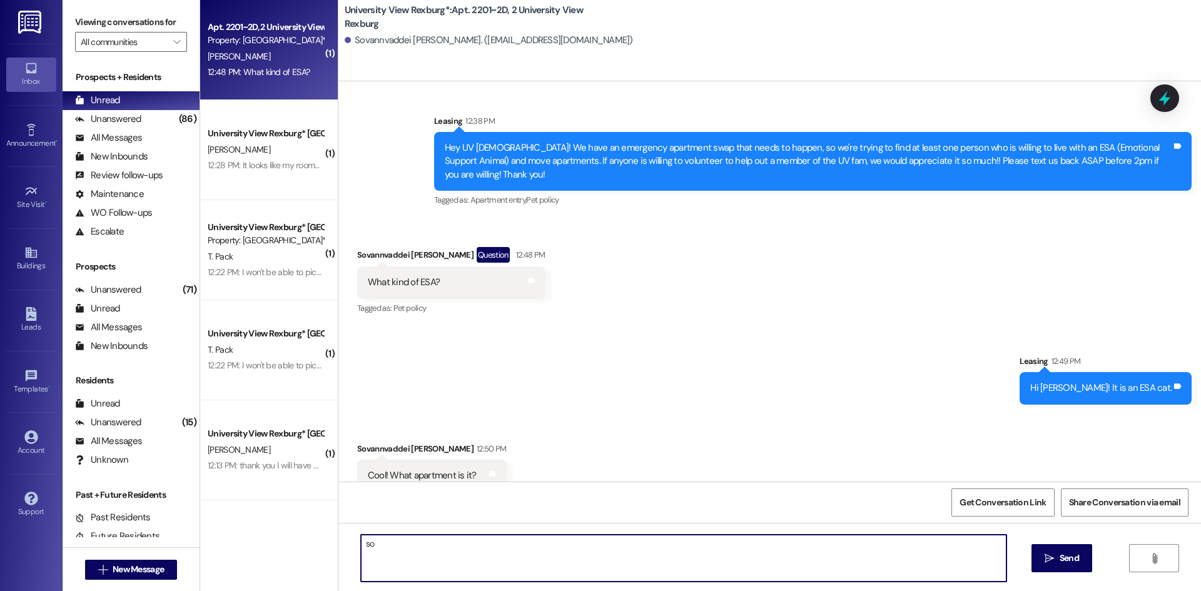
type textarea "s"
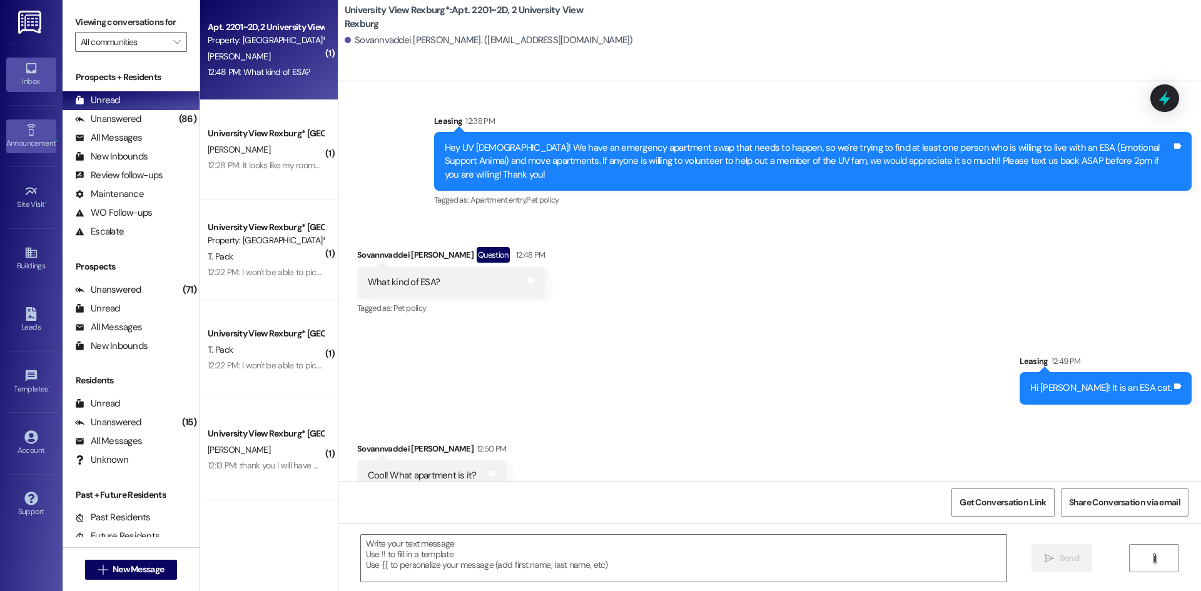
scroll to position [74073, 0]
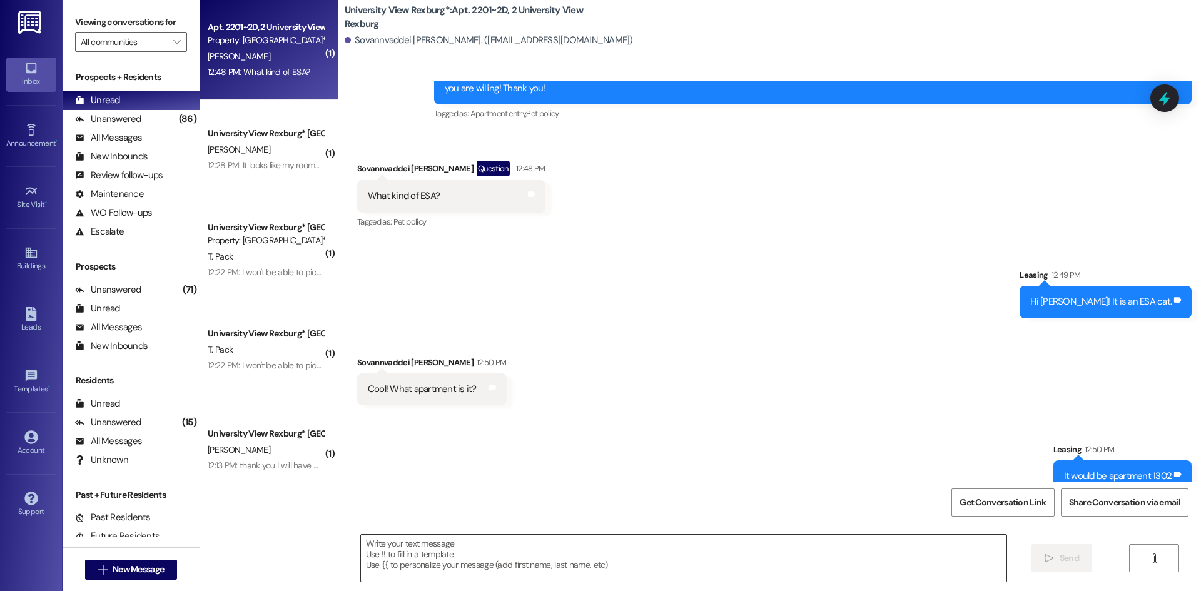
click at [535, 538] on textarea at bounding box center [683, 558] width 645 height 47
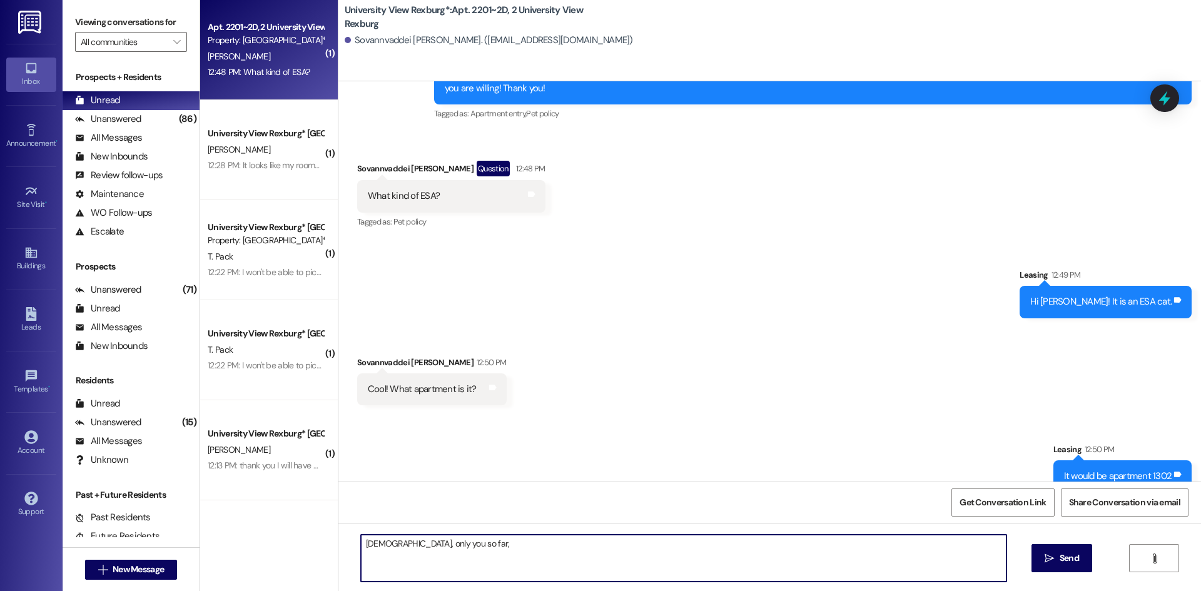
scroll to position [74161, 0]
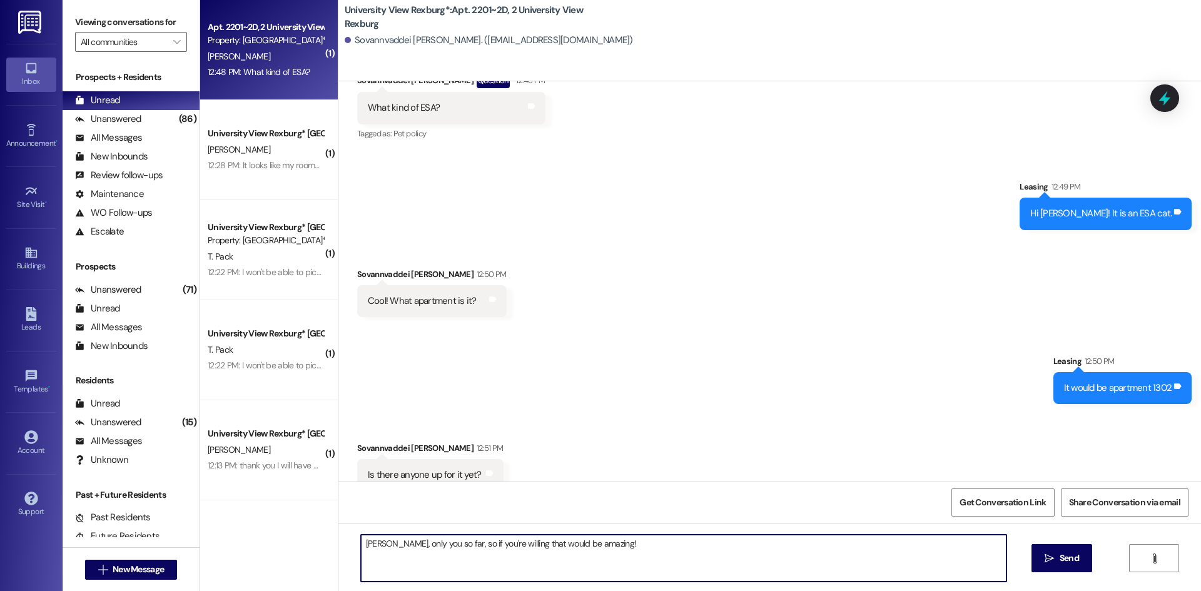
type textarea "Haha, only you so far, so if you're willing that would be amazing!!"
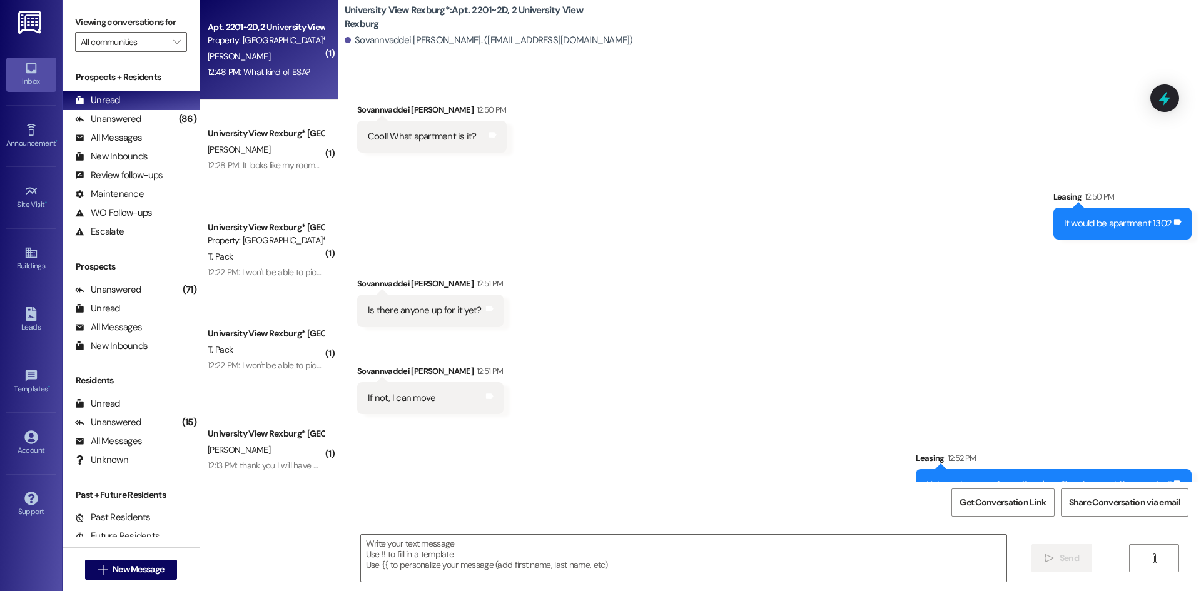
scroll to position [74334, 0]
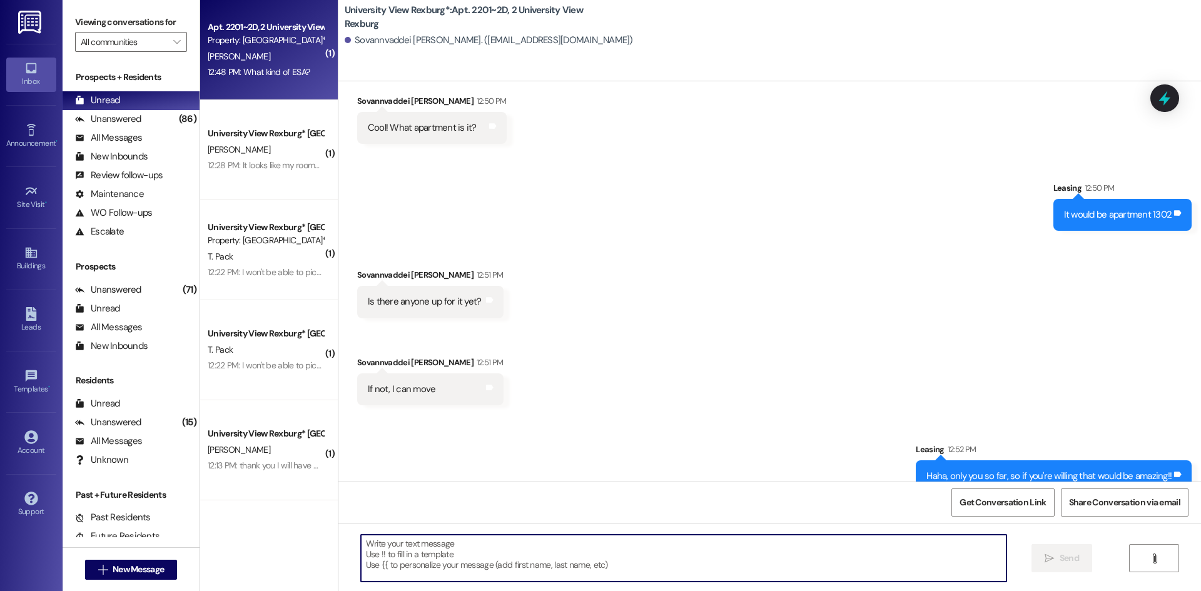
click at [450, 554] on textarea at bounding box center [683, 558] width 645 height 47
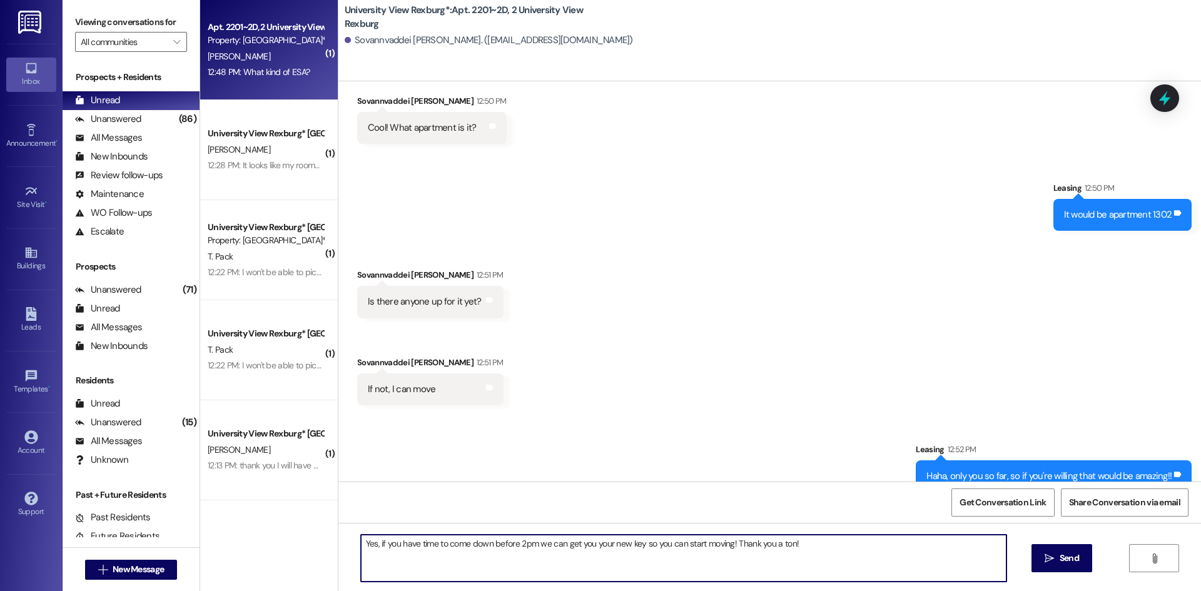
type textarea "Yes, if you have time to come down before 2pm we can get you your new key so yo…"
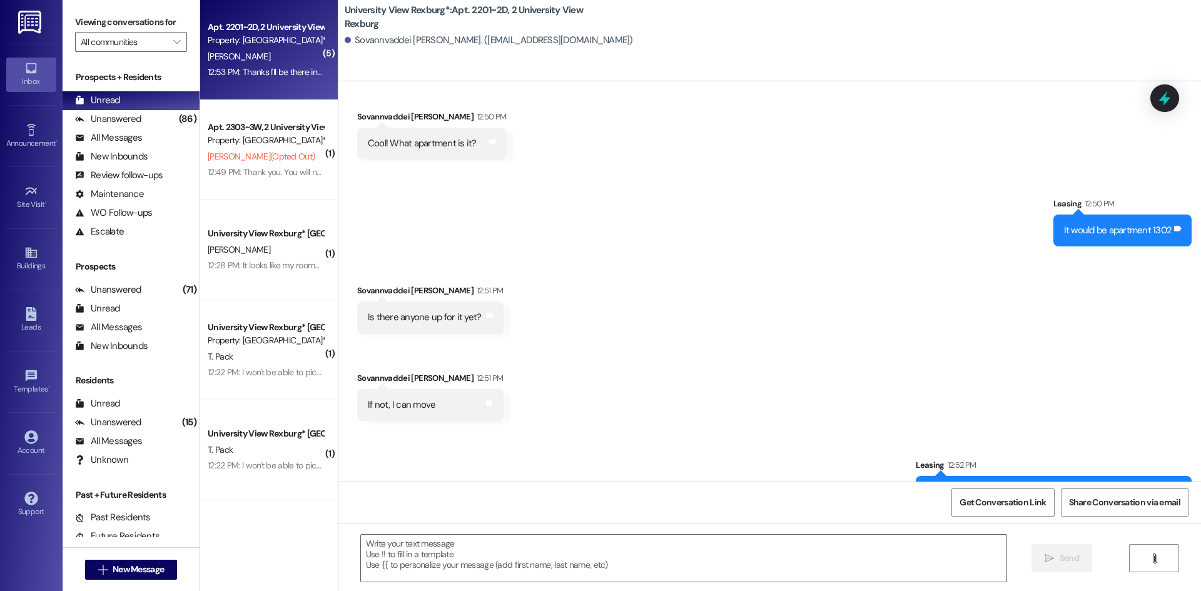
scroll to position [74196, 0]
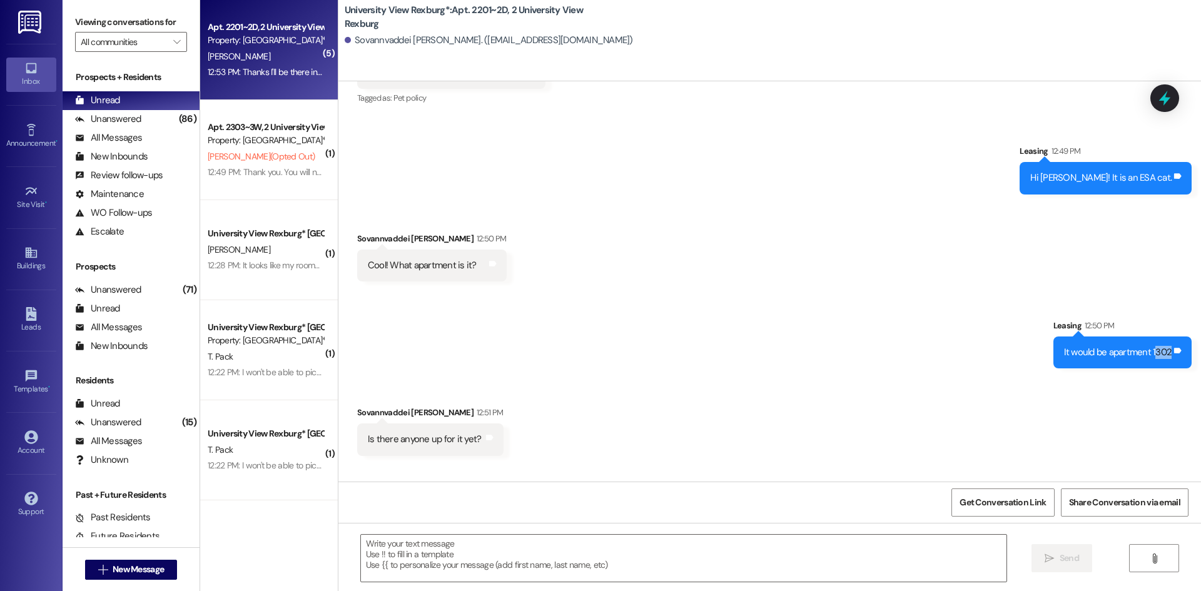
drag, startPoint x: 1151, startPoint y: 242, endPoint x: 1165, endPoint y: 243, distance: 14.4
click at [1165, 346] on div "It would be apartment 1302" at bounding box center [1118, 352] width 108 height 13
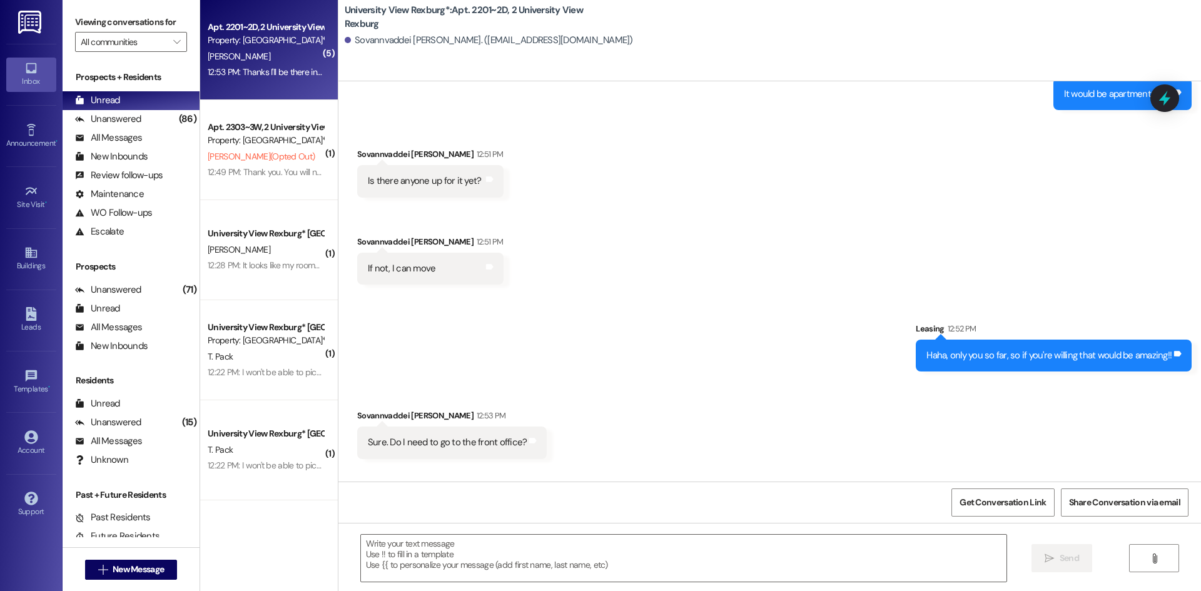
scroll to position [74509, 0]
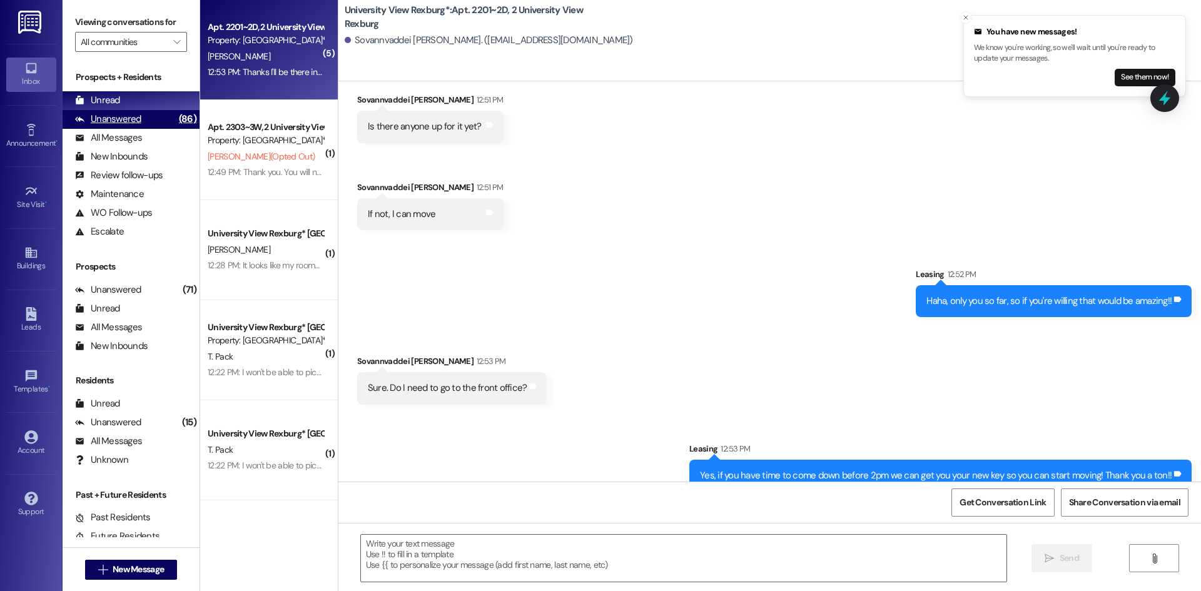
click at [136, 125] on div "Unanswered" at bounding box center [108, 119] width 66 height 13
click at [140, 101] on div "Unread (0)" at bounding box center [131, 100] width 137 height 19
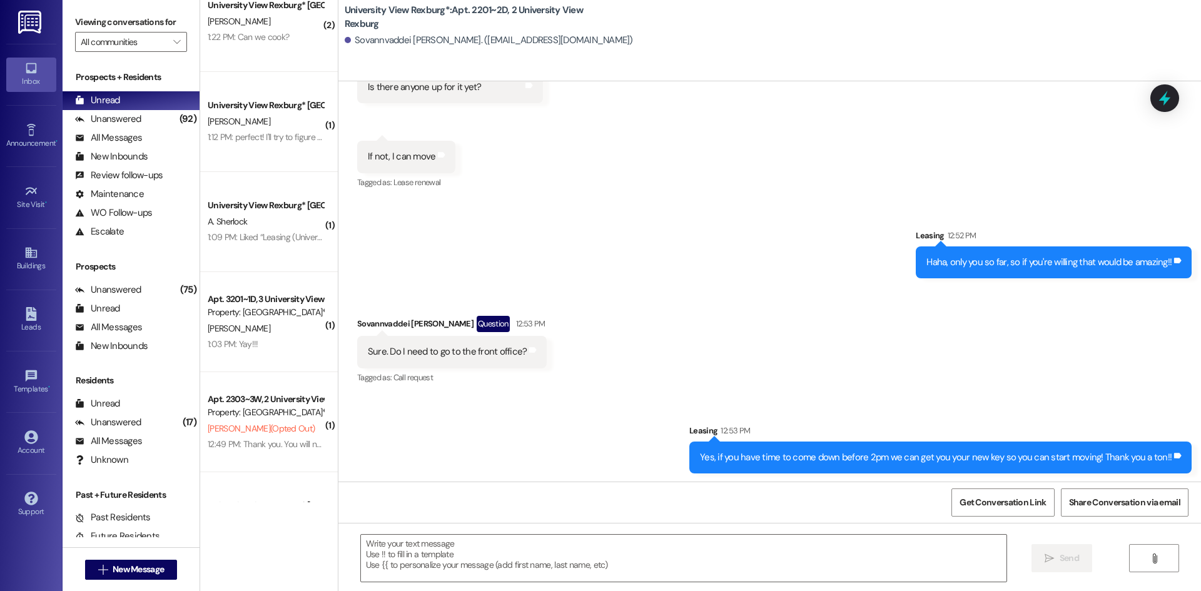
scroll to position [0, 0]
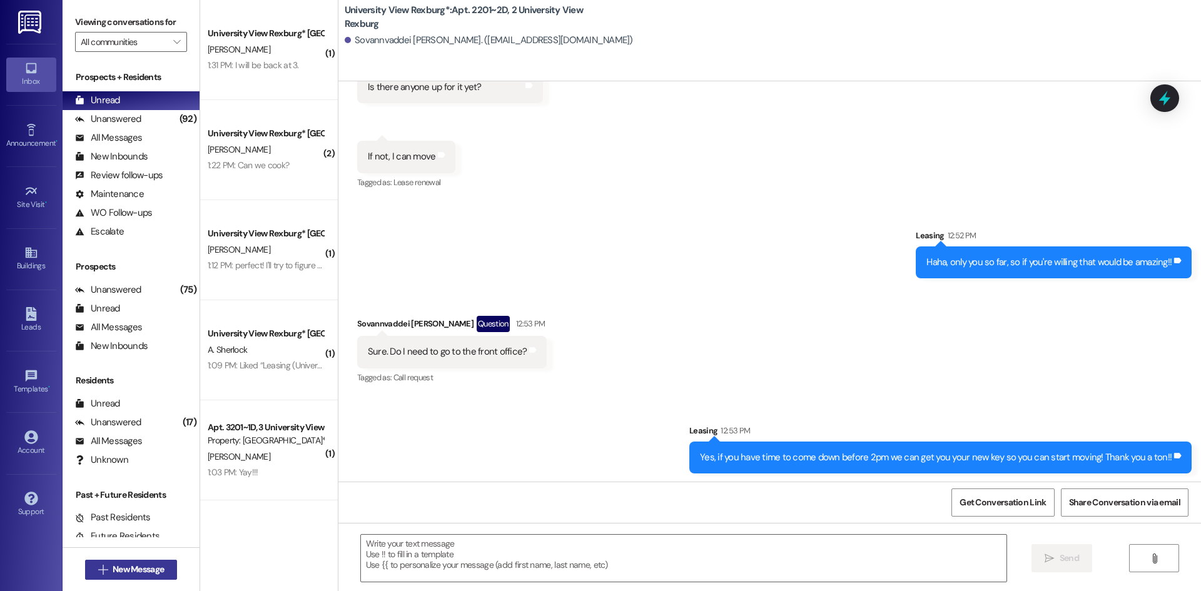
click at [166, 568] on button " New Message" at bounding box center [131, 570] width 93 height 20
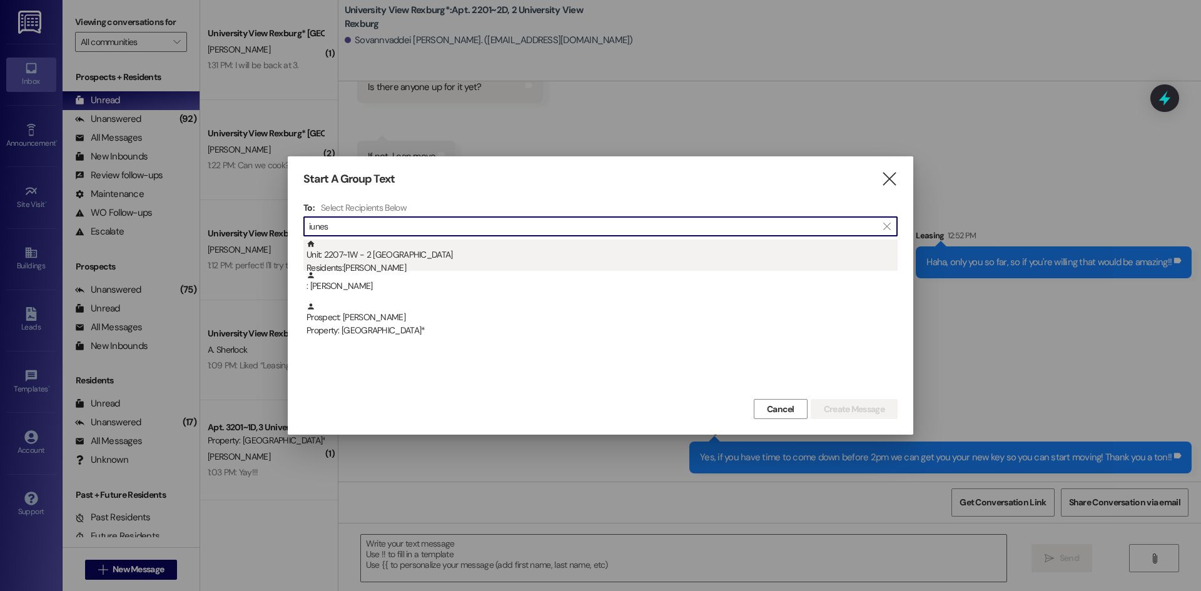
type input "iunes"
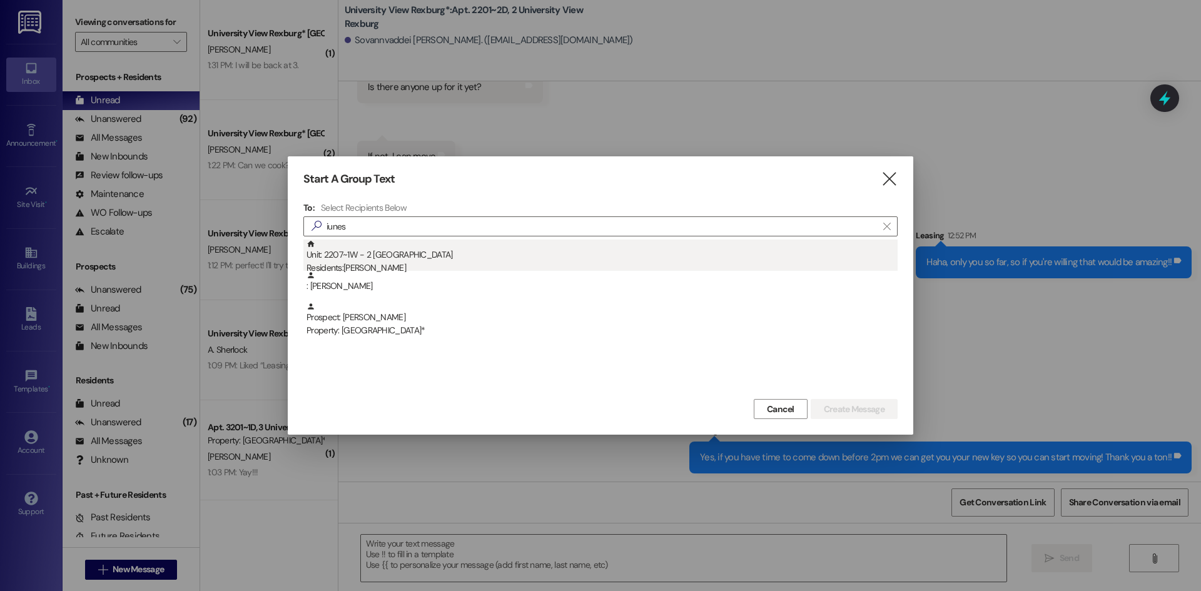
click at [463, 263] on div "Residents: [PERSON_NAME]" at bounding box center [601, 267] width 591 height 13
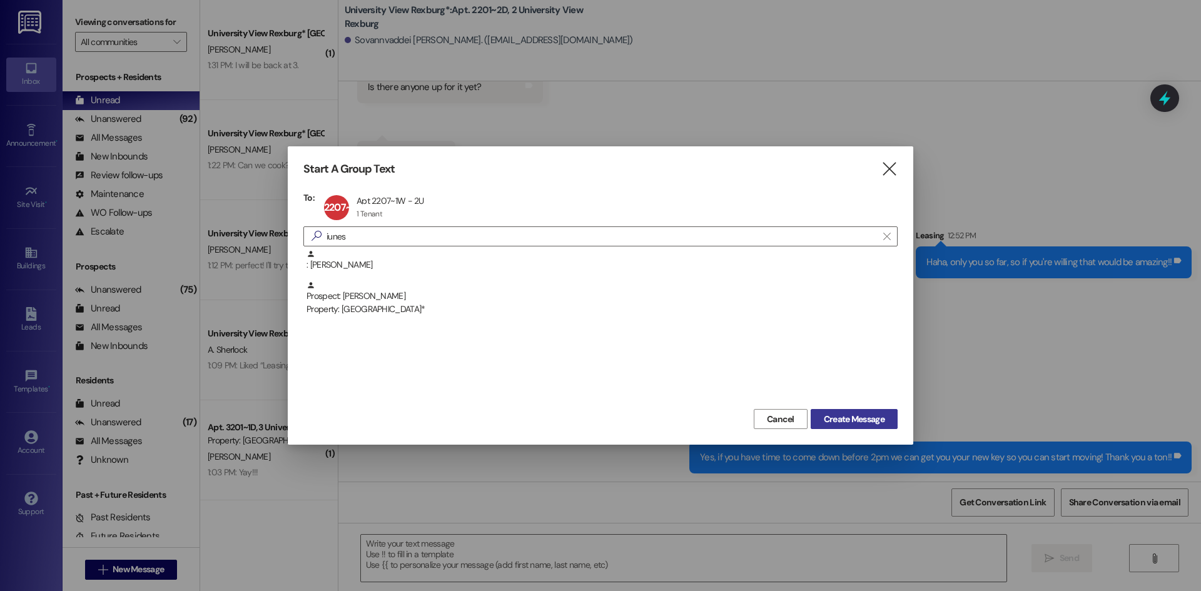
click at [855, 416] on span "Create Message" at bounding box center [854, 419] width 61 height 13
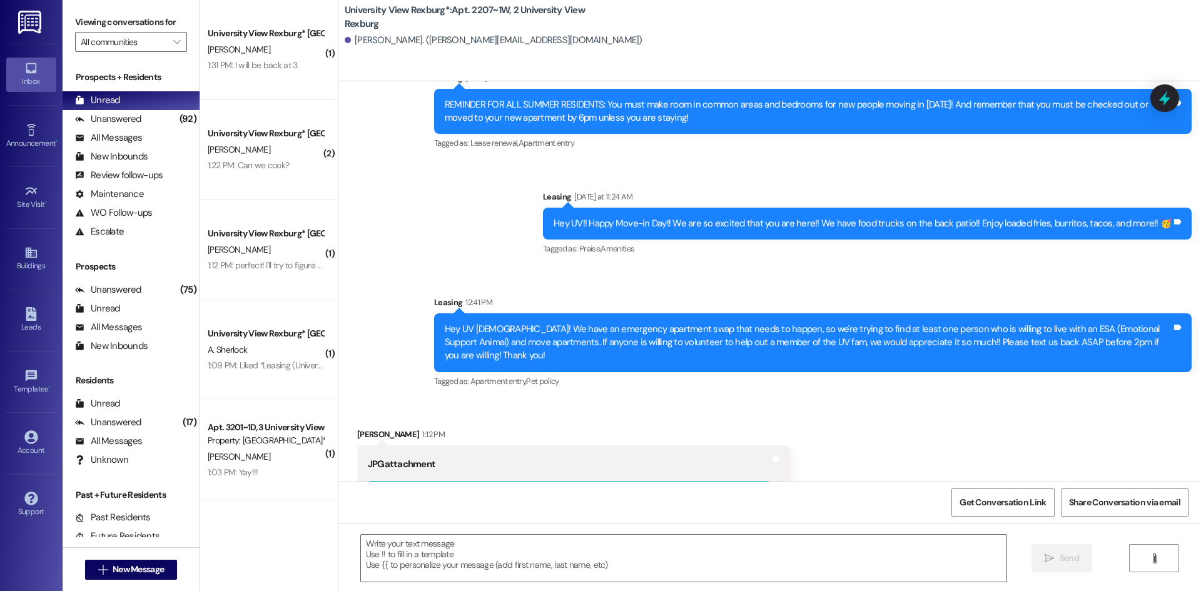
scroll to position [9408, 0]
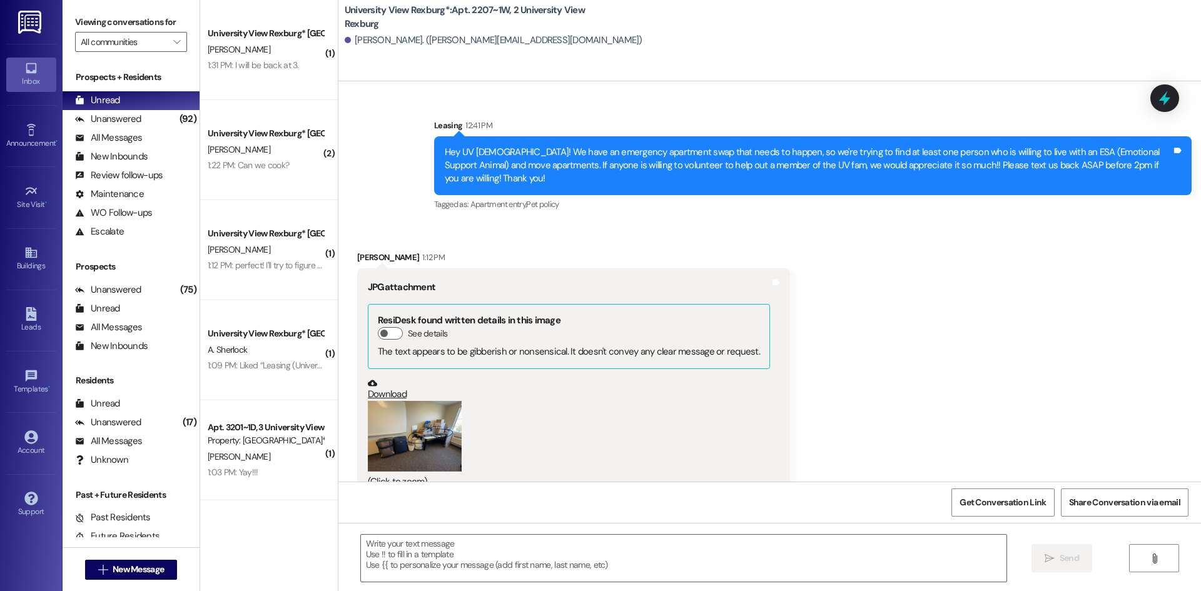
click at [416, 412] on button "Zoom image" at bounding box center [415, 436] width 94 height 71
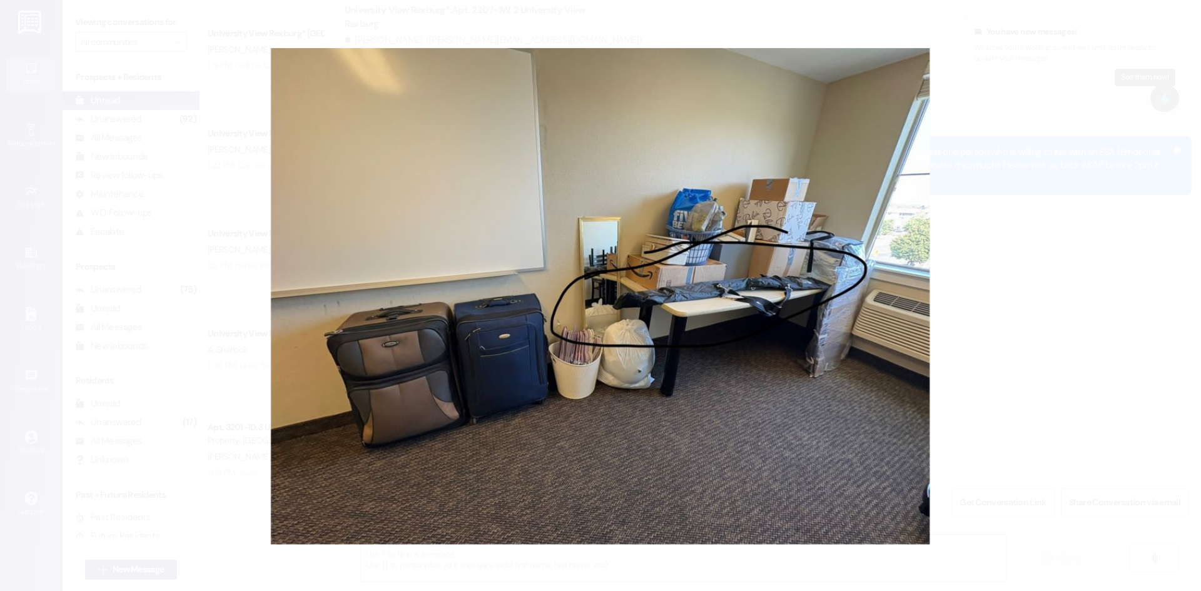
click at [1035, 292] on button "Unzoom image" at bounding box center [600, 295] width 1201 height 591
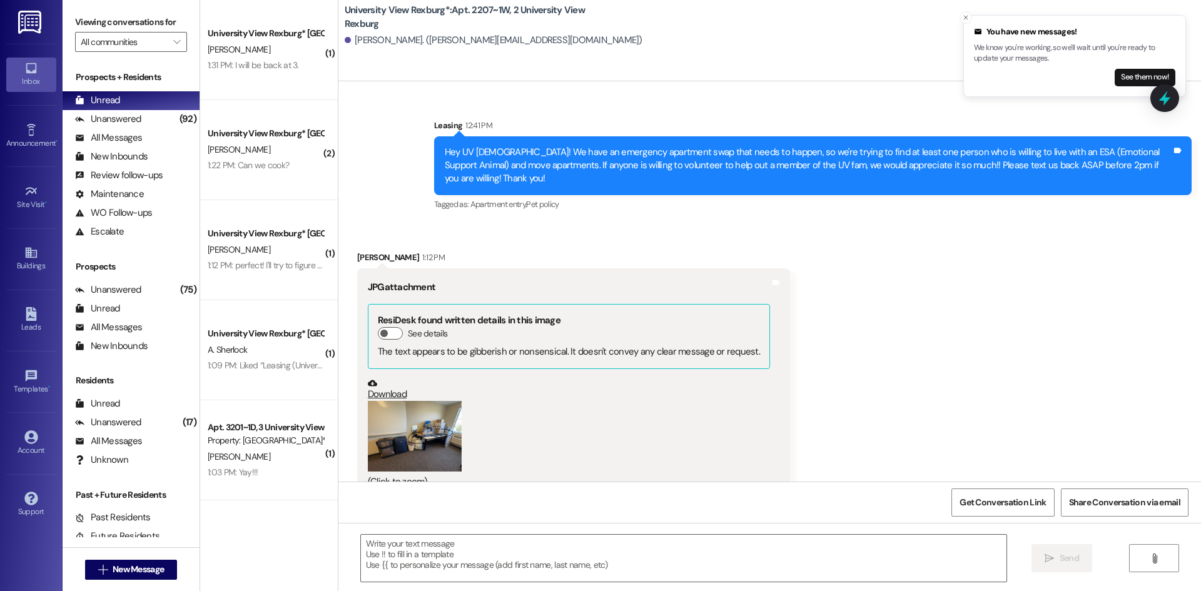
click at [418, 401] on button "Zoom image" at bounding box center [415, 436] width 94 height 71
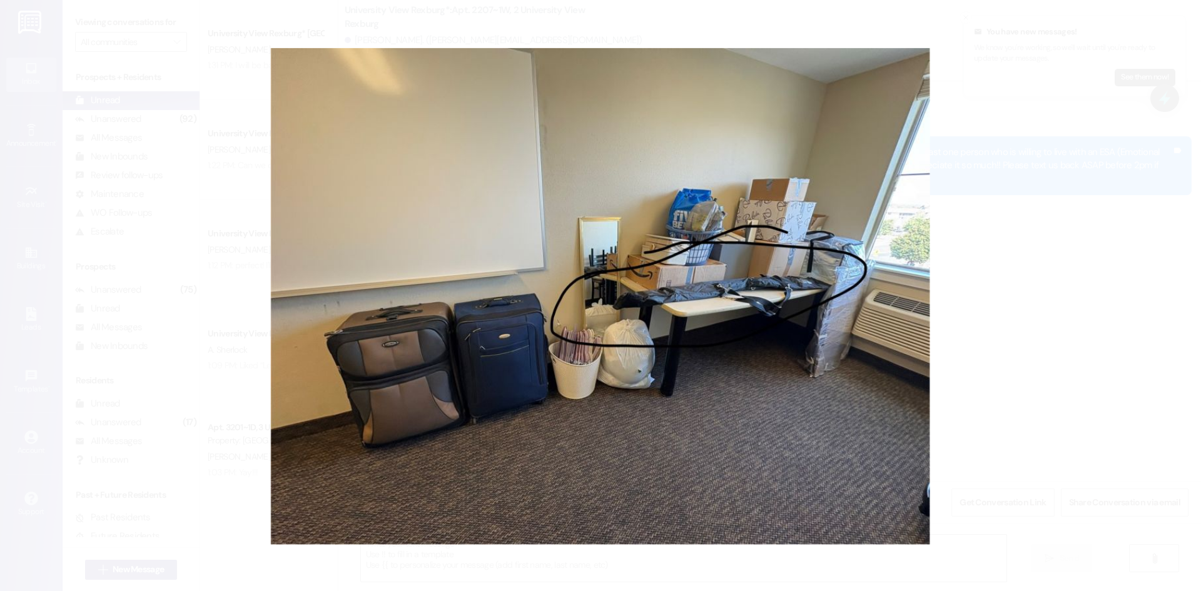
click at [729, 290] on button "Unzoom image" at bounding box center [600, 295] width 1201 height 591
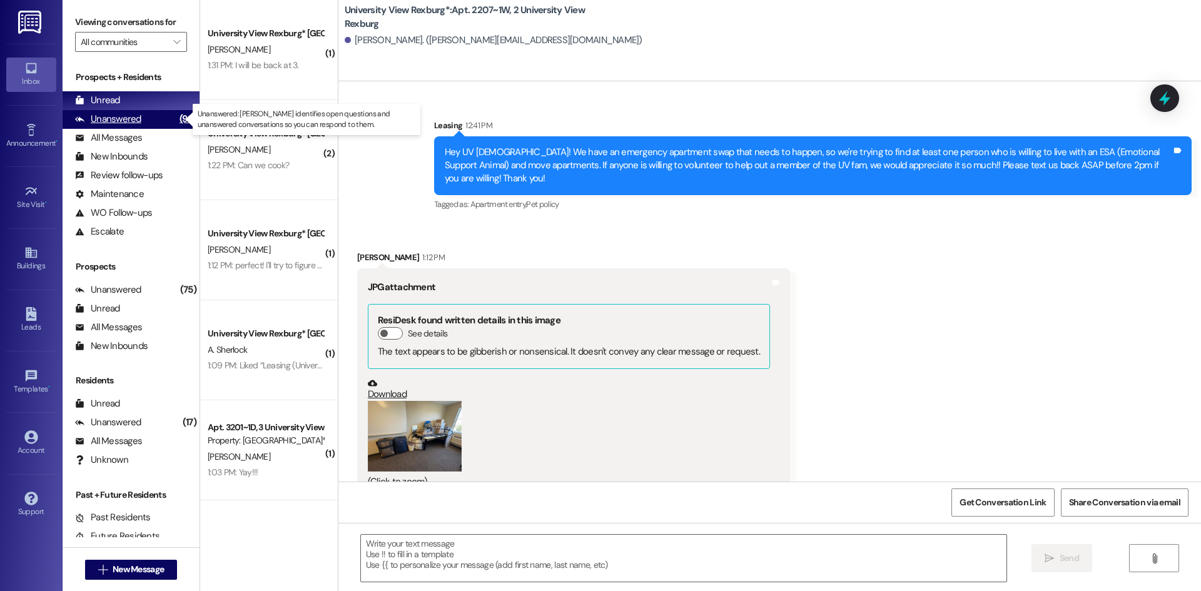
click at [97, 117] on div "Unanswered" at bounding box center [108, 119] width 66 height 13
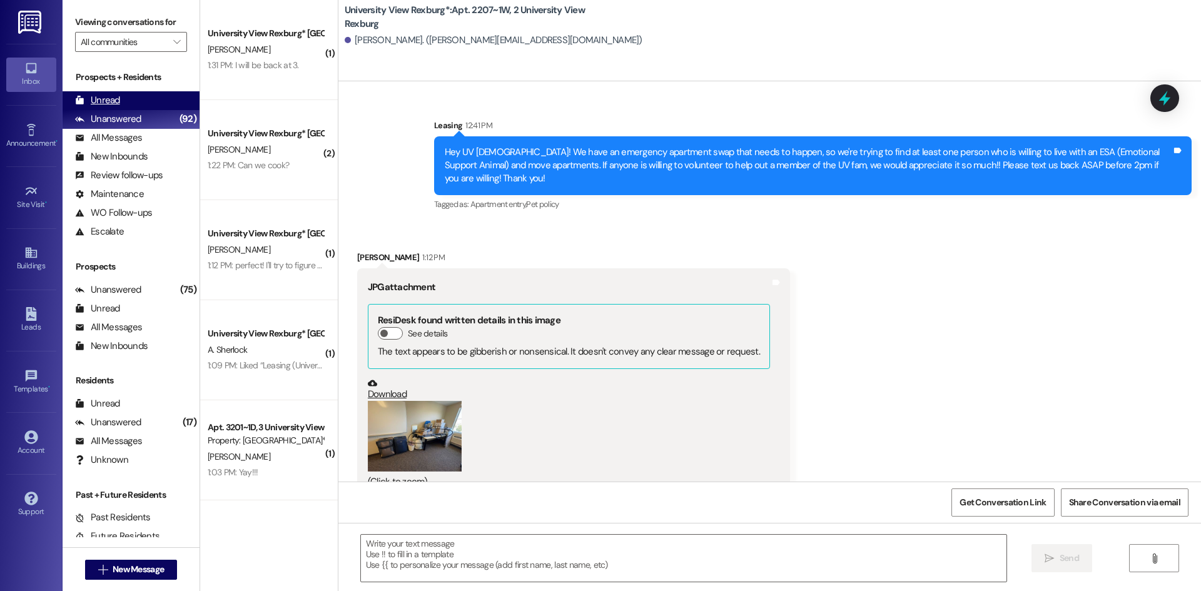
click at [96, 96] on div "Unread" at bounding box center [97, 100] width 45 height 13
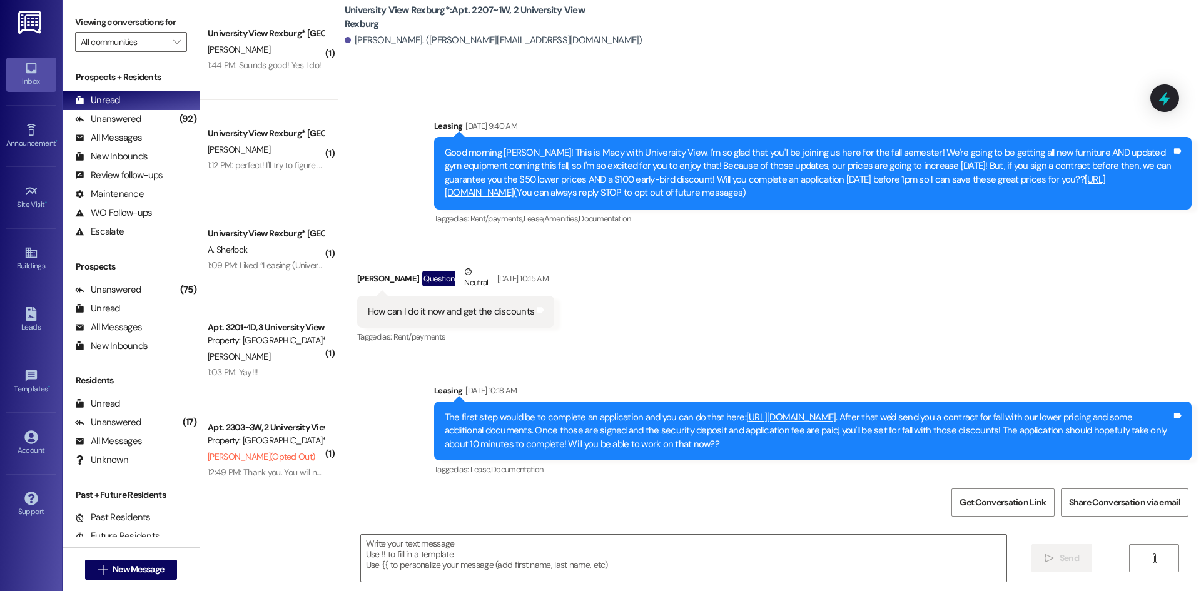
scroll to position [9407, 0]
